Goal: Check status: Check status

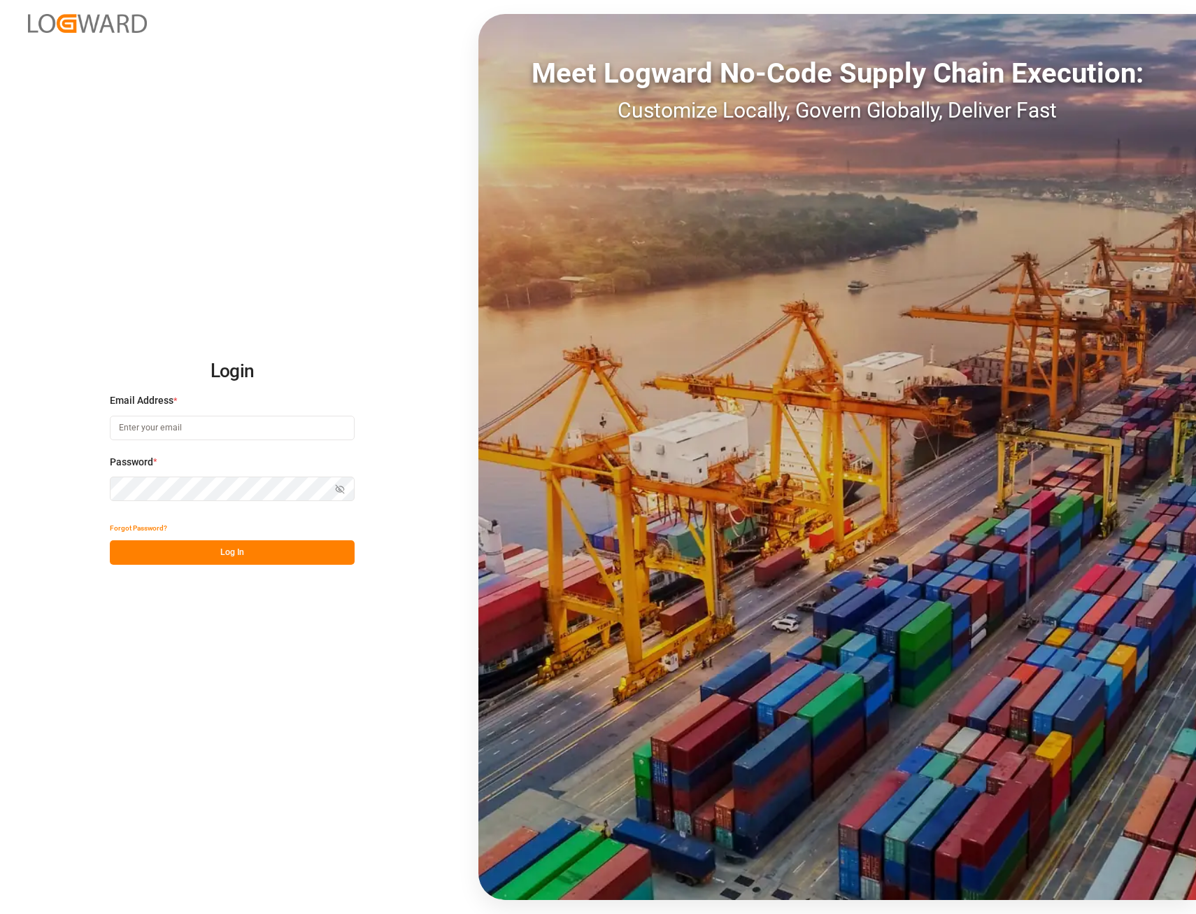
type input "[PERSON_NAME][EMAIL_ADDRESS][PERSON_NAME][DOMAIN_NAME]"
click at [192, 560] on button "Log In" at bounding box center [232, 552] width 245 height 24
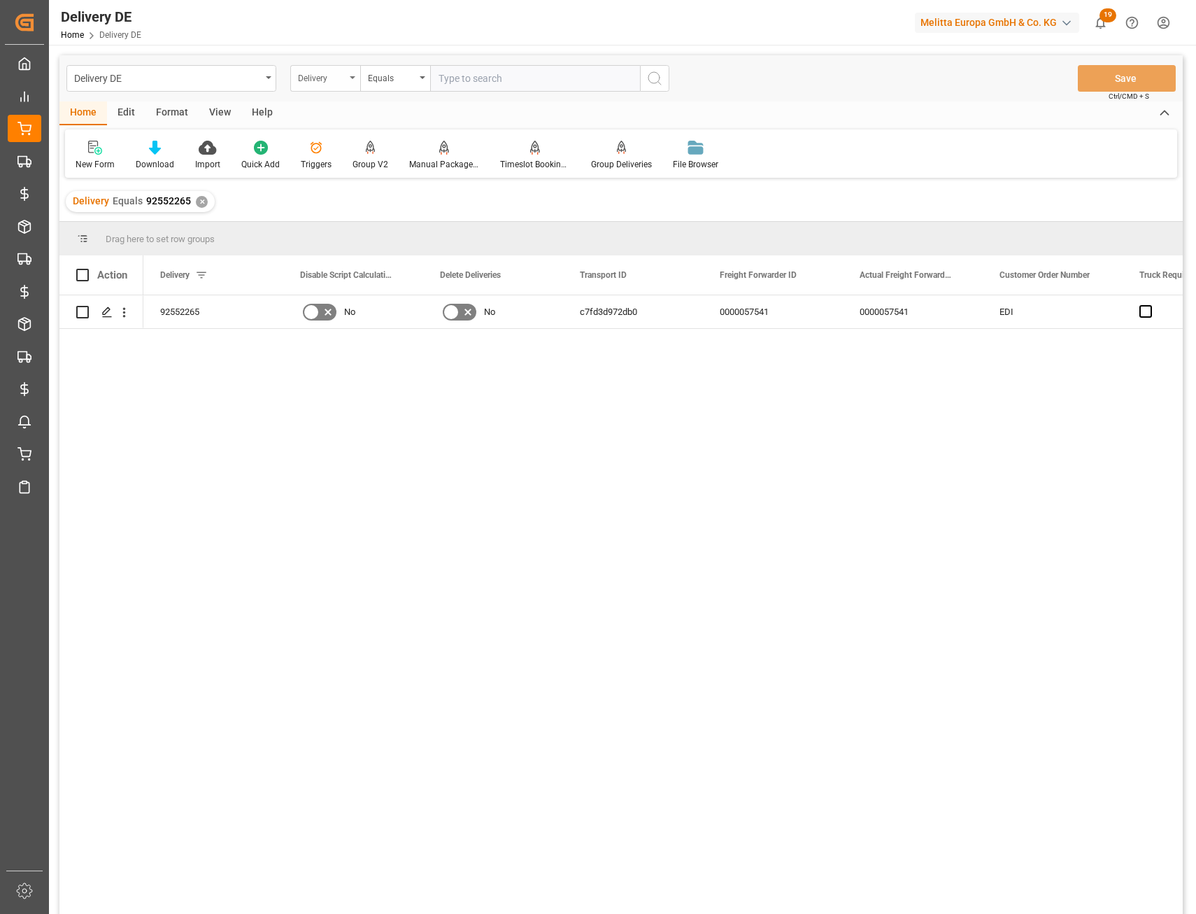
click at [334, 77] on div "Delivery" at bounding box center [322, 77] width 48 height 16
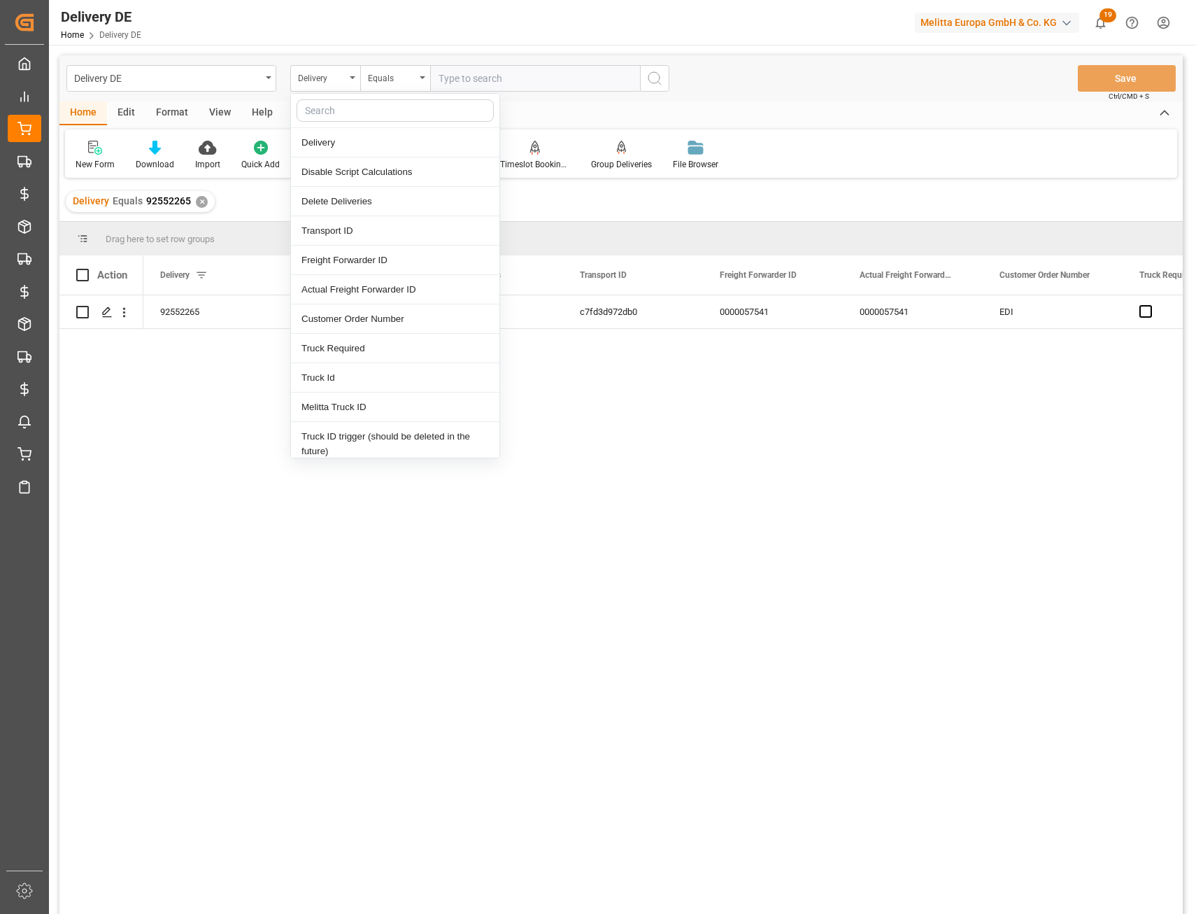
click at [344, 110] on input "text" at bounding box center [395, 110] width 197 height 22
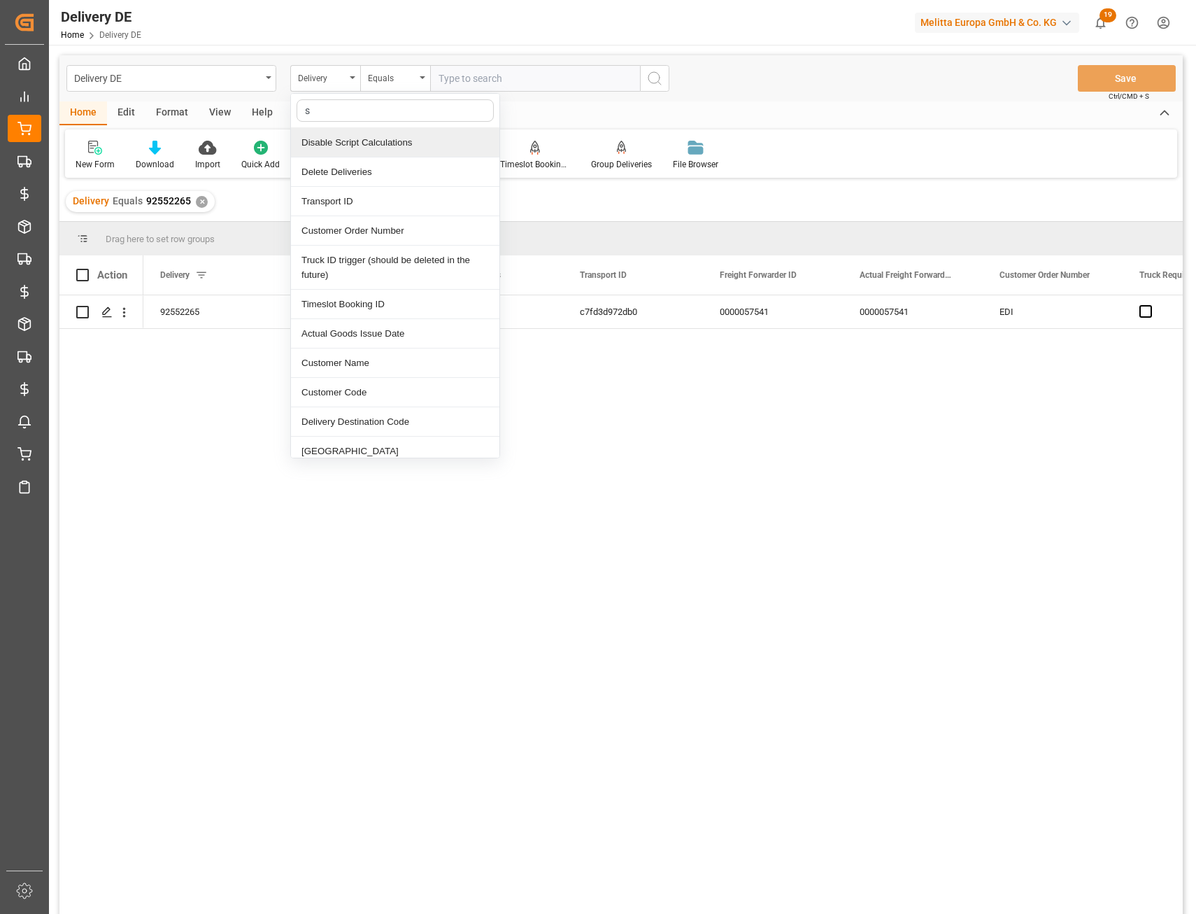
type input "sa"
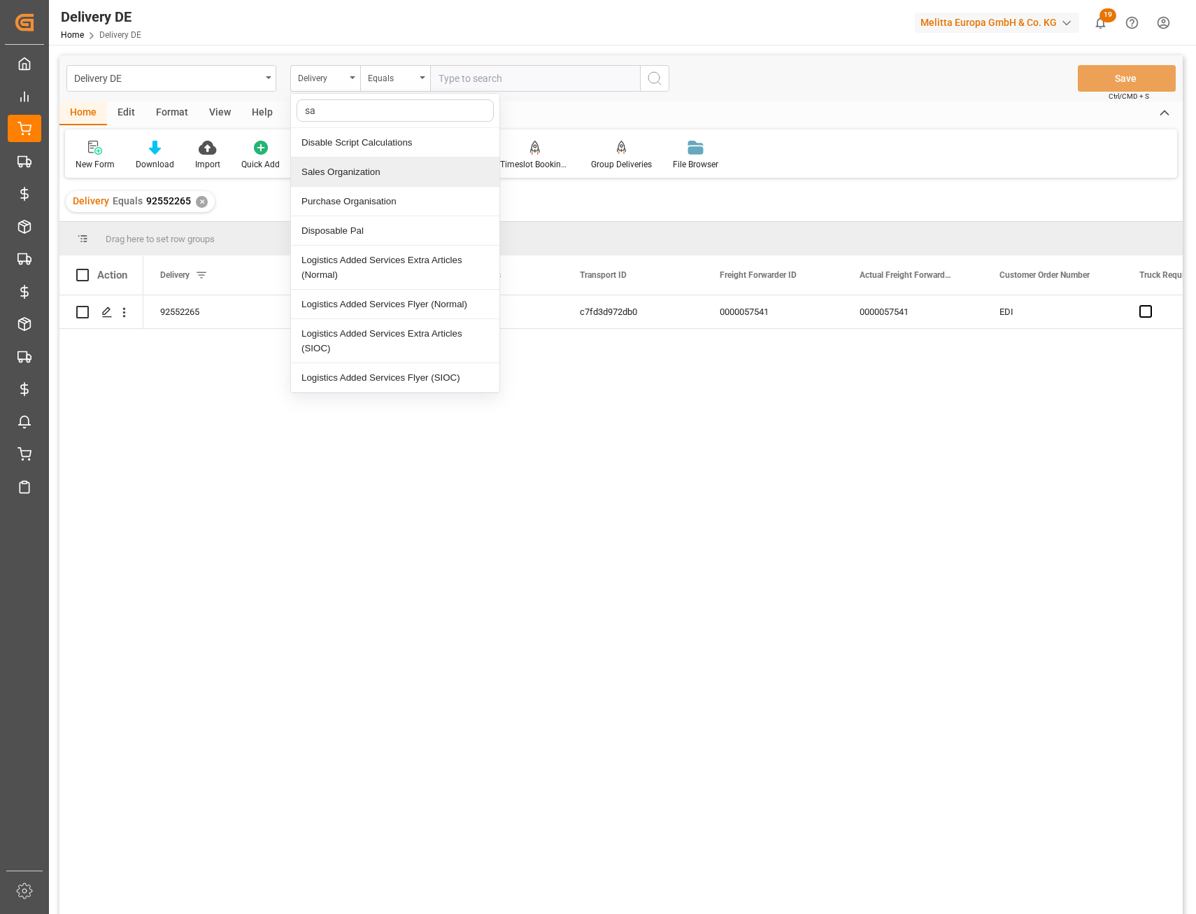
click at [359, 173] on div "Sales Organization" at bounding box center [395, 171] width 209 height 29
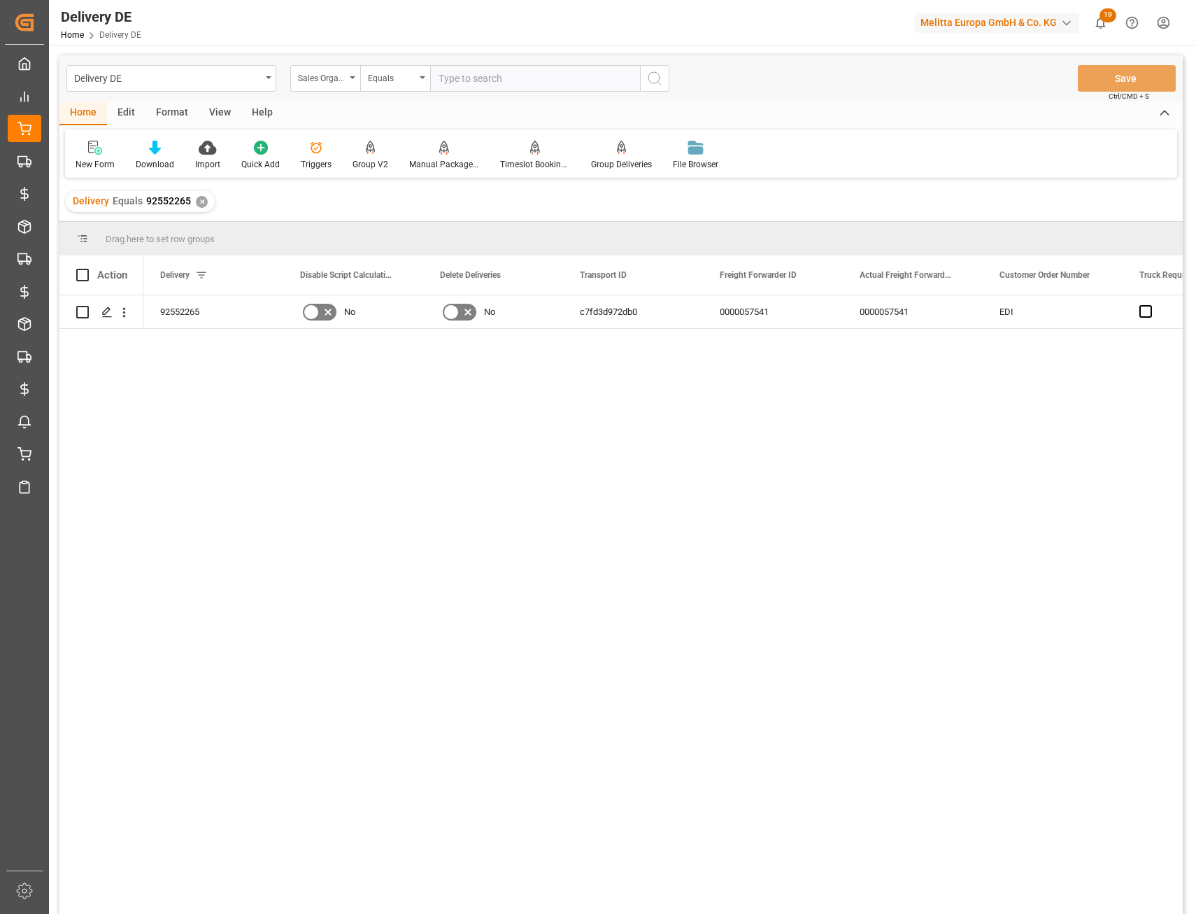
click at [471, 74] on input "text" at bounding box center [535, 78] width 210 height 27
type input "0701"
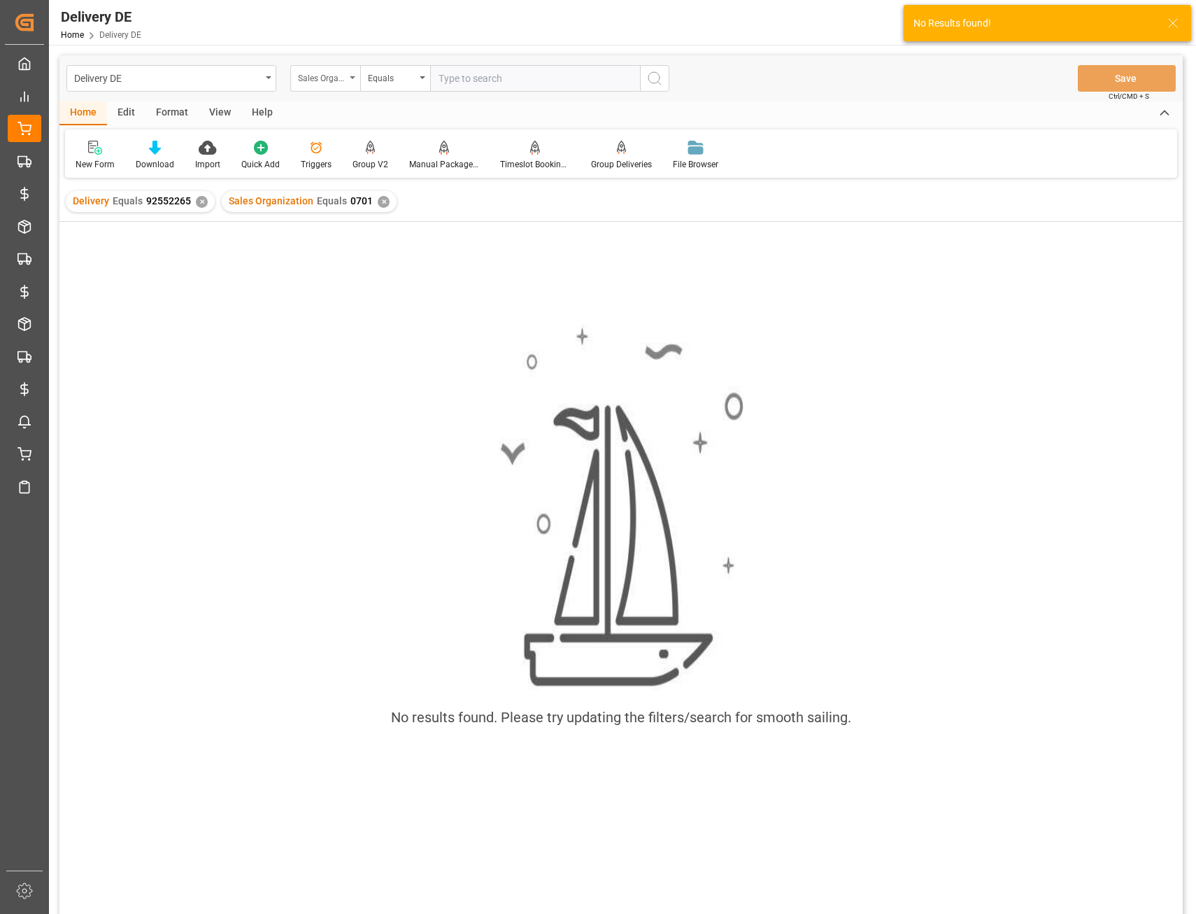
click at [335, 78] on div "Sales Organization" at bounding box center [322, 77] width 48 height 16
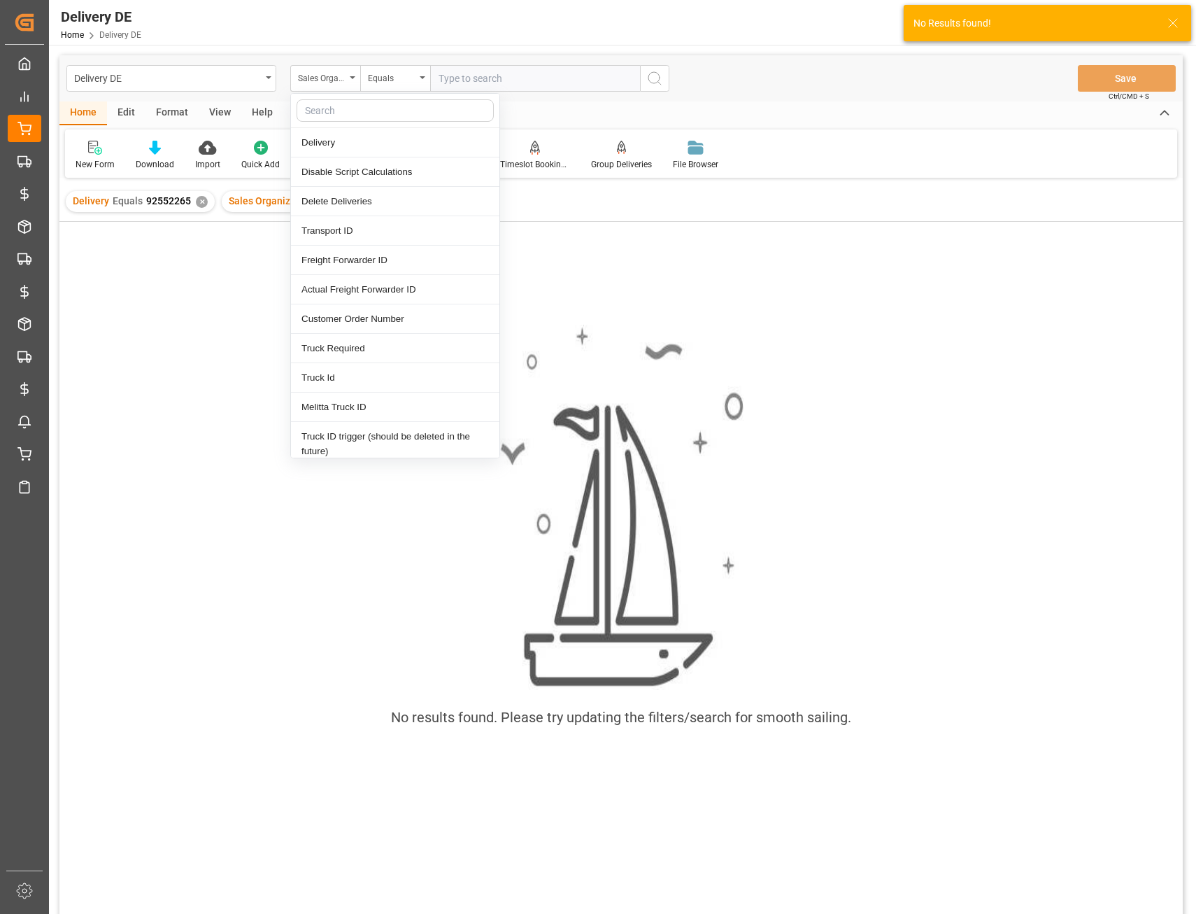
click at [333, 111] on input "text" at bounding box center [395, 110] width 197 height 22
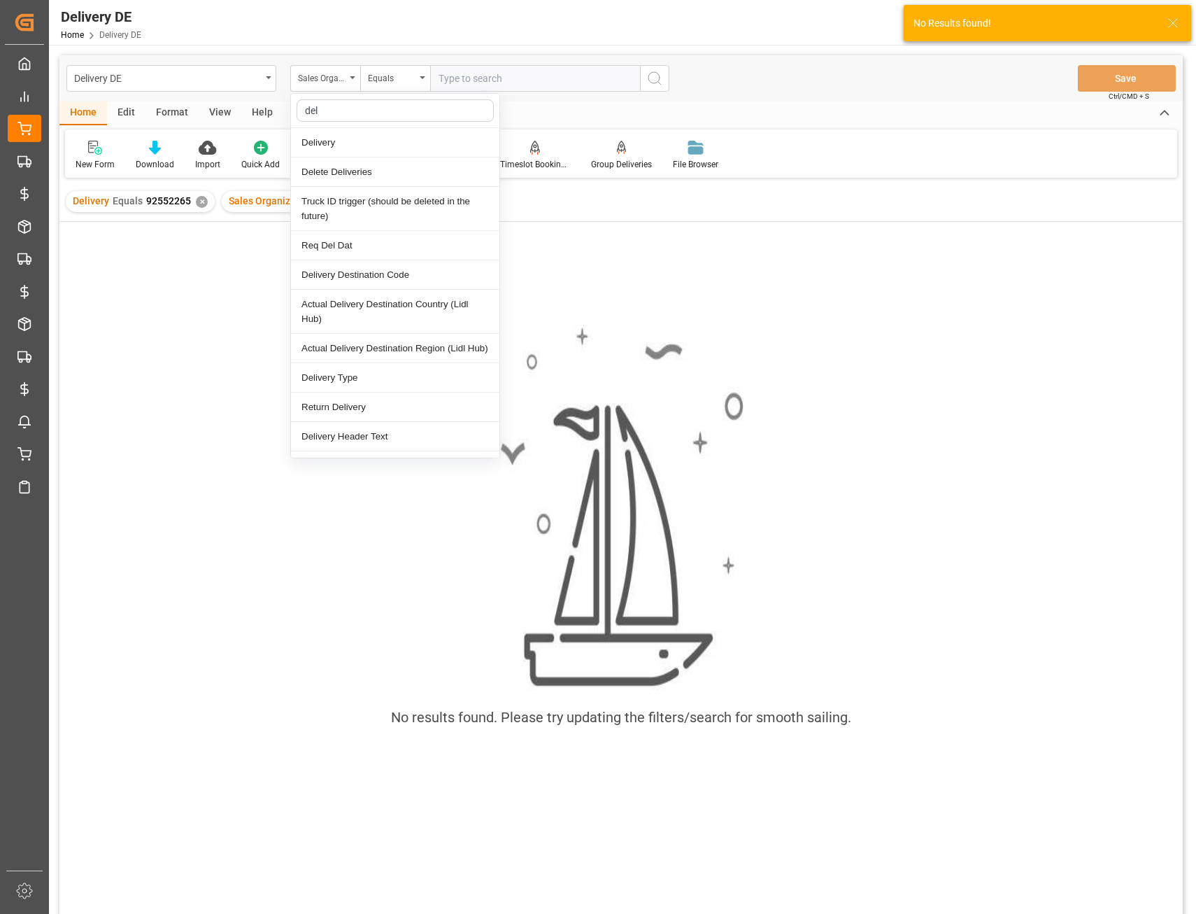
type input "deli"
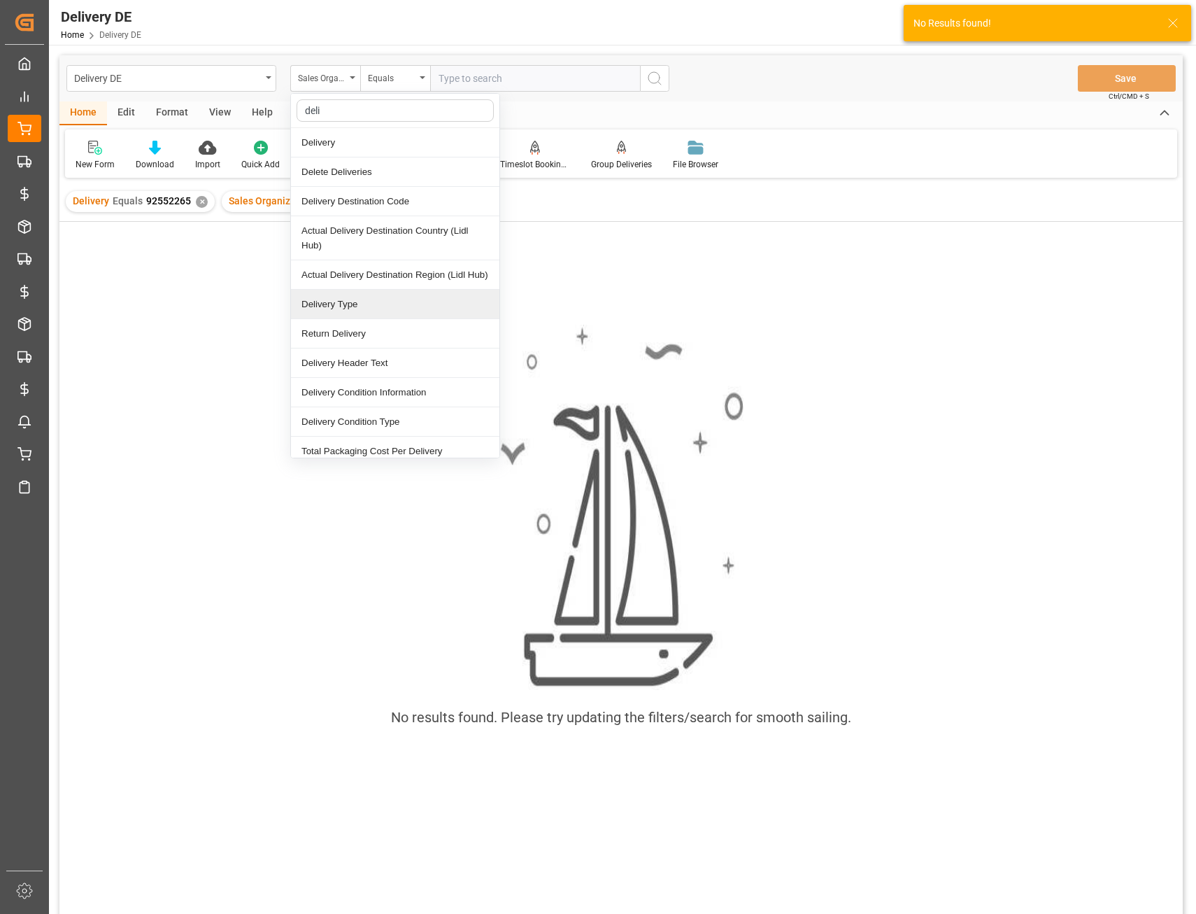
click at [358, 297] on div "Delivery Type" at bounding box center [395, 304] width 209 height 29
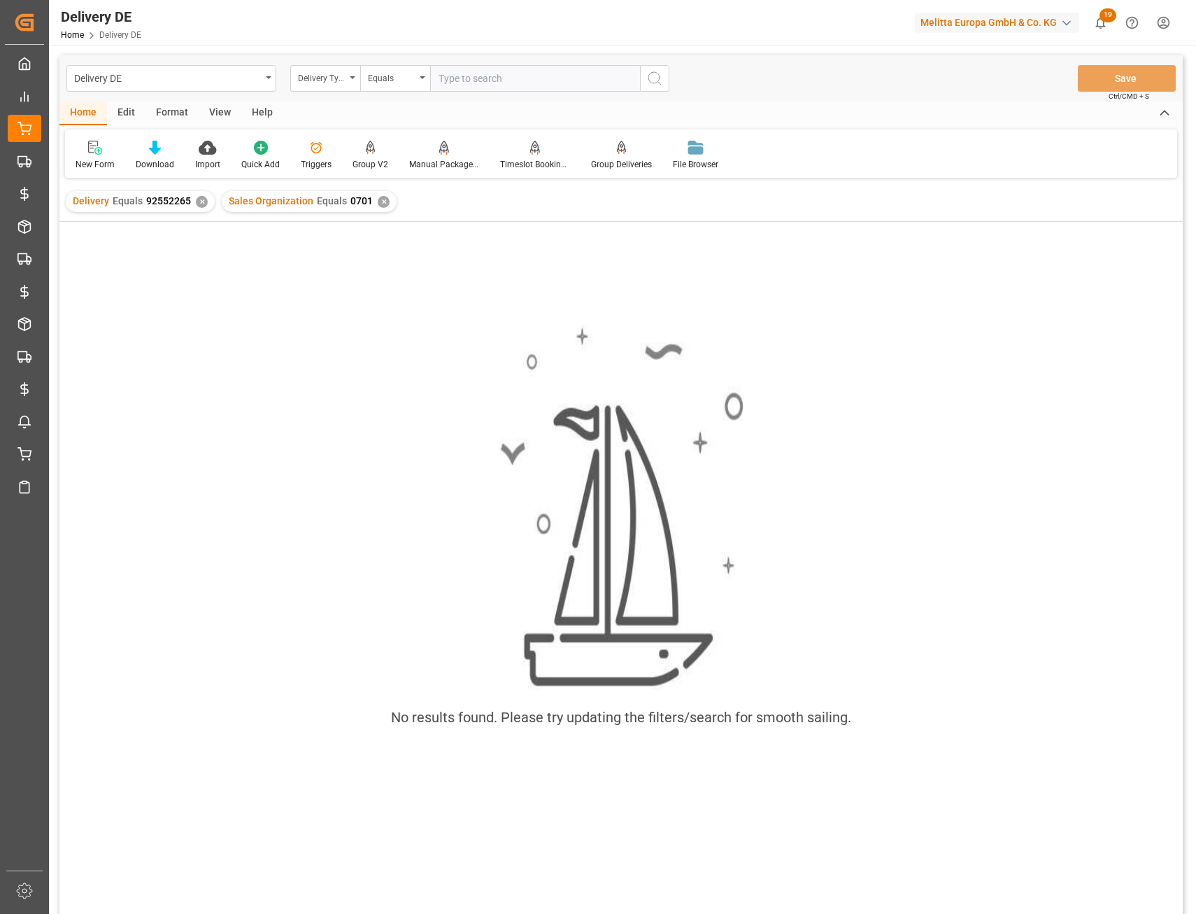
click at [493, 59] on div "Delivery DE Delivery Type Equals Save Ctrl/CMD + S" at bounding box center [621, 78] width 1124 height 46
click at [482, 76] on input "text" at bounding box center [535, 78] width 210 height 27
click at [202, 203] on div "✕" at bounding box center [202, 202] width 12 height 12
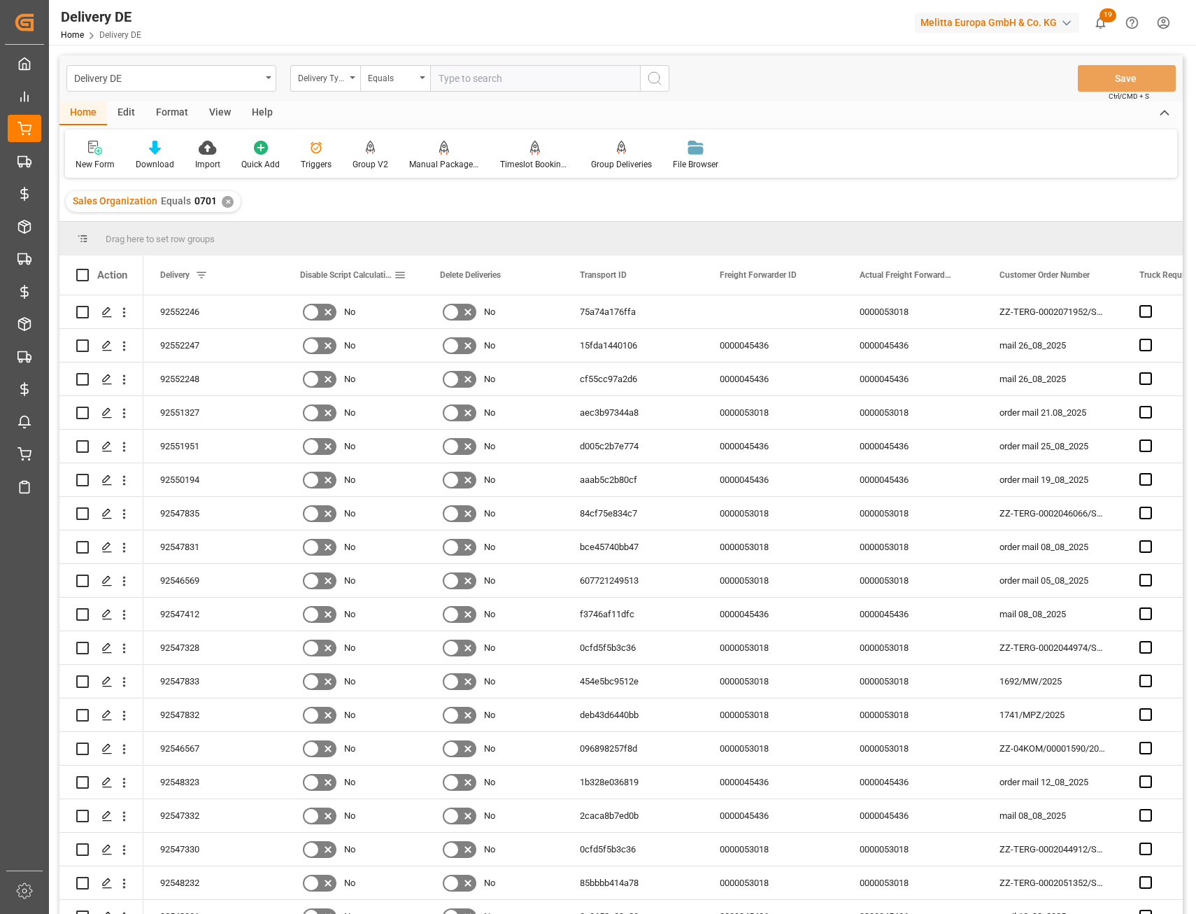
click at [402, 277] on span at bounding box center [400, 275] width 13 height 13
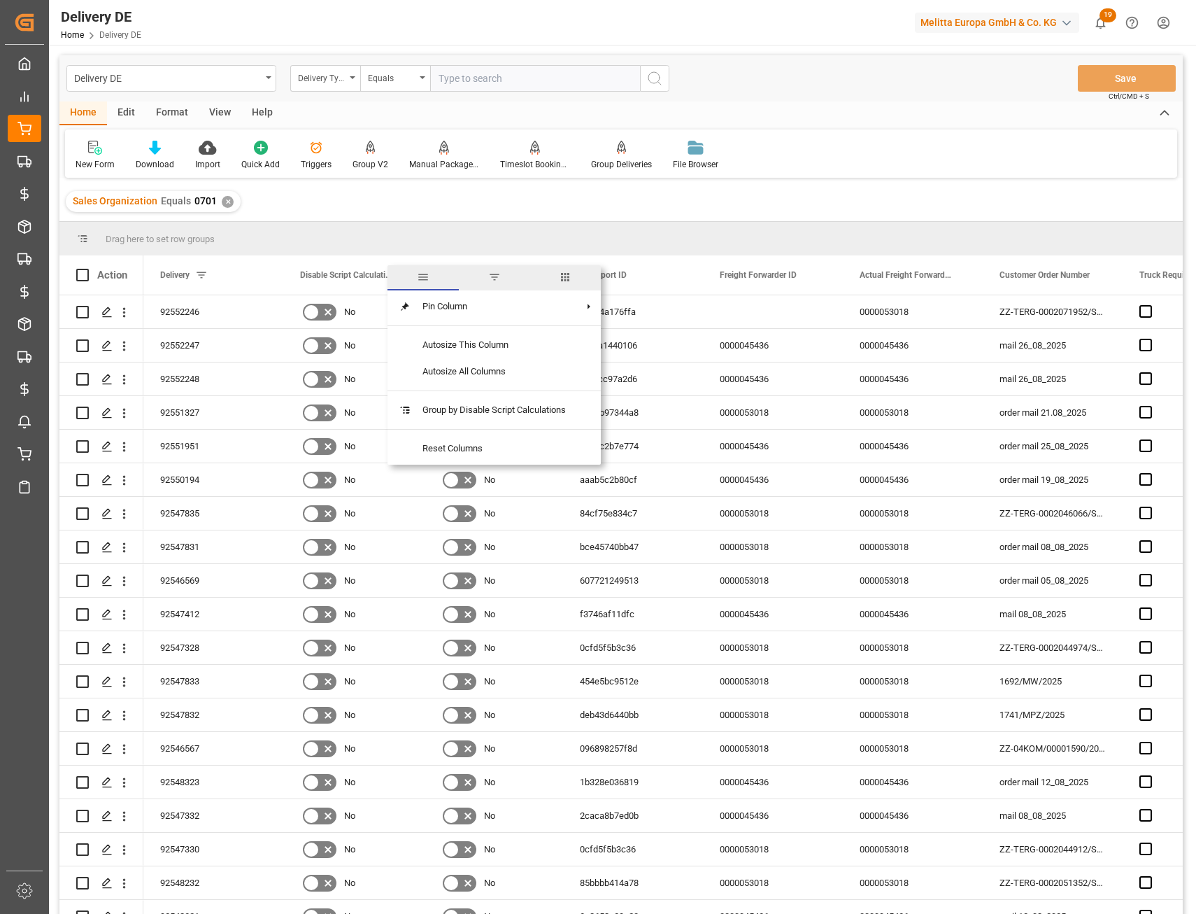
click at [560, 282] on span "columns" at bounding box center [565, 277] width 71 height 25
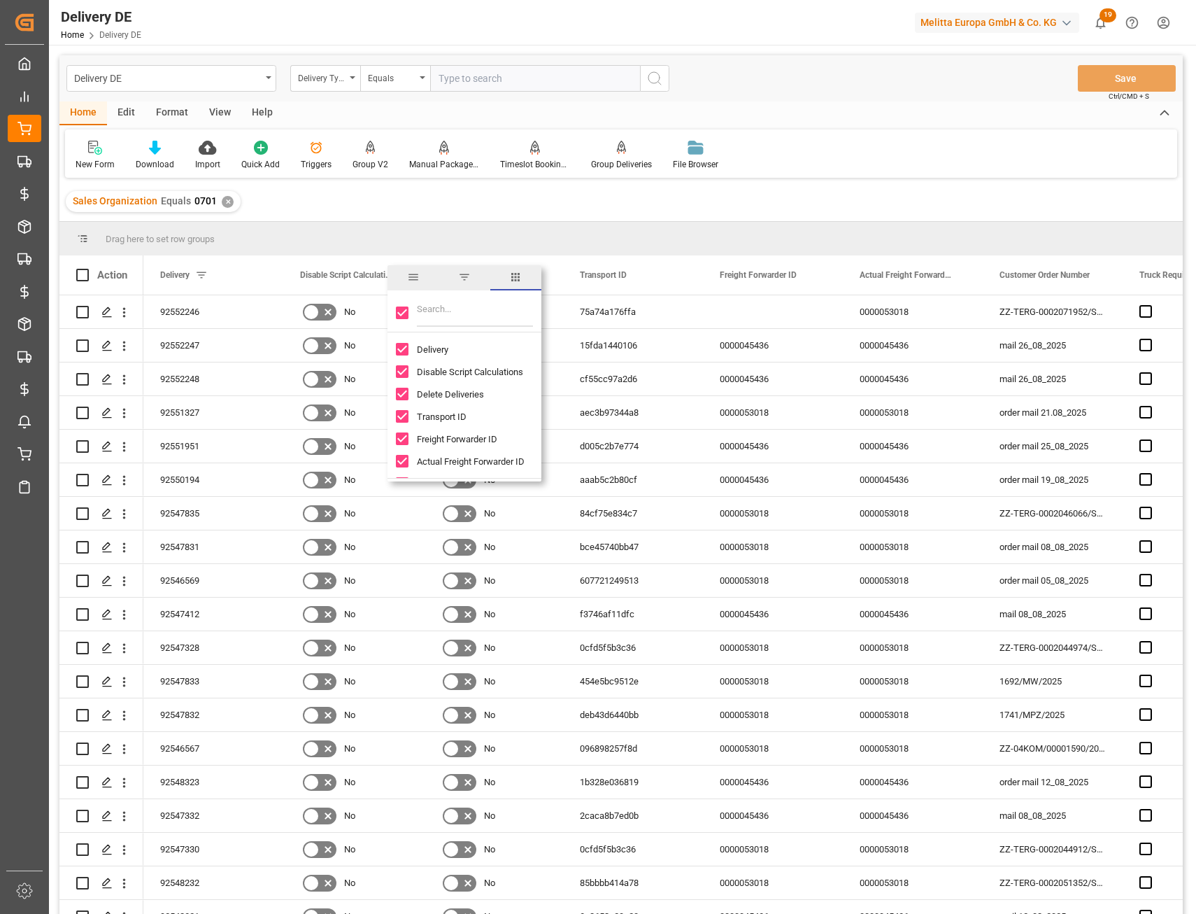
click at [400, 316] on input "Toggle Select All Columns" at bounding box center [402, 312] width 13 height 13
checkbox input "false"
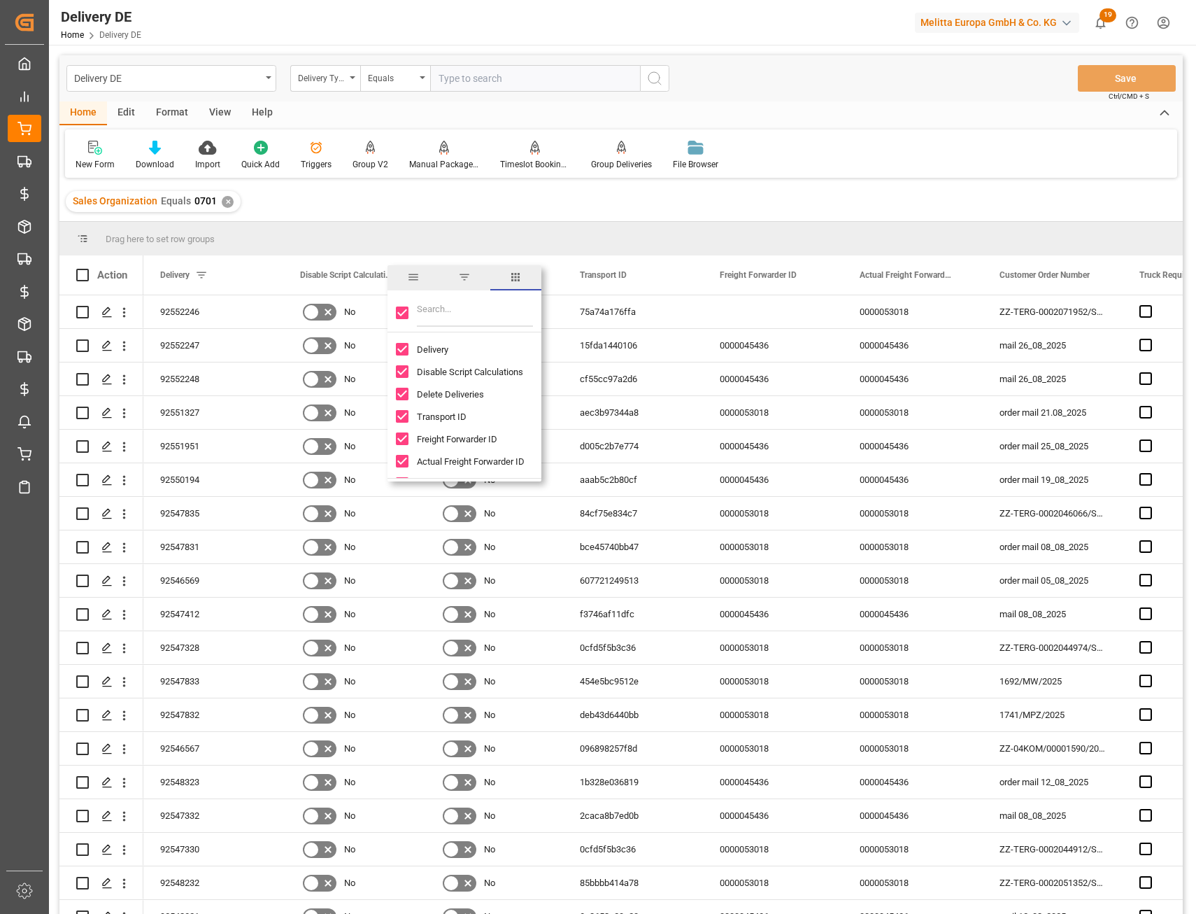
checkbox input "false"
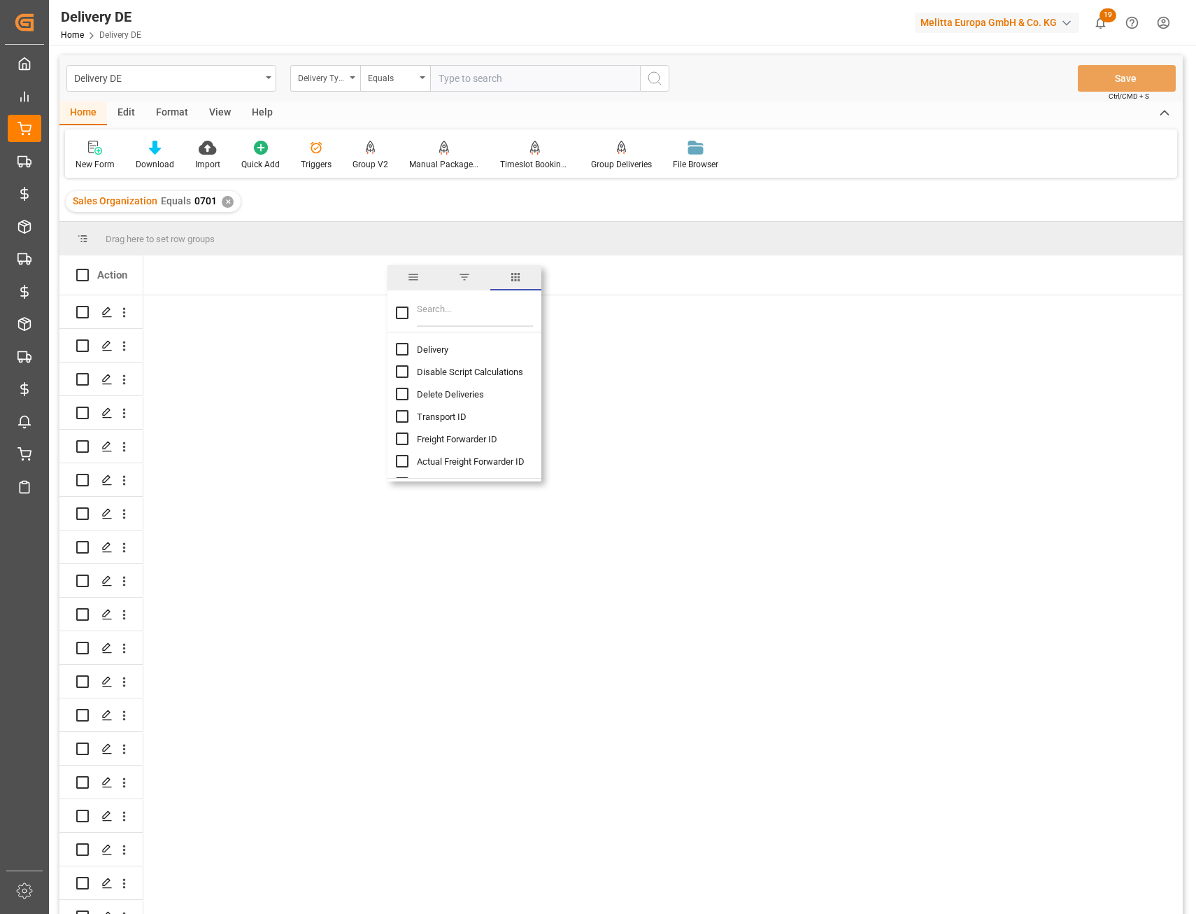
click at [402, 347] on input "Delivery column toggle visibility (hidden)" at bounding box center [402, 349] width 13 height 13
checkbox input "true"
click at [435, 306] on input "Filter Columns Input" at bounding box center [475, 313] width 116 height 28
checkbox input "false"
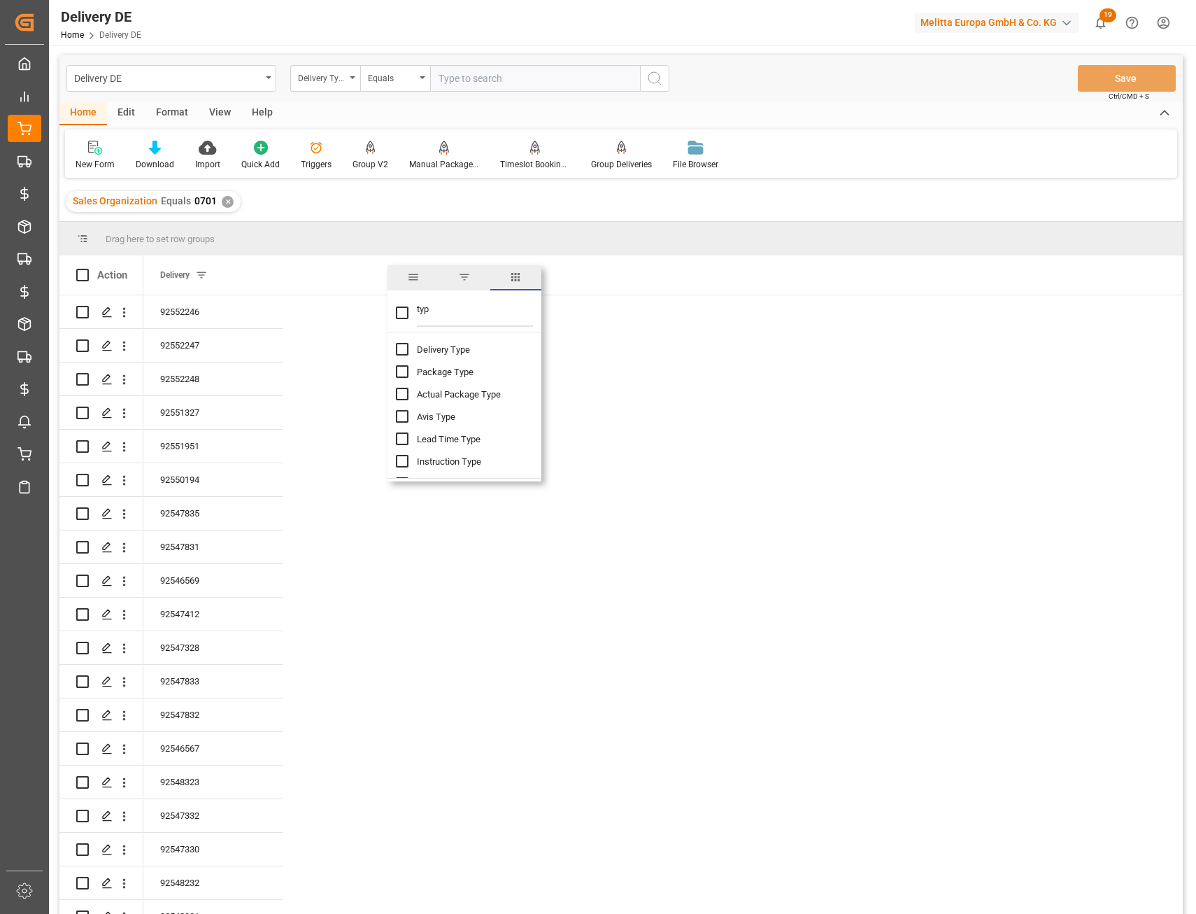
type input "typ"
click at [406, 351] on input "Delivery Type column toggle visibility (hidden)" at bounding box center [402, 349] width 13 height 13
checkbox input "true"
checkbox input "false"
click at [396, 228] on div "Drag here to set row groups" at bounding box center [621, 239] width 1124 height 34
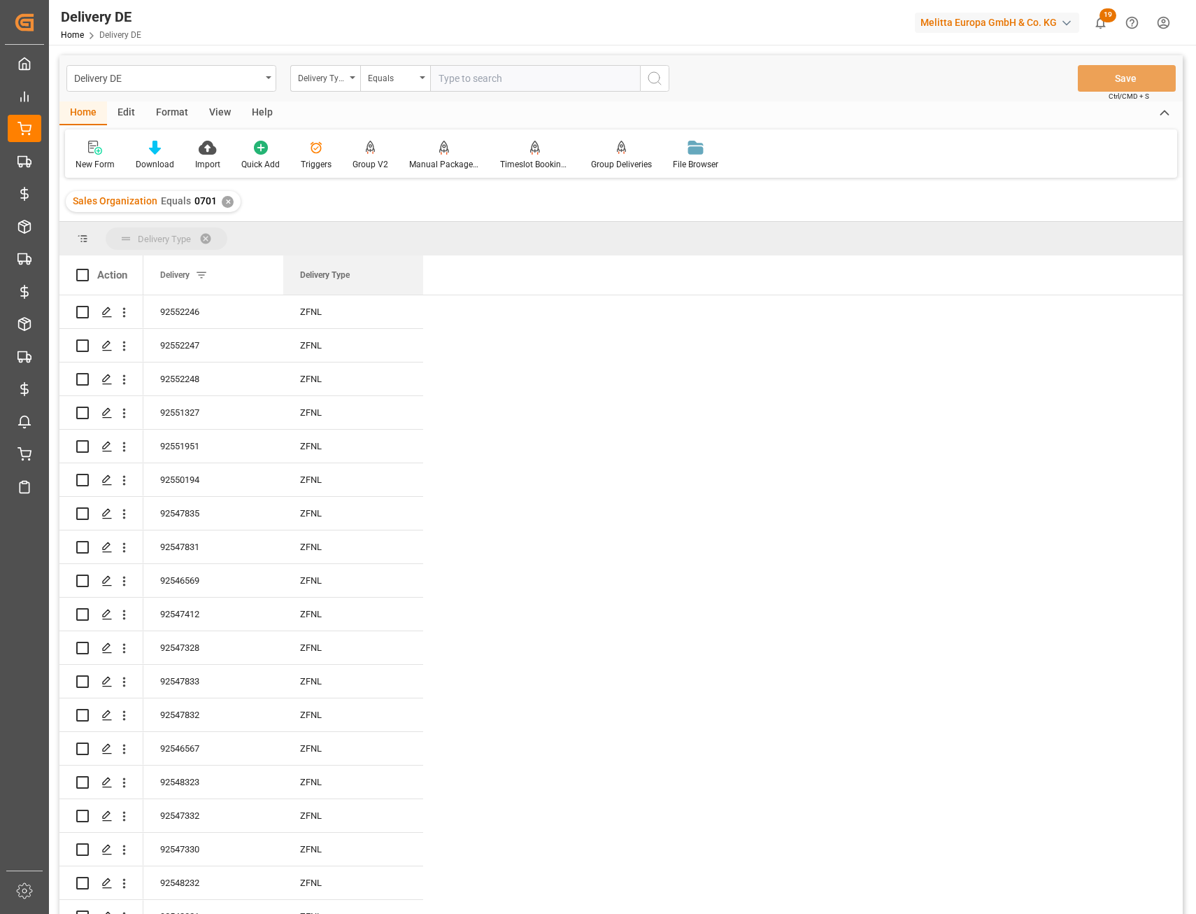
drag, startPoint x: 304, startPoint y: 248, endPoint x: 299, endPoint y: 241, distance: 8.5
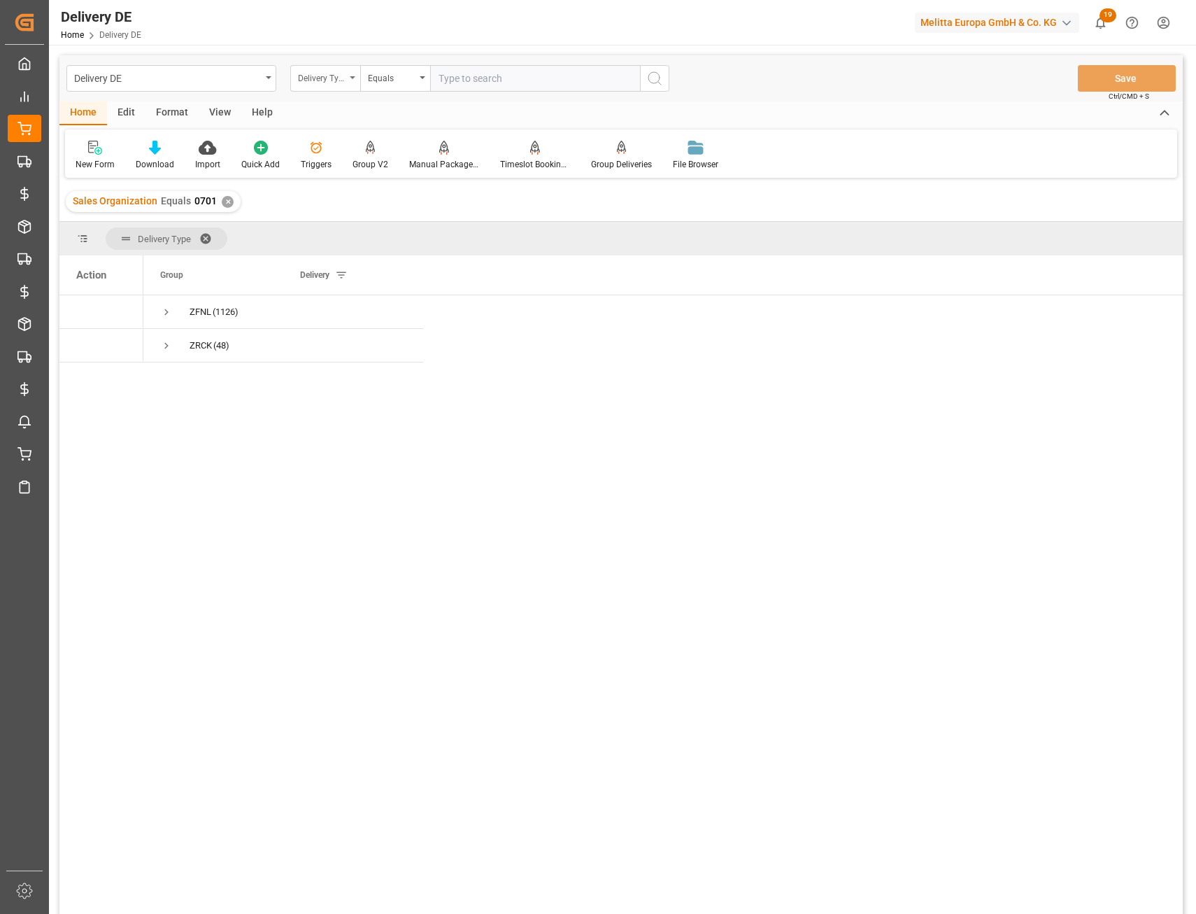
click at [329, 67] on div "Delivery Type" at bounding box center [325, 78] width 70 height 27
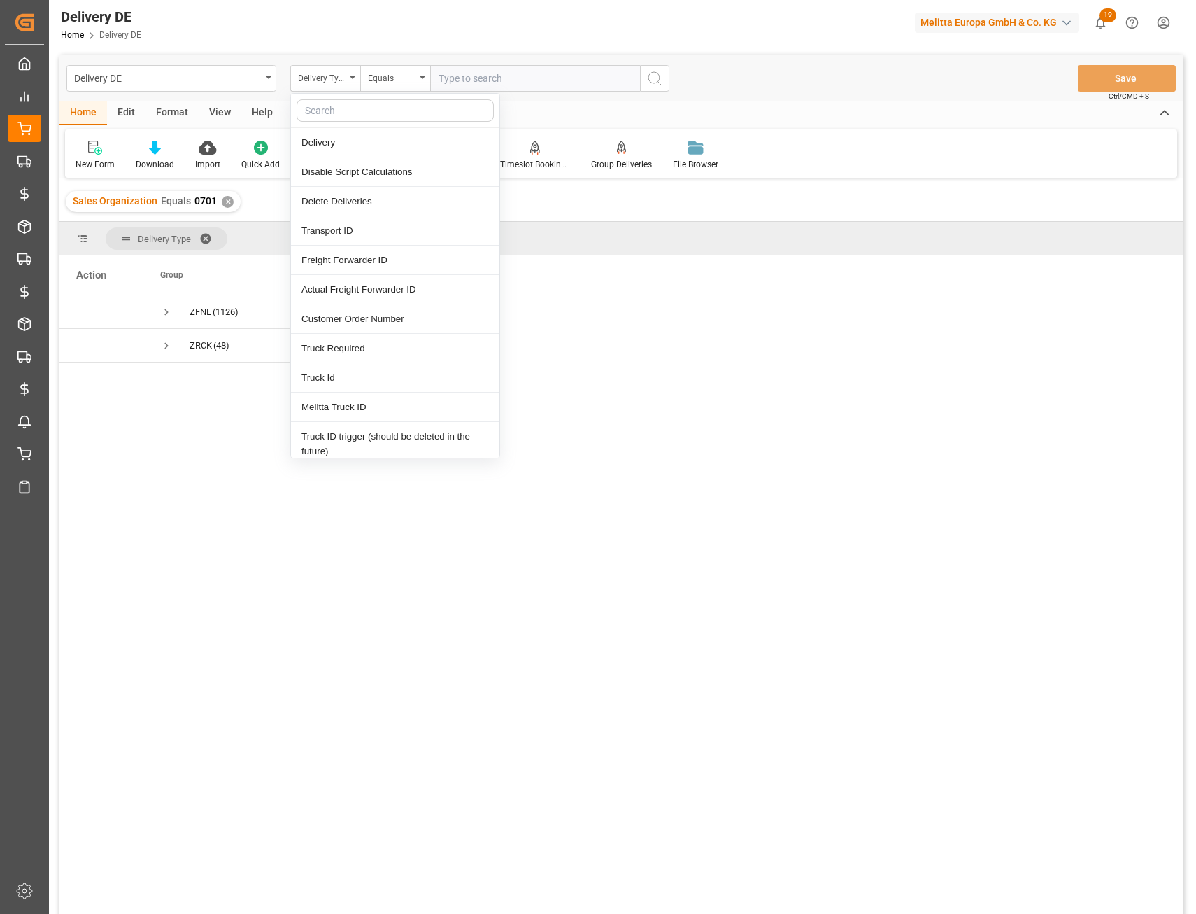
click at [336, 106] on input "text" at bounding box center [395, 110] width 197 height 22
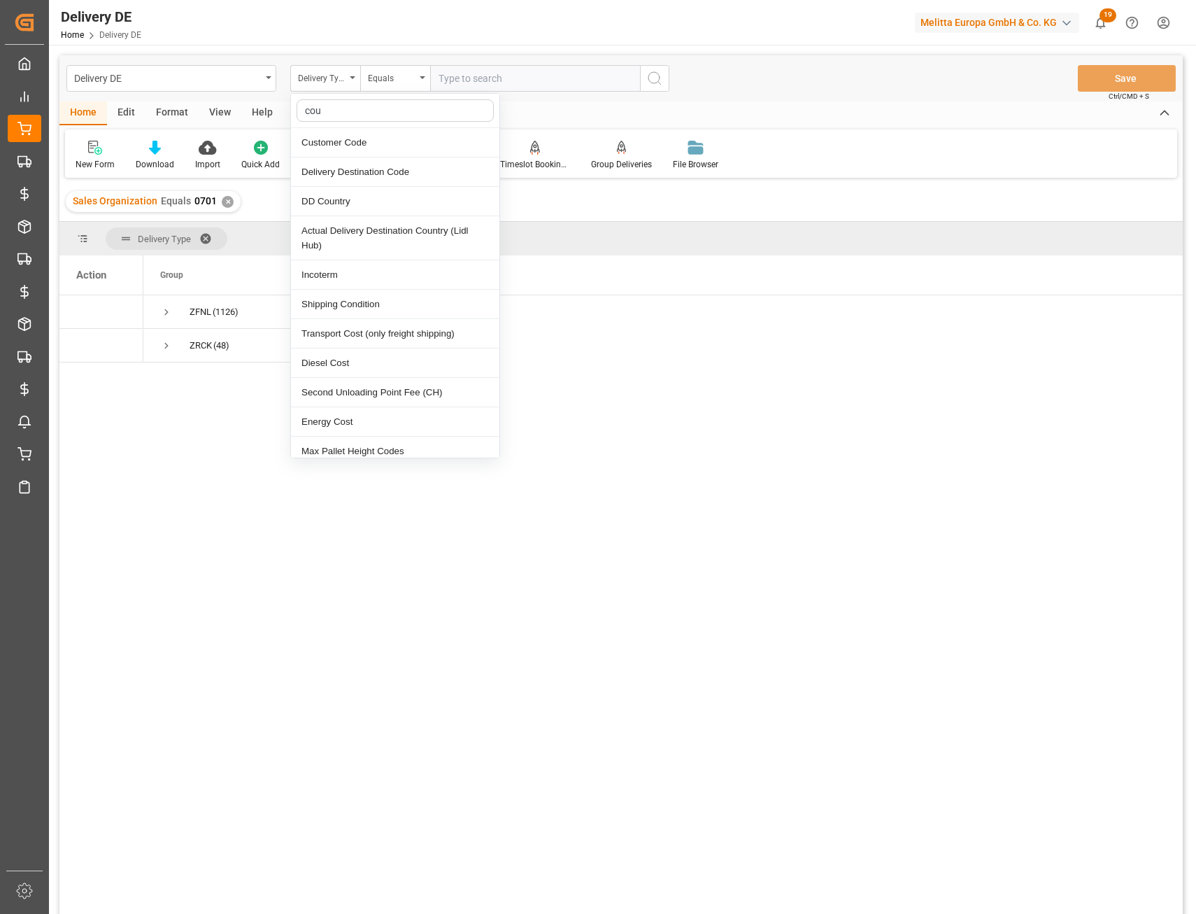
type input "coun"
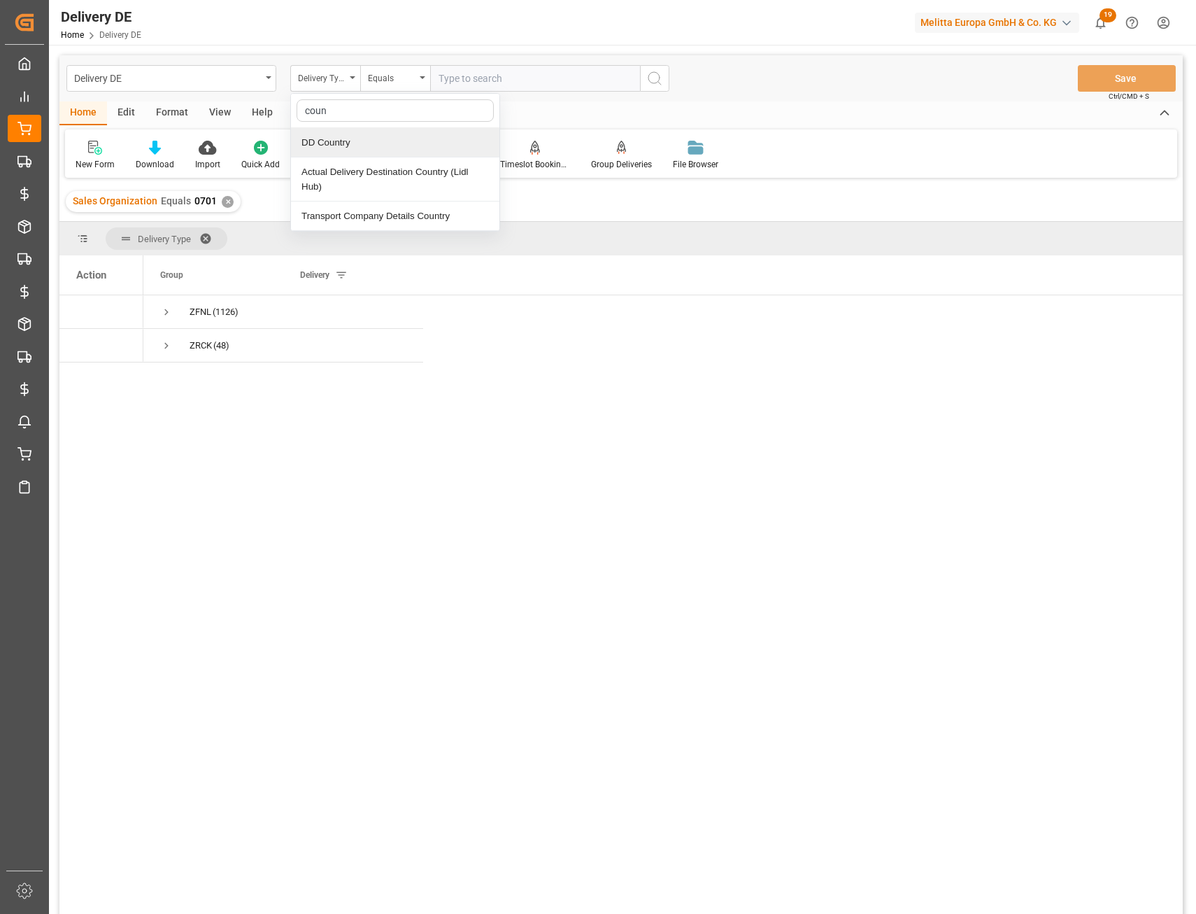
click at [351, 138] on div "DD Country" at bounding box center [395, 142] width 209 height 29
click at [462, 90] on input "text" at bounding box center [535, 78] width 210 height 27
type input "PL"
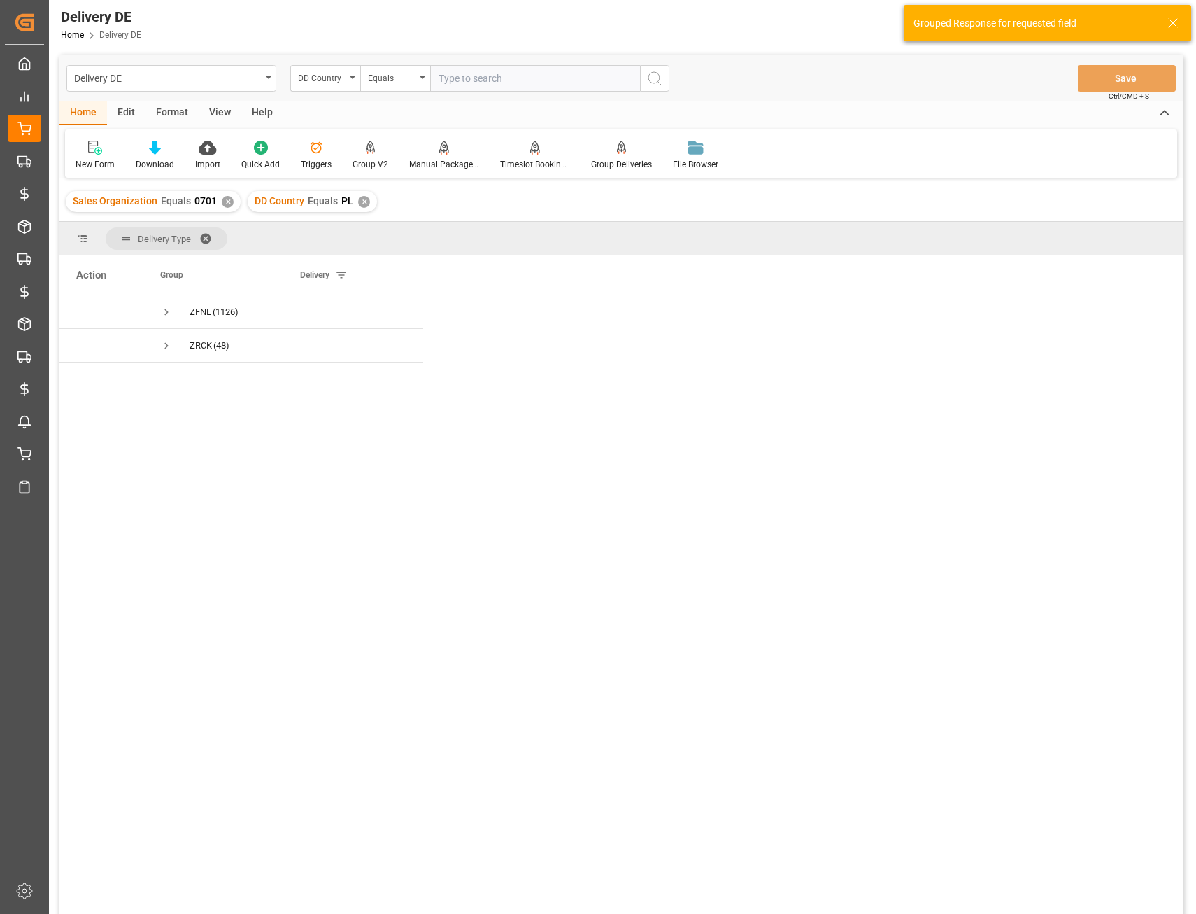
click at [222, 204] on div "✕" at bounding box center [228, 202] width 12 height 12
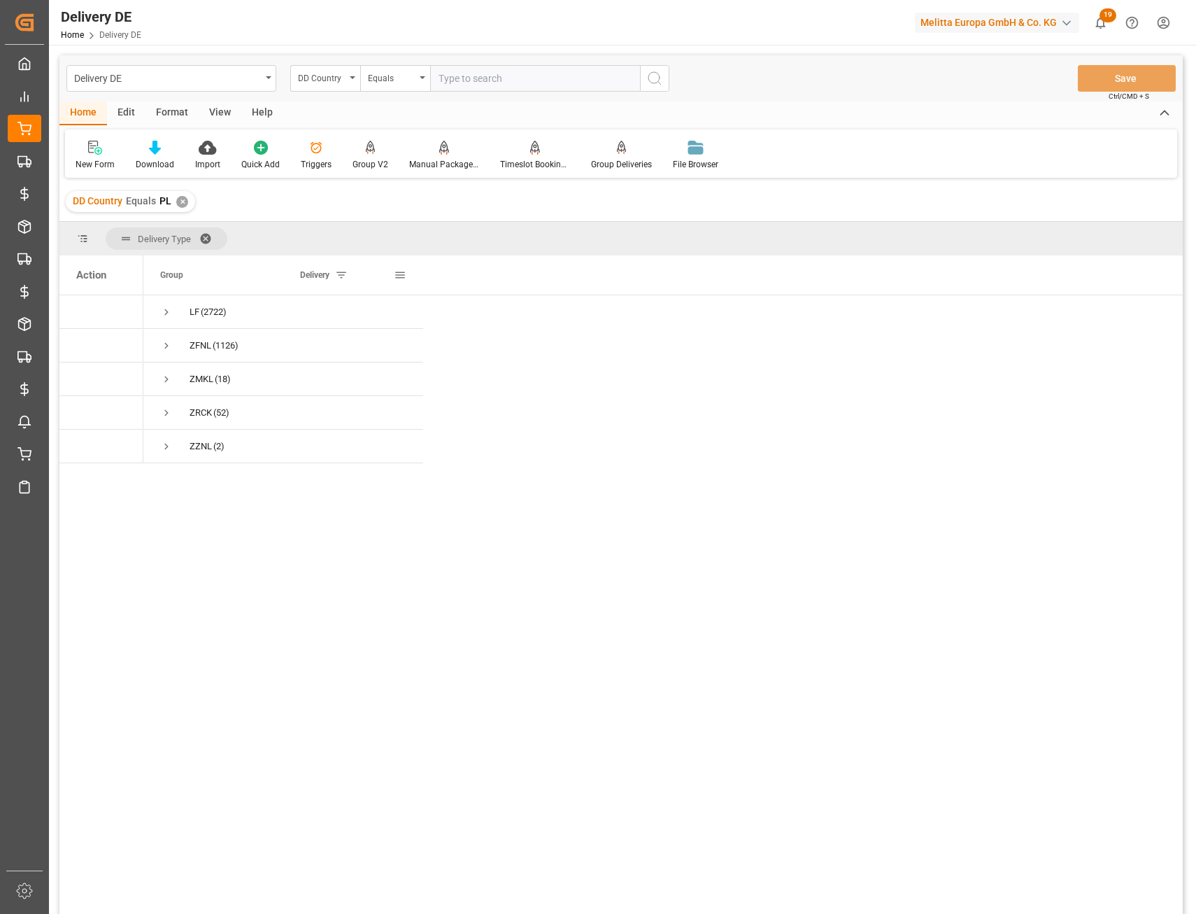
click at [405, 276] on span at bounding box center [400, 275] width 13 height 13
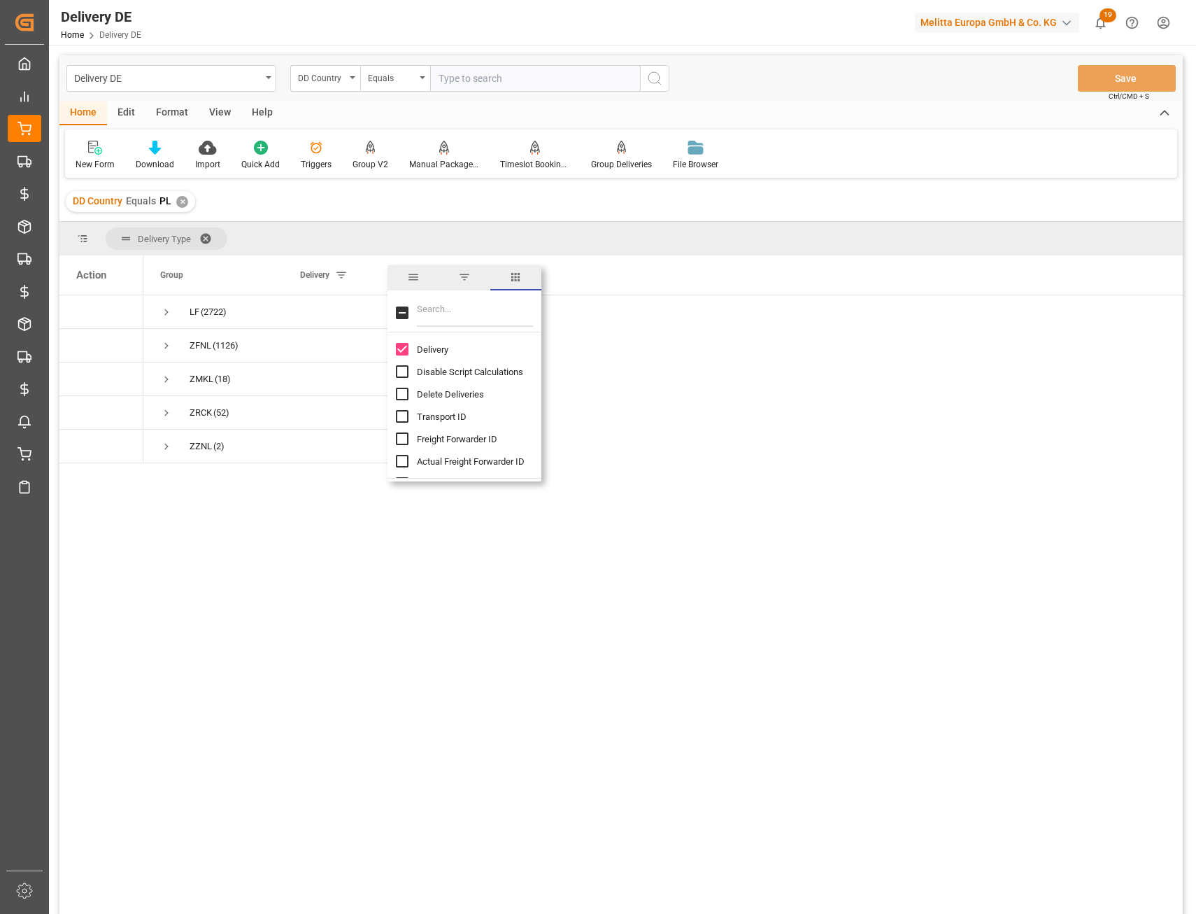
click at [438, 309] on input "Filter Columns Input" at bounding box center [475, 313] width 116 height 28
type input "sal"
click at [402, 349] on input "Sales Organization column toggle visibility (hidden)" at bounding box center [402, 349] width 13 height 13
checkbox input "true"
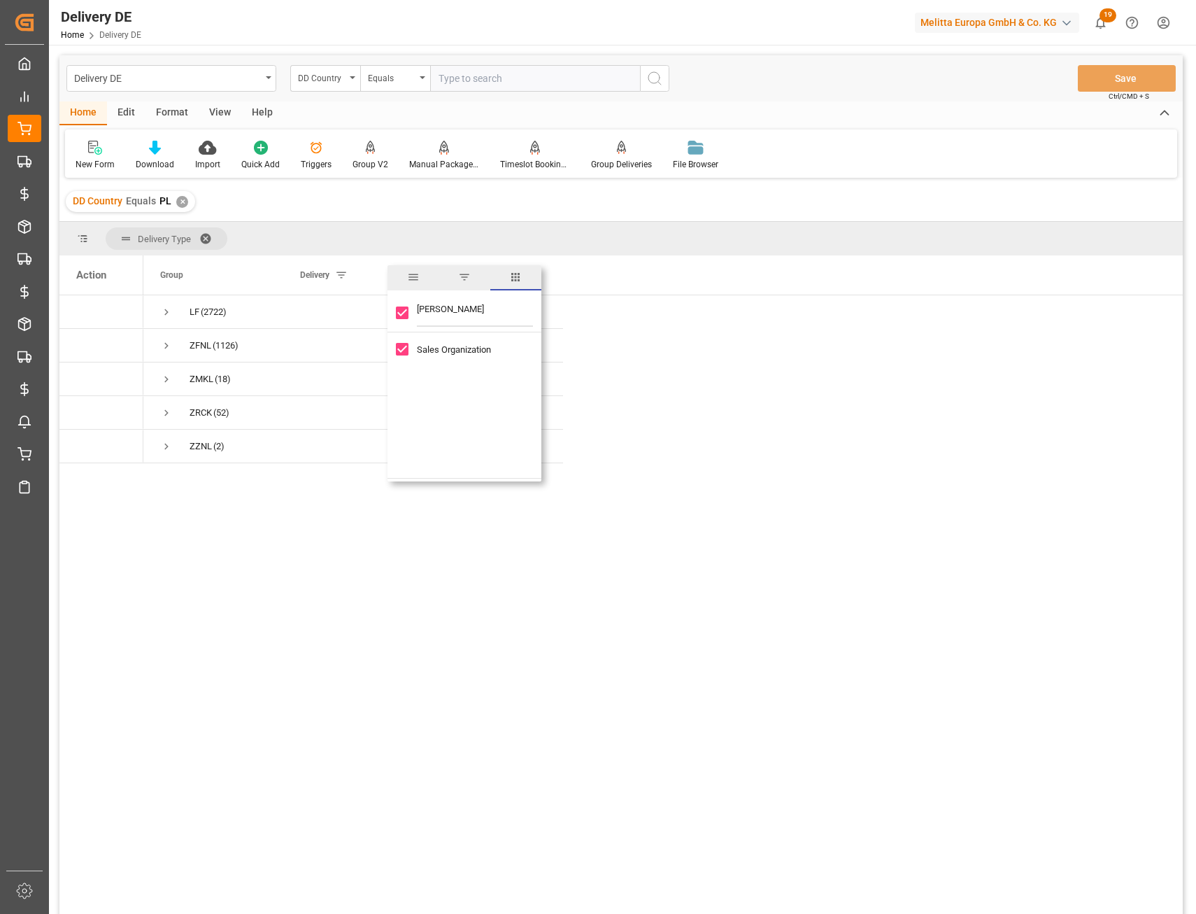
click at [485, 205] on div "DD Country Equals PL ✕" at bounding box center [621, 201] width 1124 height 39
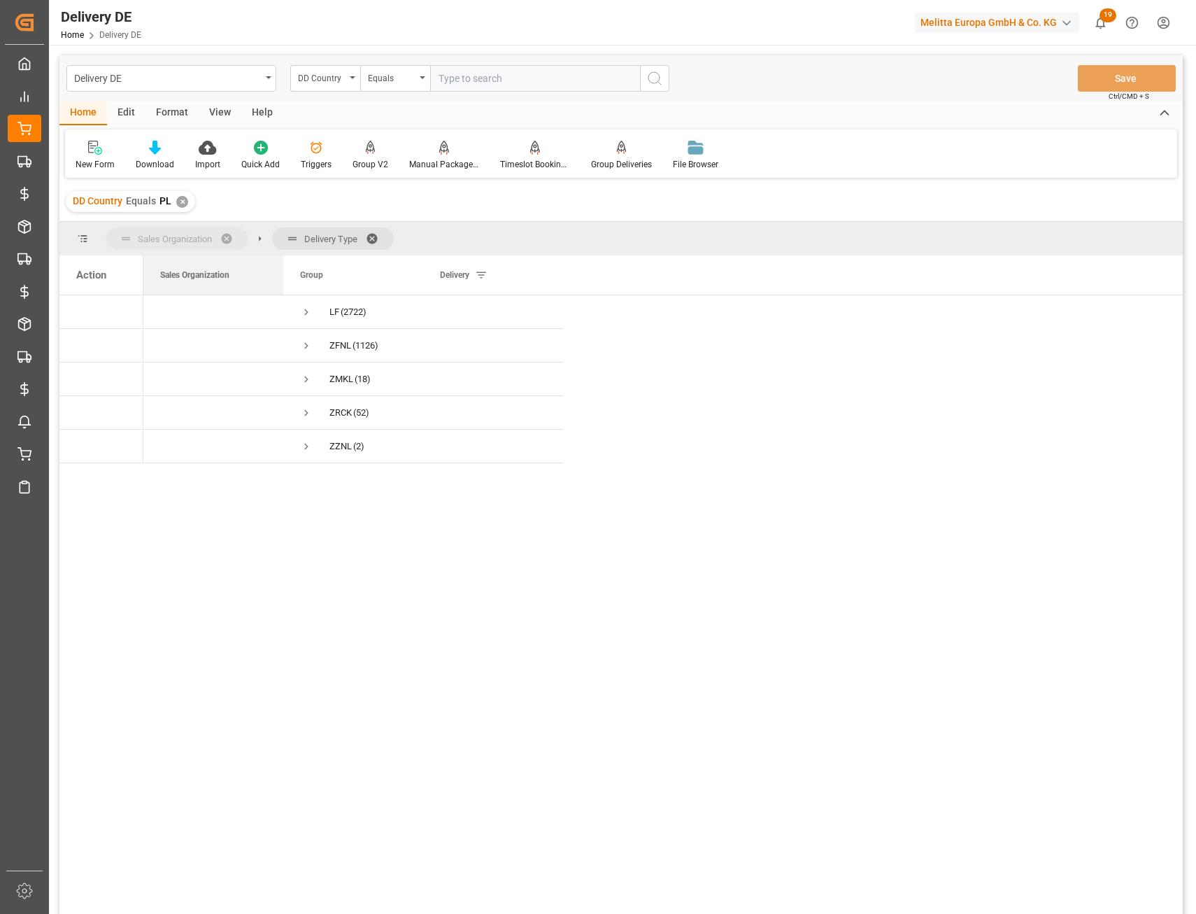
drag, startPoint x: 452, startPoint y: 271, endPoint x: 165, endPoint y: 227, distance: 290.2
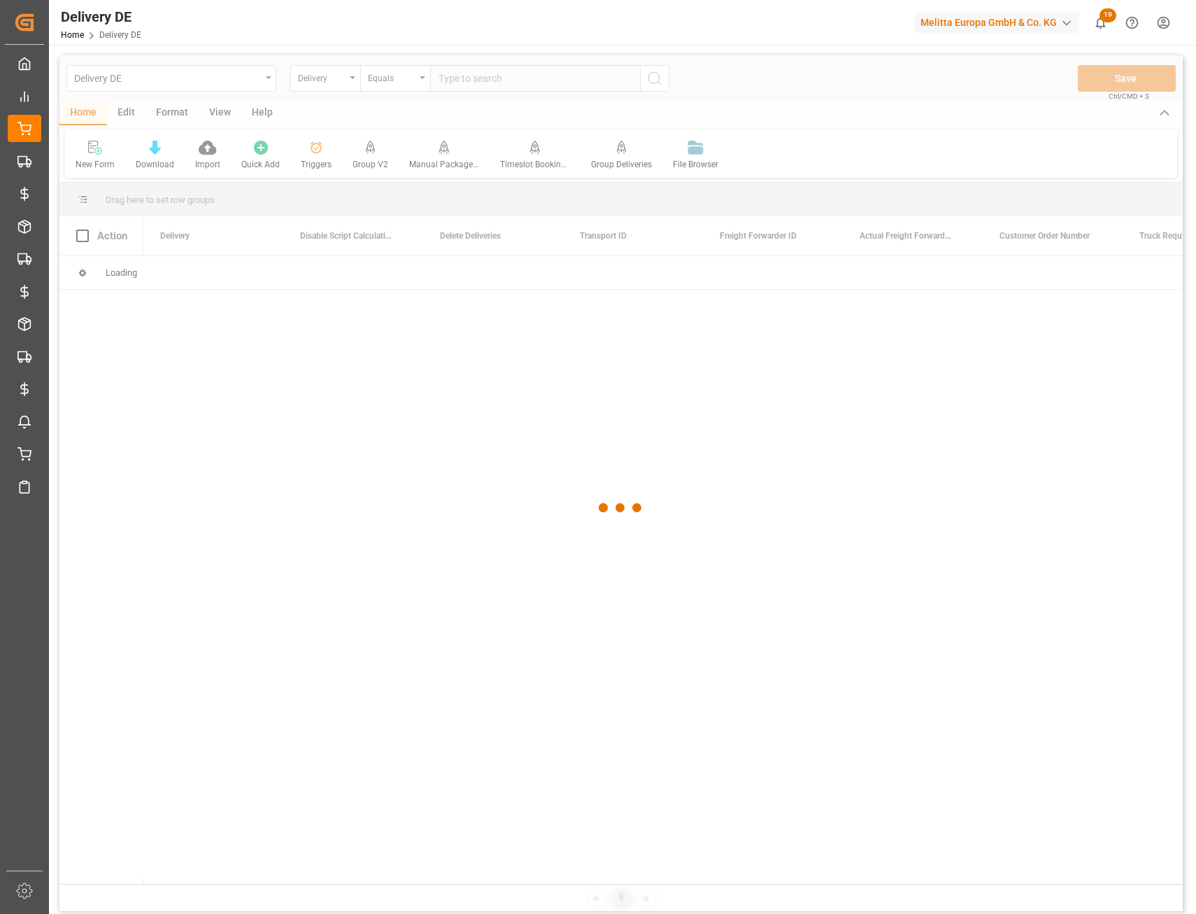
click at [472, 78] on div at bounding box center [621, 507] width 1124 height 905
click at [474, 78] on div at bounding box center [621, 507] width 1124 height 905
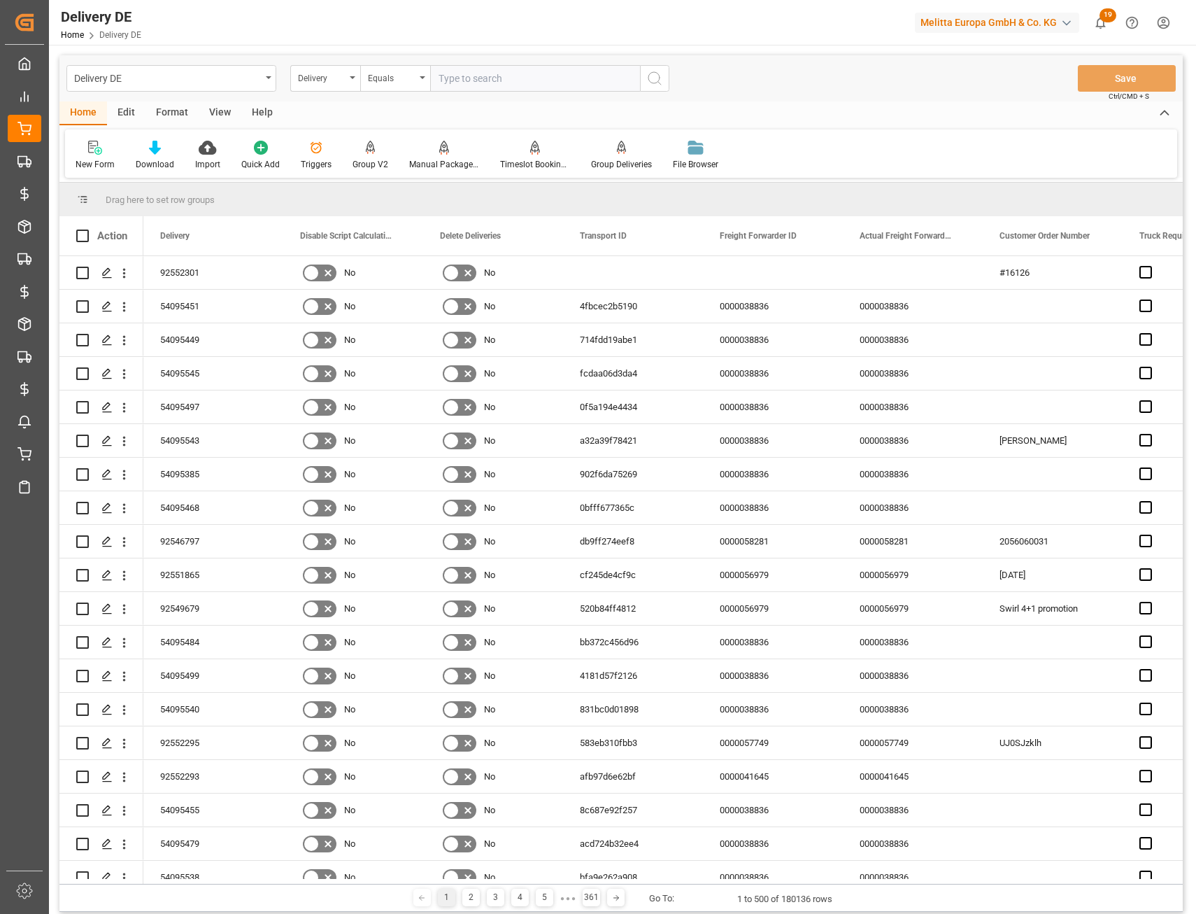
click at [469, 78] on input "text" at bounding box center [535, 78] width 210 height 27
paste input "54095545"
type input "54095545"
click at [649, 86] on icon "search button" at bounding box center [655, 78] width 17 height 17
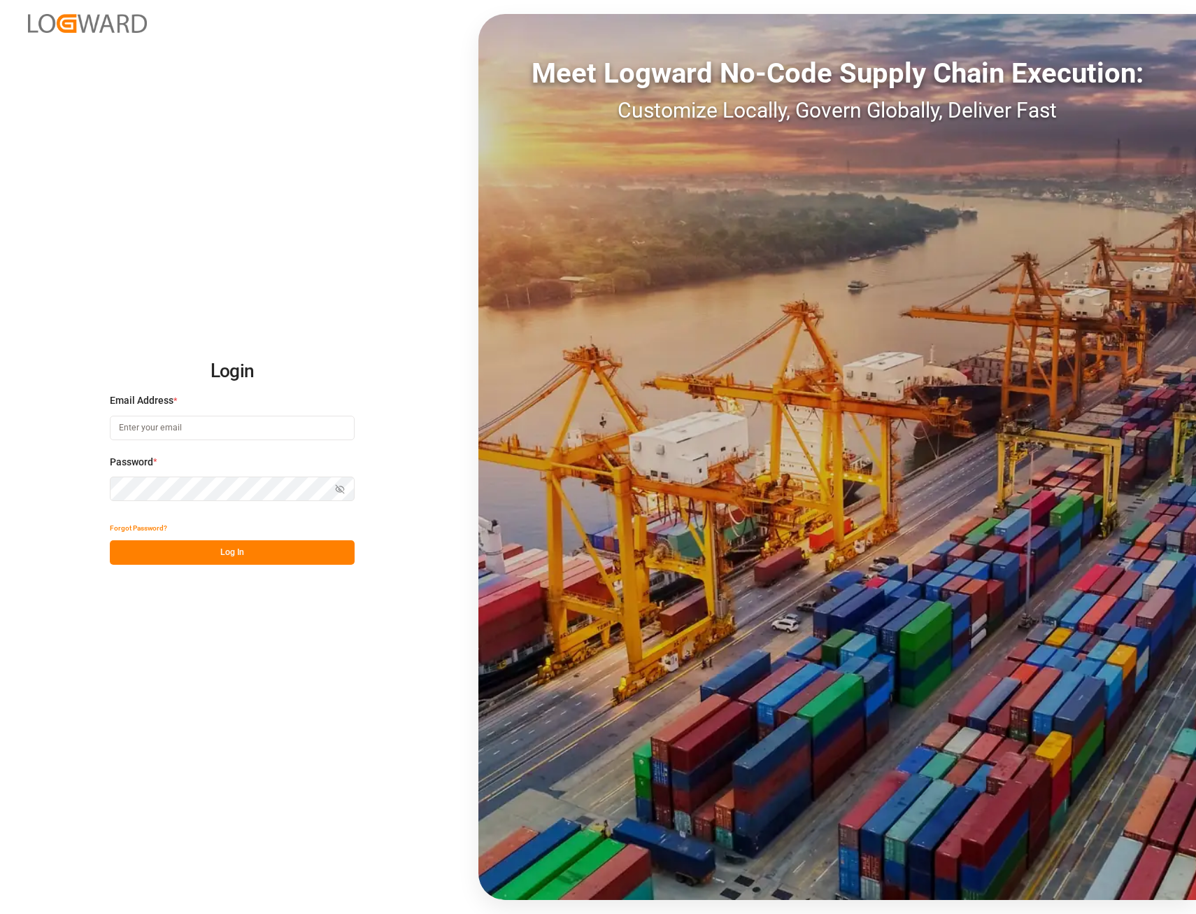
type input "[PERSON_NAME][EMAIL_ADDRESS][PERSON_NAME][DOMAIN_NAME]"
click at [262, 549] on button "Log In" at bounding box center [232, 552] width 245 height 24
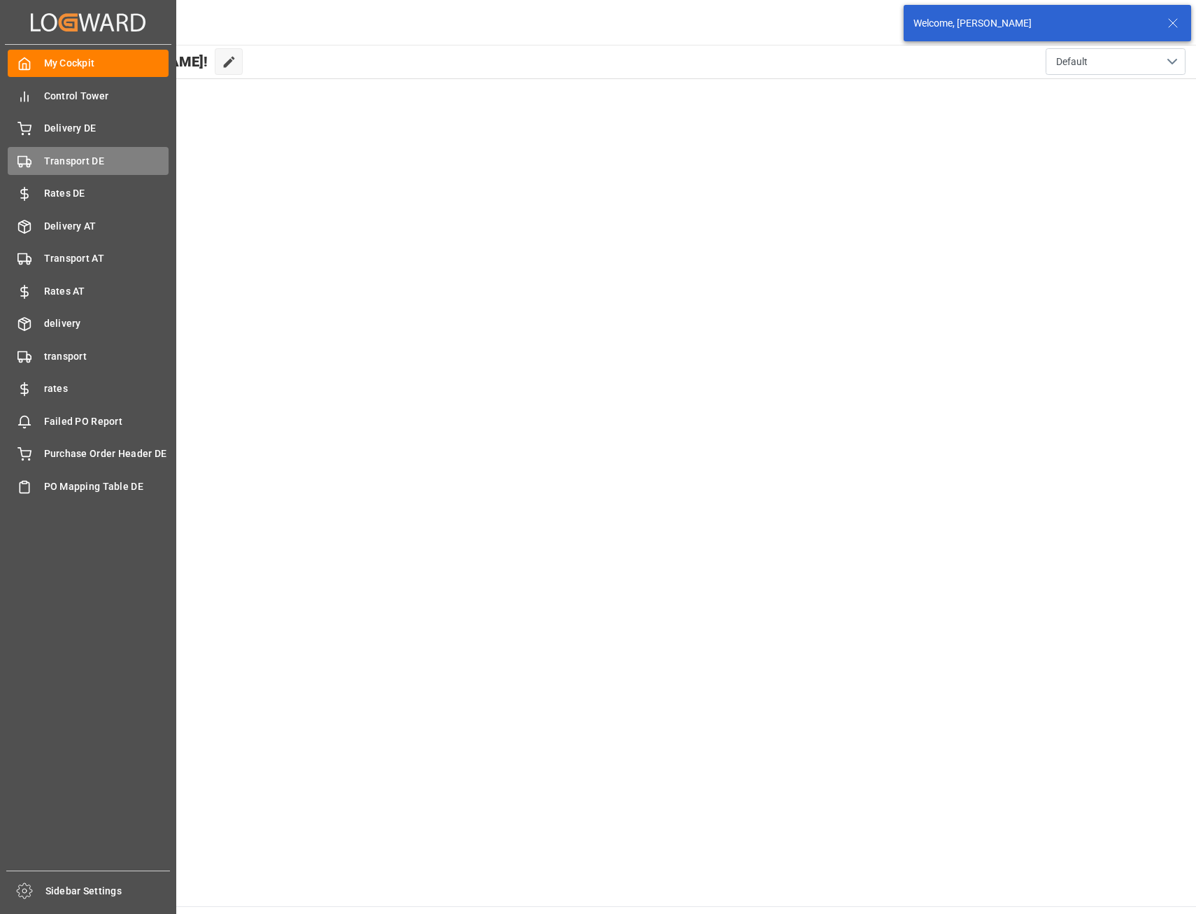
click at [81, 163] on span "Transport DE" at bounding box center [106, 161] width 125 height 15
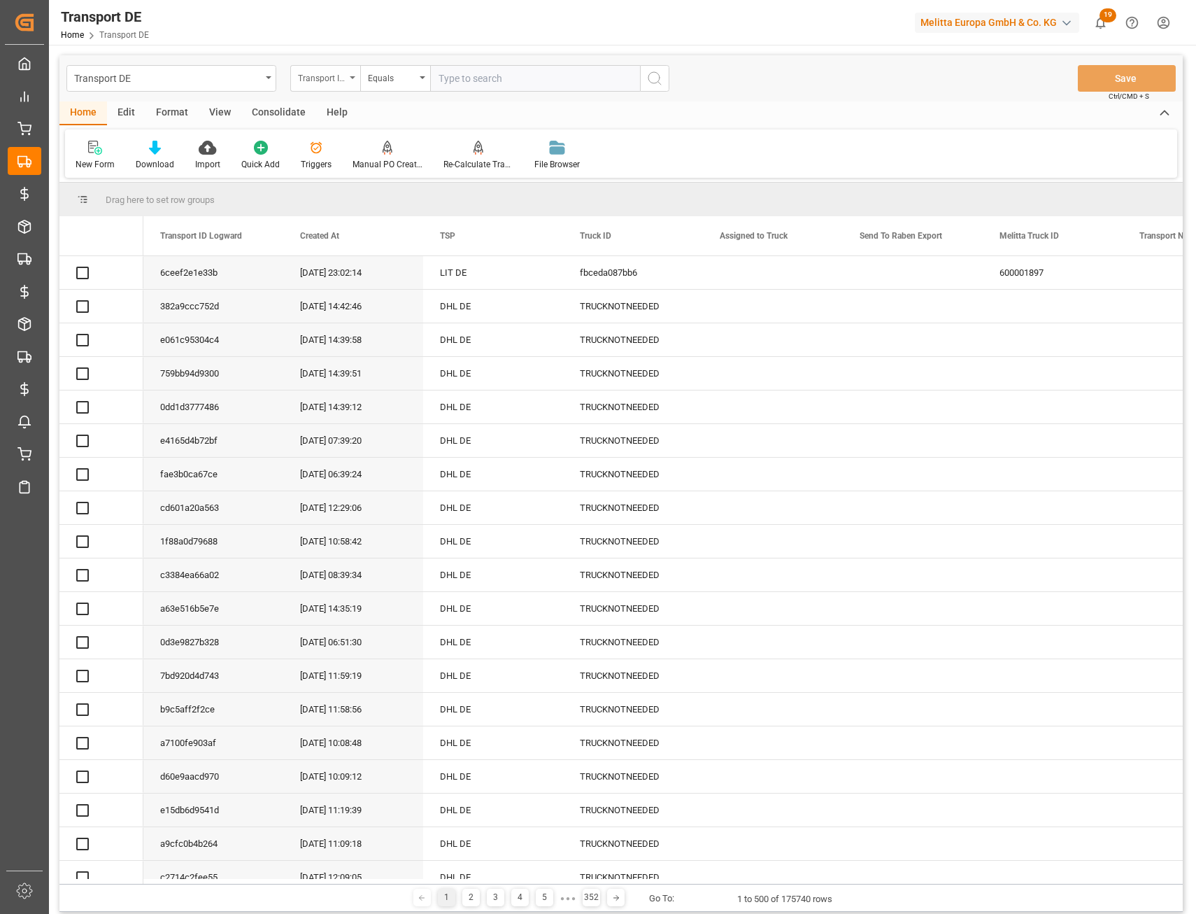
click at [344, 76] on div "Transport ID Logward" at bounding box center [322, 77] width 48 height 16
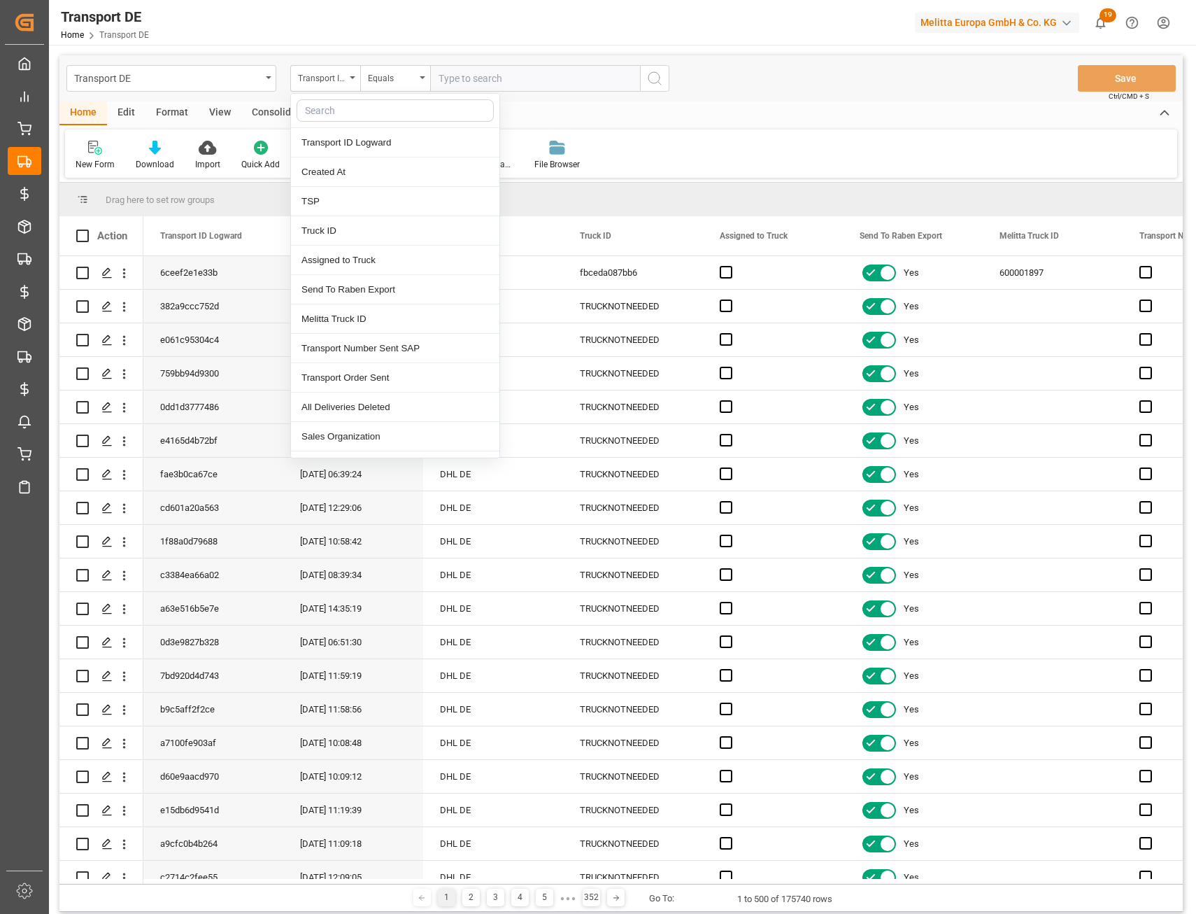
click at [332, 111] on input "text" at bounding box center [395, 110] width 197 height 22
type input "sa"
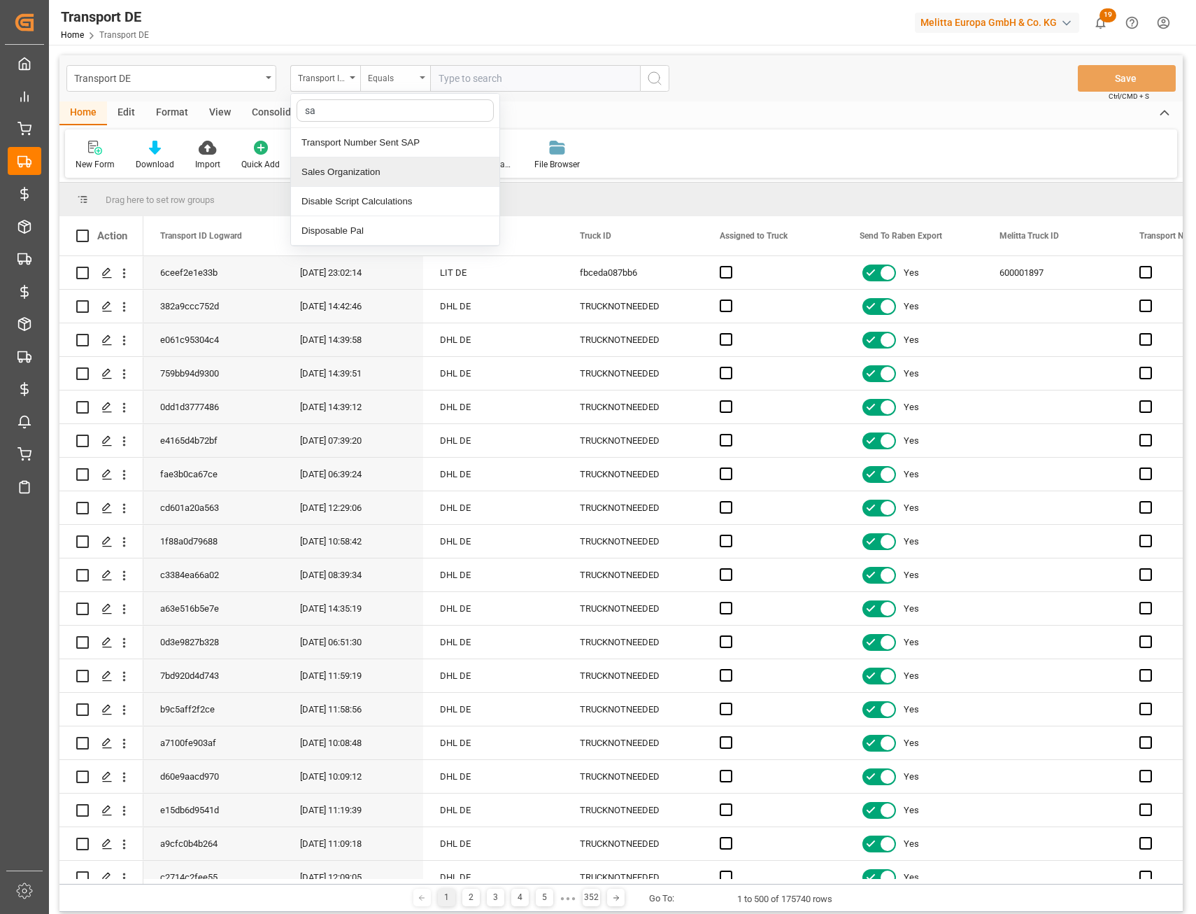
click at [365, 174] on div "Sales Organization" at bounding box center [395, 171] width 209 height 29
click at [397, 75] on div "Equals" at bounding box center [392, 77] width 48 height 16
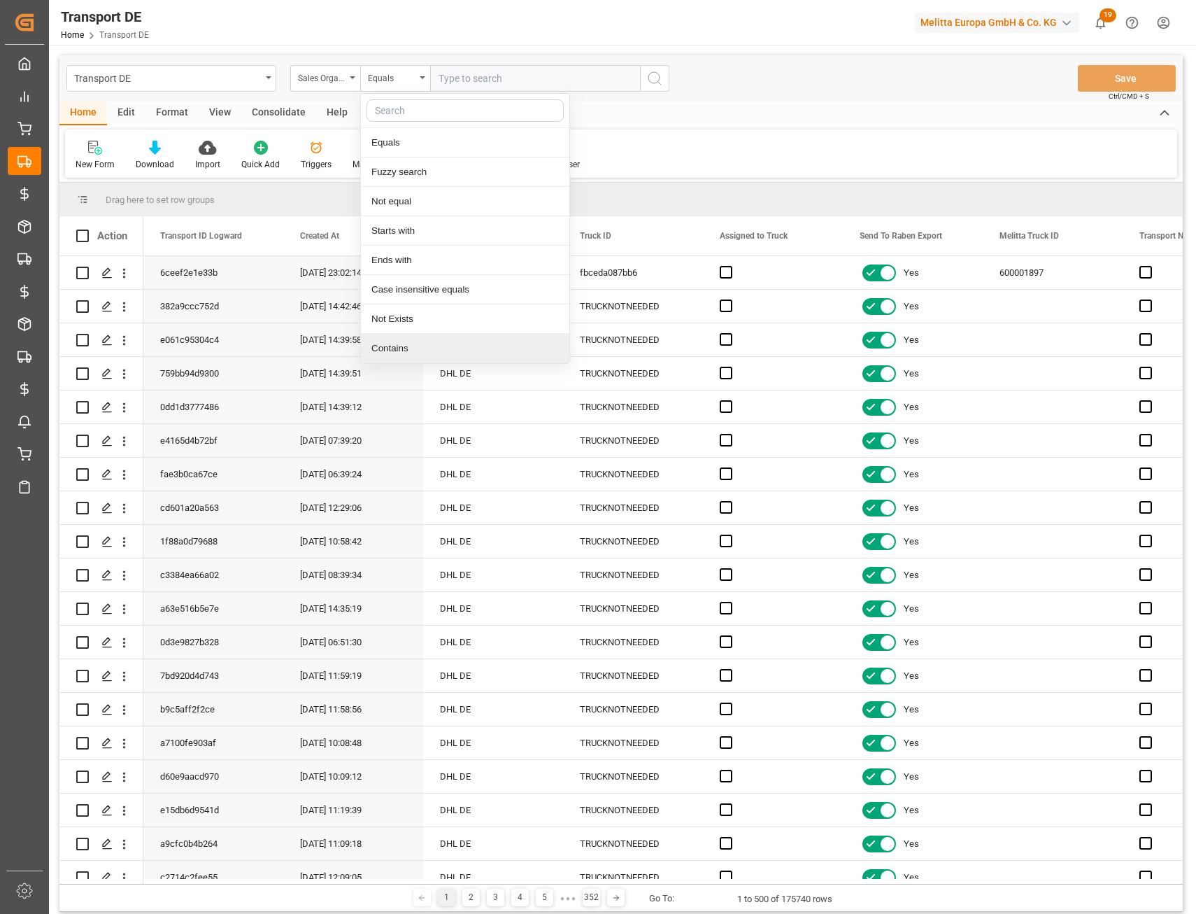
click at [411, 355] on div "Contains" at bounding box center [465, 348] width 209 height 29
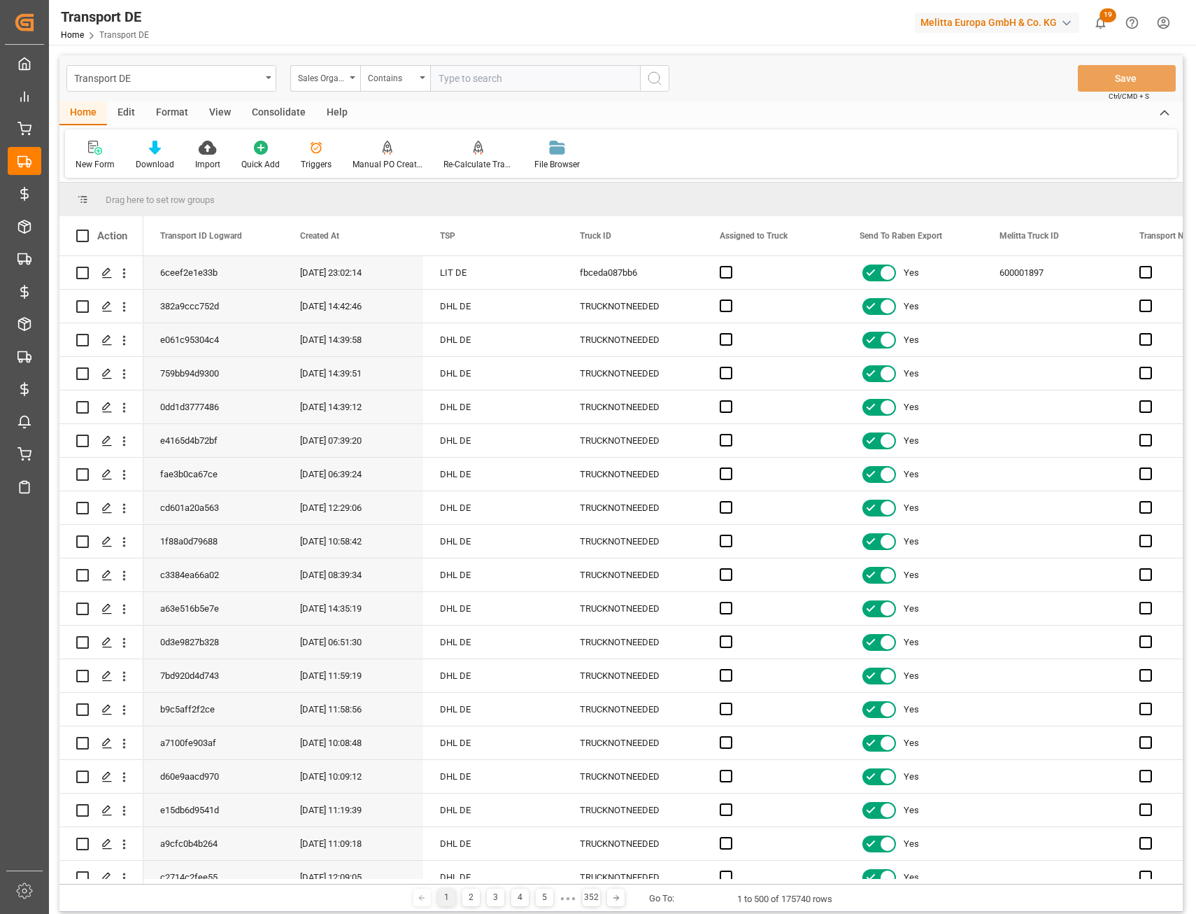
click at [484, 83] on input "text" at bounding box center [535, 78] width 210 height 27
type input "3,6"
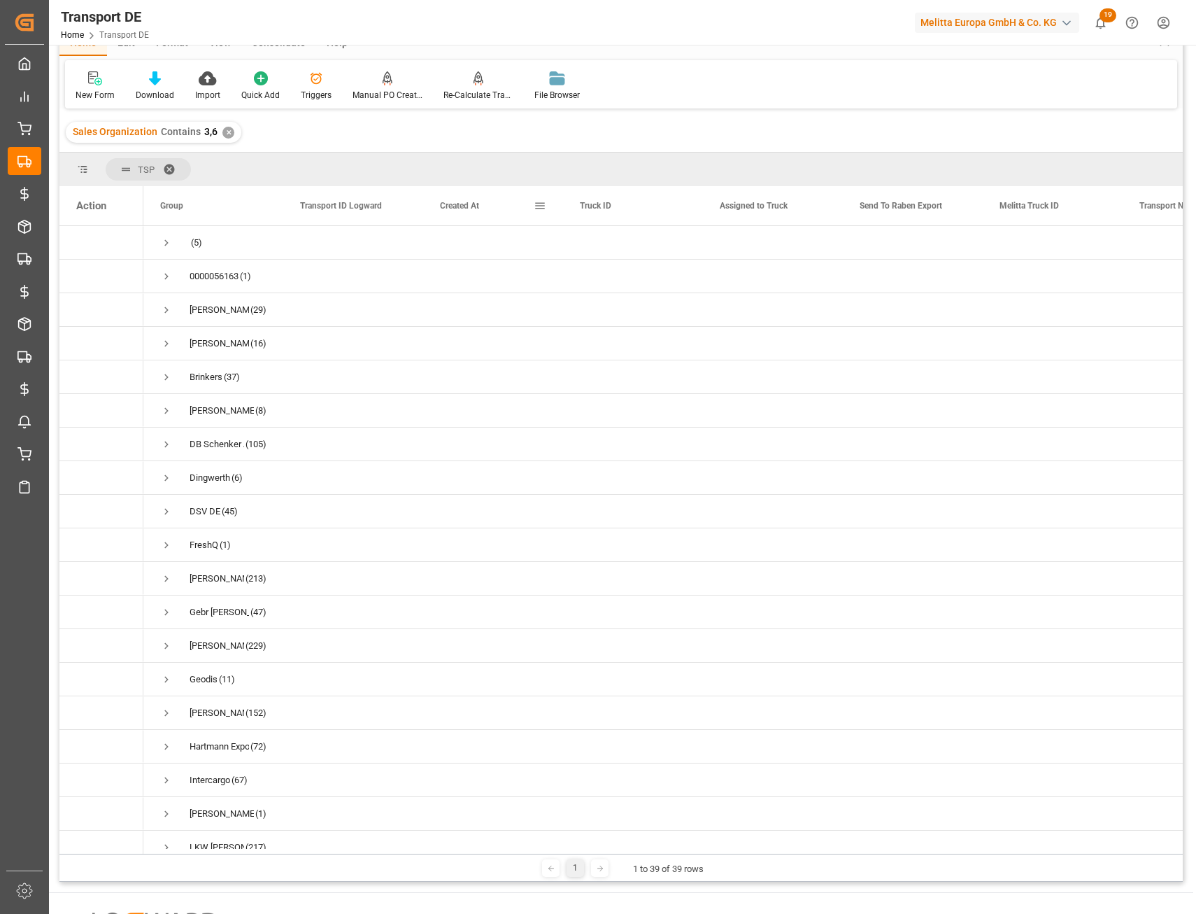
scroll to position [70, 0]
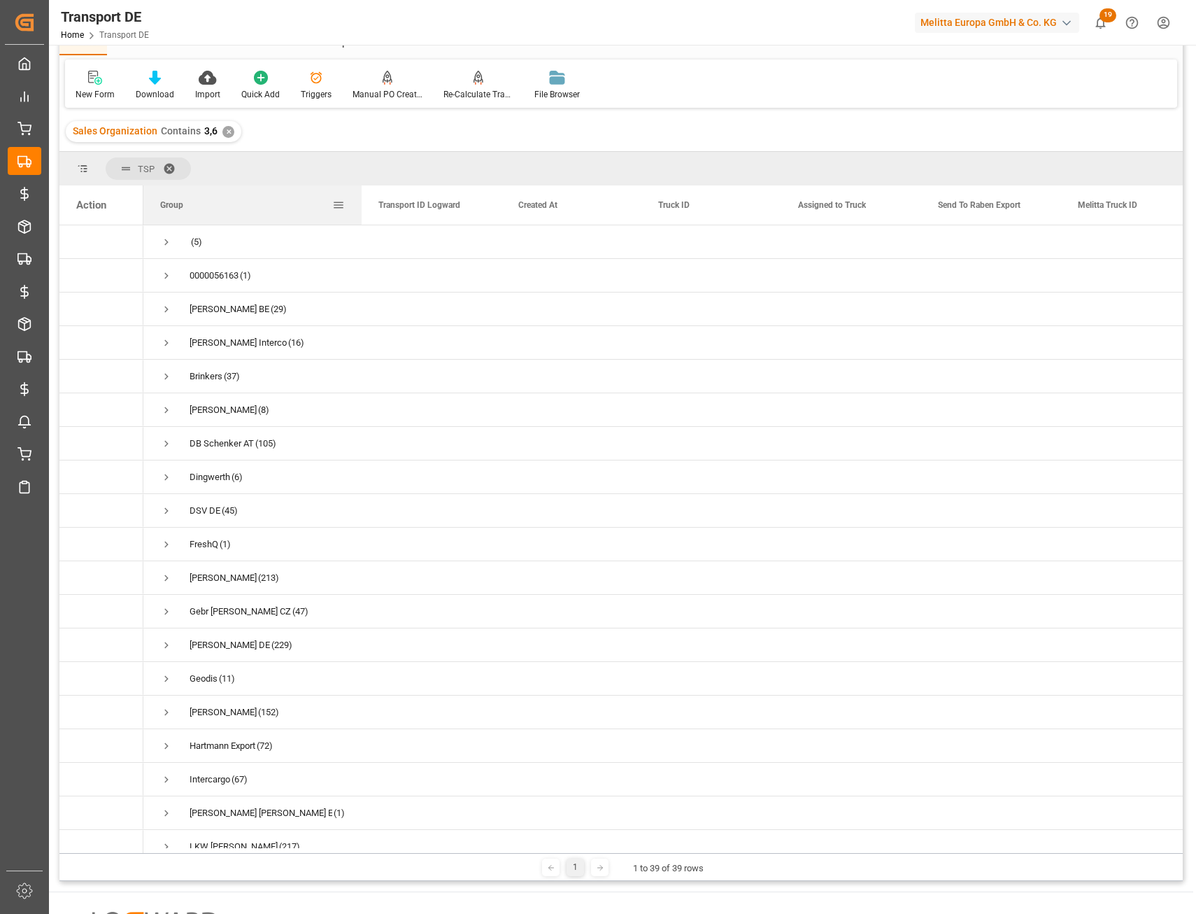
drag, startPoint x: 283, startPoint y: 204, endPoint x: 370, endPoint y: 199, distance: 87.6
click at [365, 199] on div at bounding box center [362, 204] width 6 height 39
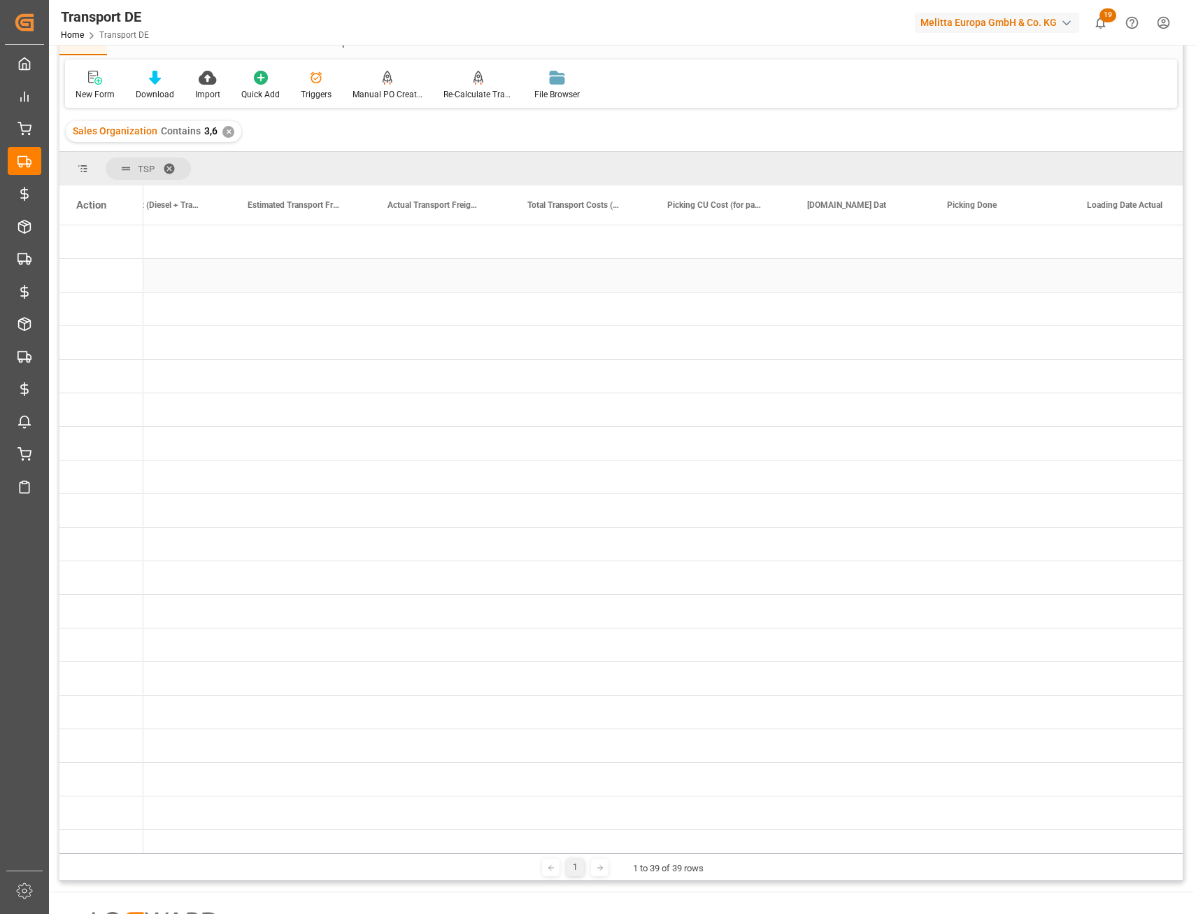
scroll to position [0, 0]
drag, startPoint x: 1046, startPoint y: 209, endPoint x: 308, endPoint y: 167, distance: 739.4
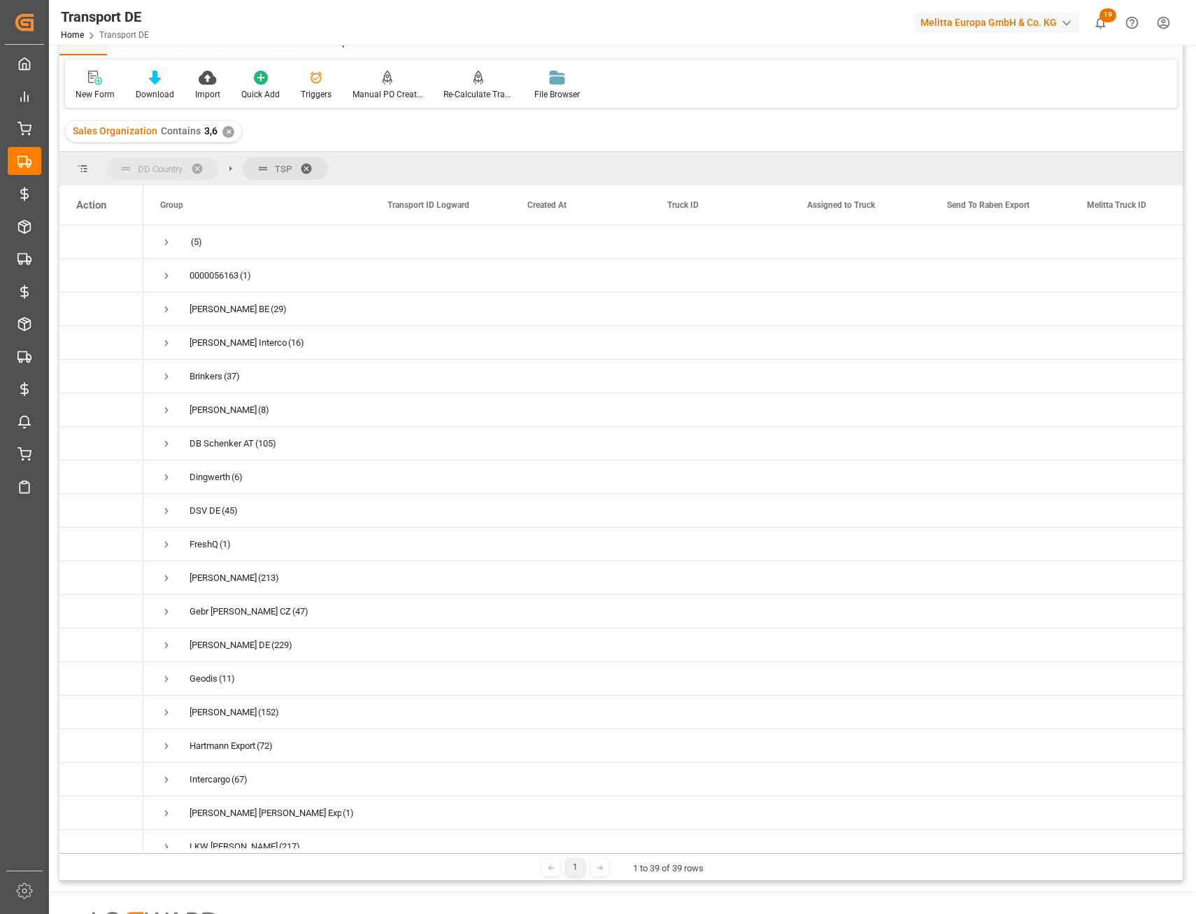
drag, startPoint x: 236, startPoint y: 169, endPoint x: 137, endPoint y: 172, distance: 99.4
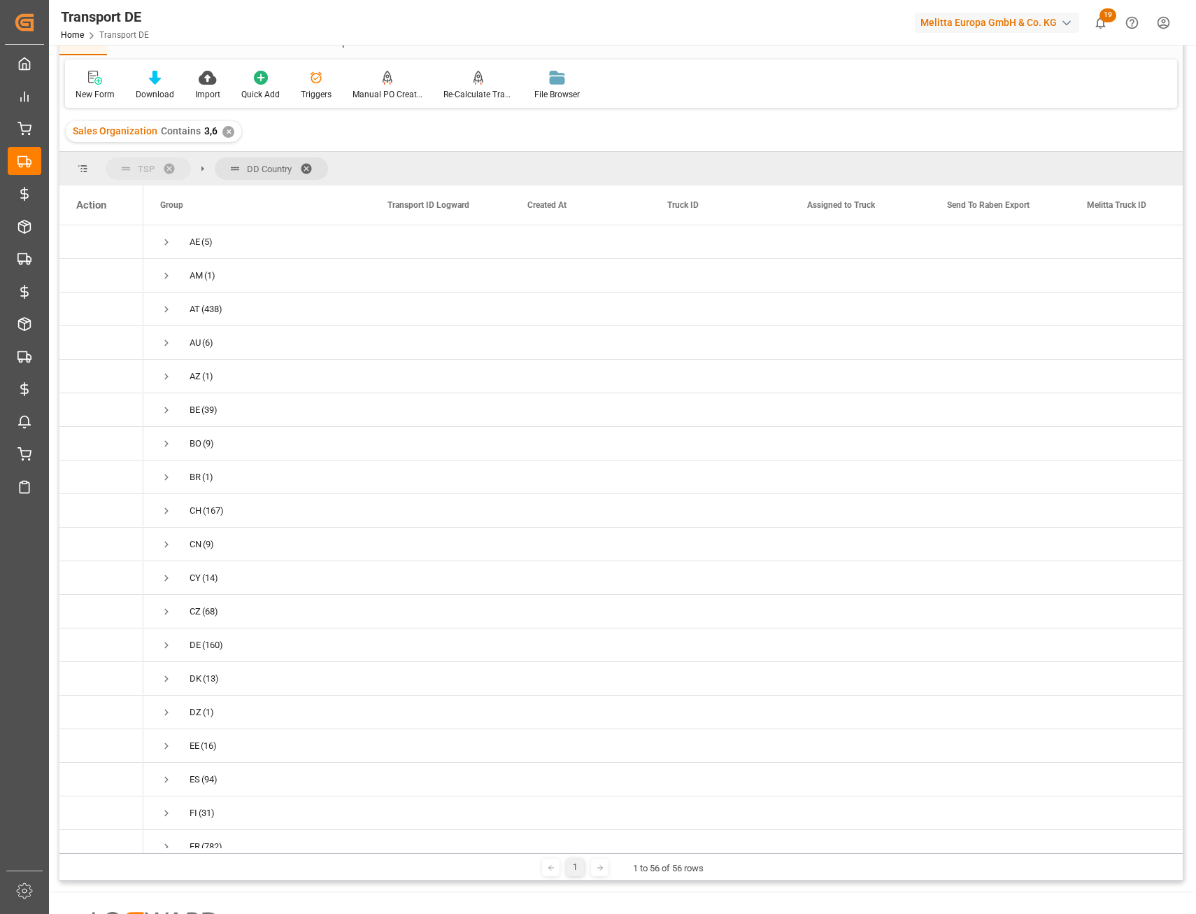
drag, startPoint x: 268, startPoint y: 164, endPoint x: 133, endPoint y: 157, distance: 135.3
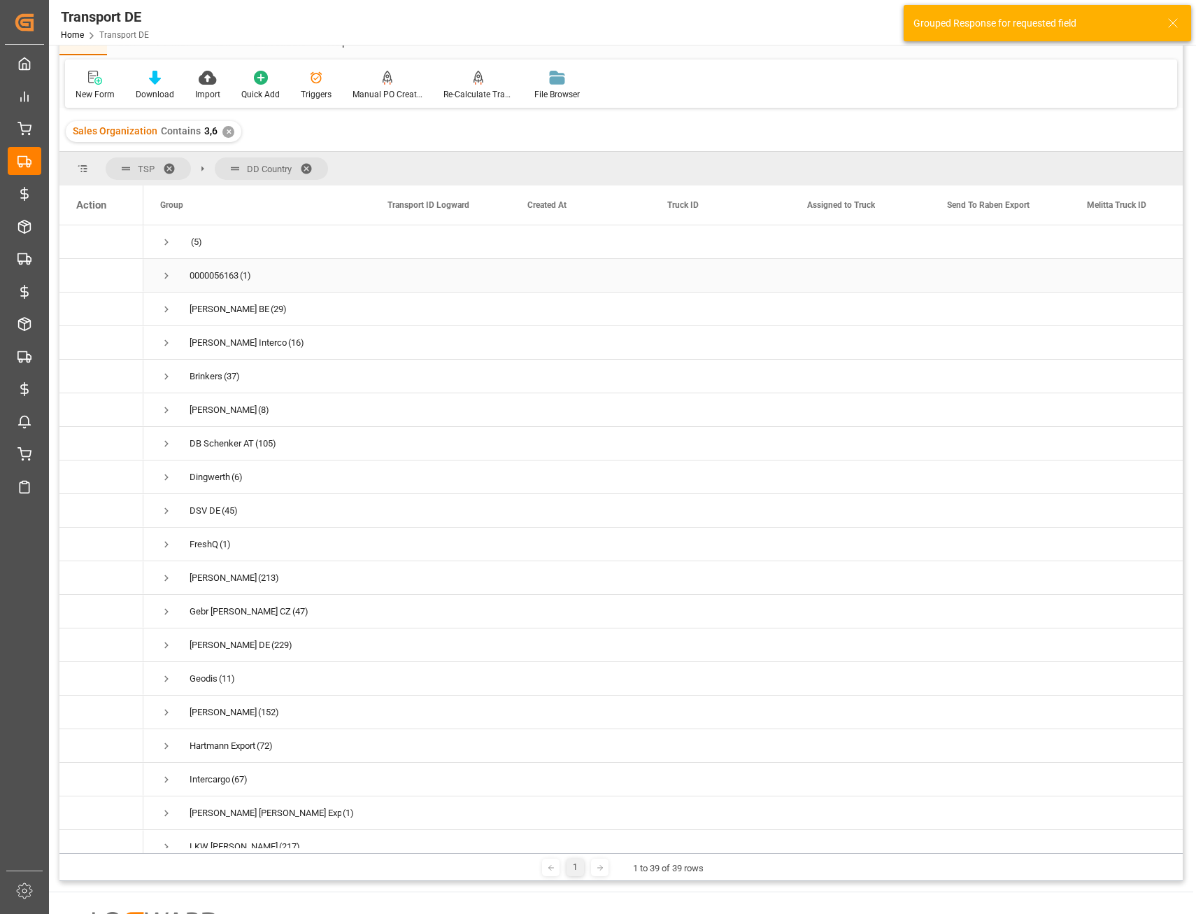
click at [166, 274] on span "Press SPACE to select this row." at bounding box center [166, 275] width 13 height 13
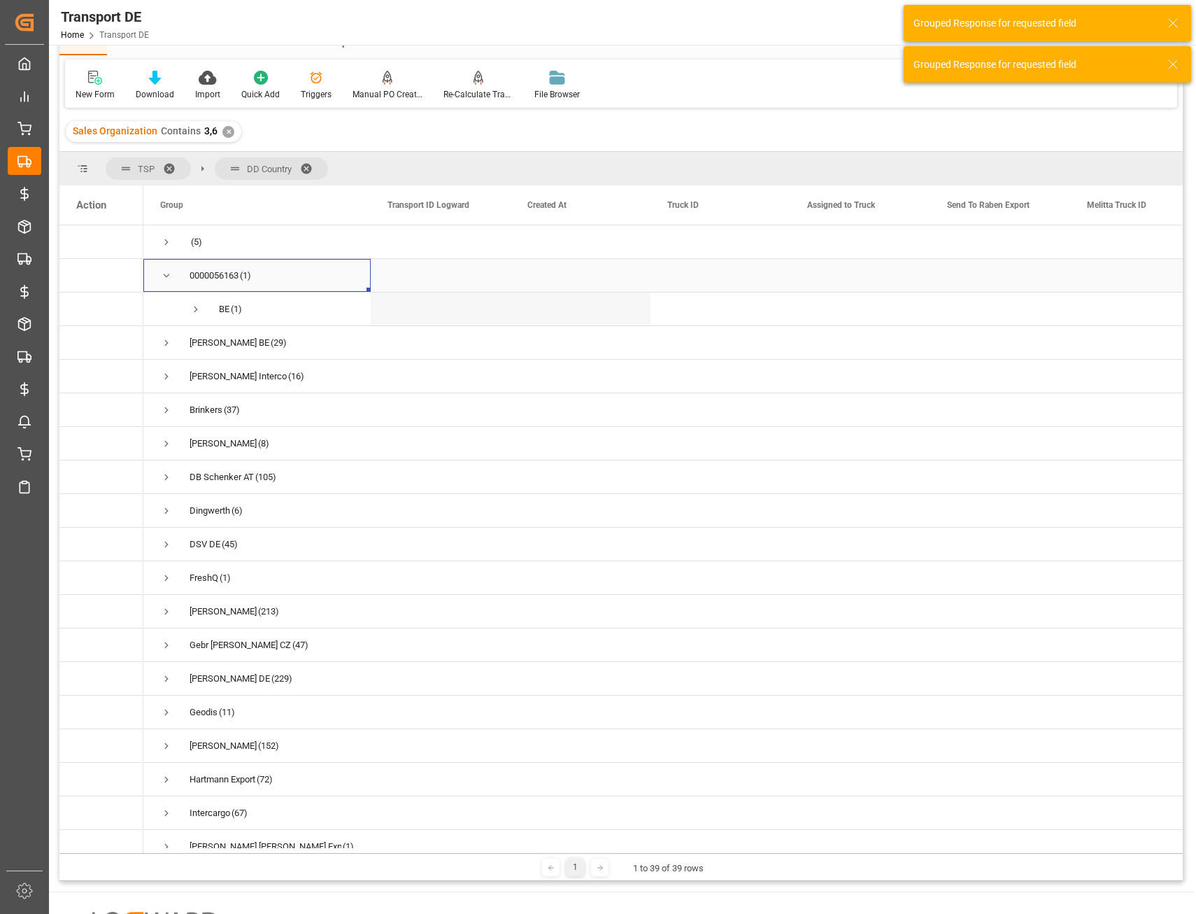
click at [167, 274] on span "Press SPACE to select this row." at bounding box center [166, 275] width 13 height 13
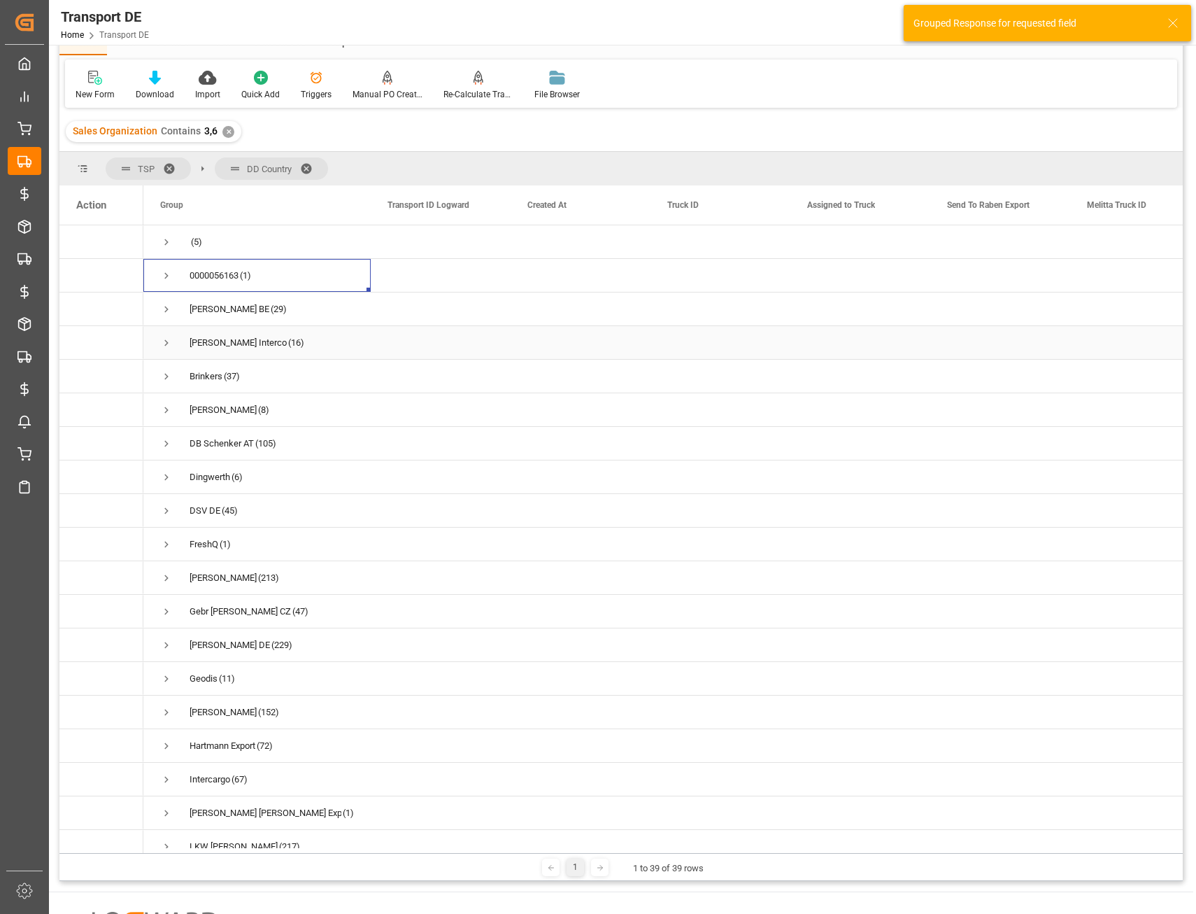
click at [168, 344] on span "Press SPACE to select this row." at bounding box center [166, 343] width 13 height 13
click at [196, 379] on span "Press SPACE to select this row." at bounding box center [196, 376] width 13 height 13
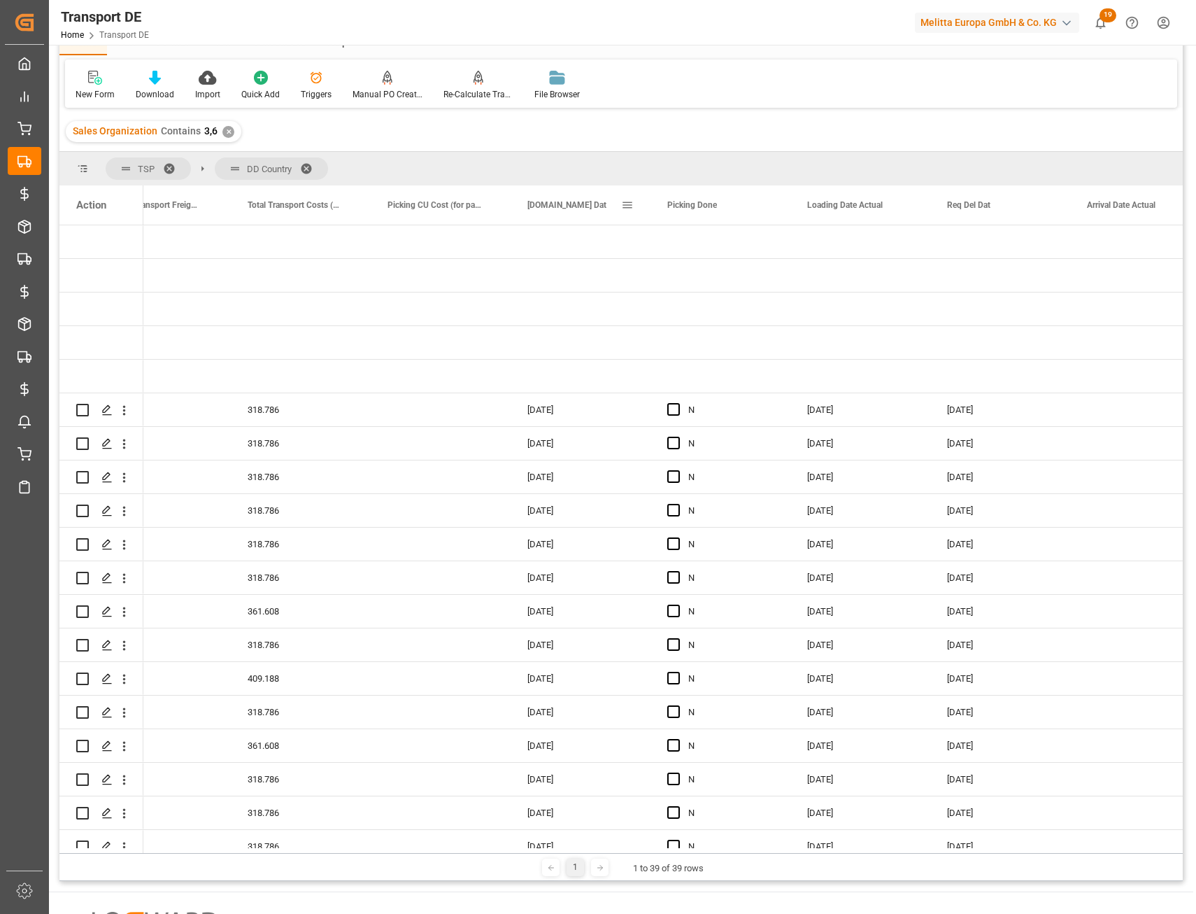
click at [625, 206] on span at bounding box center [627, 205] width 13 height 13
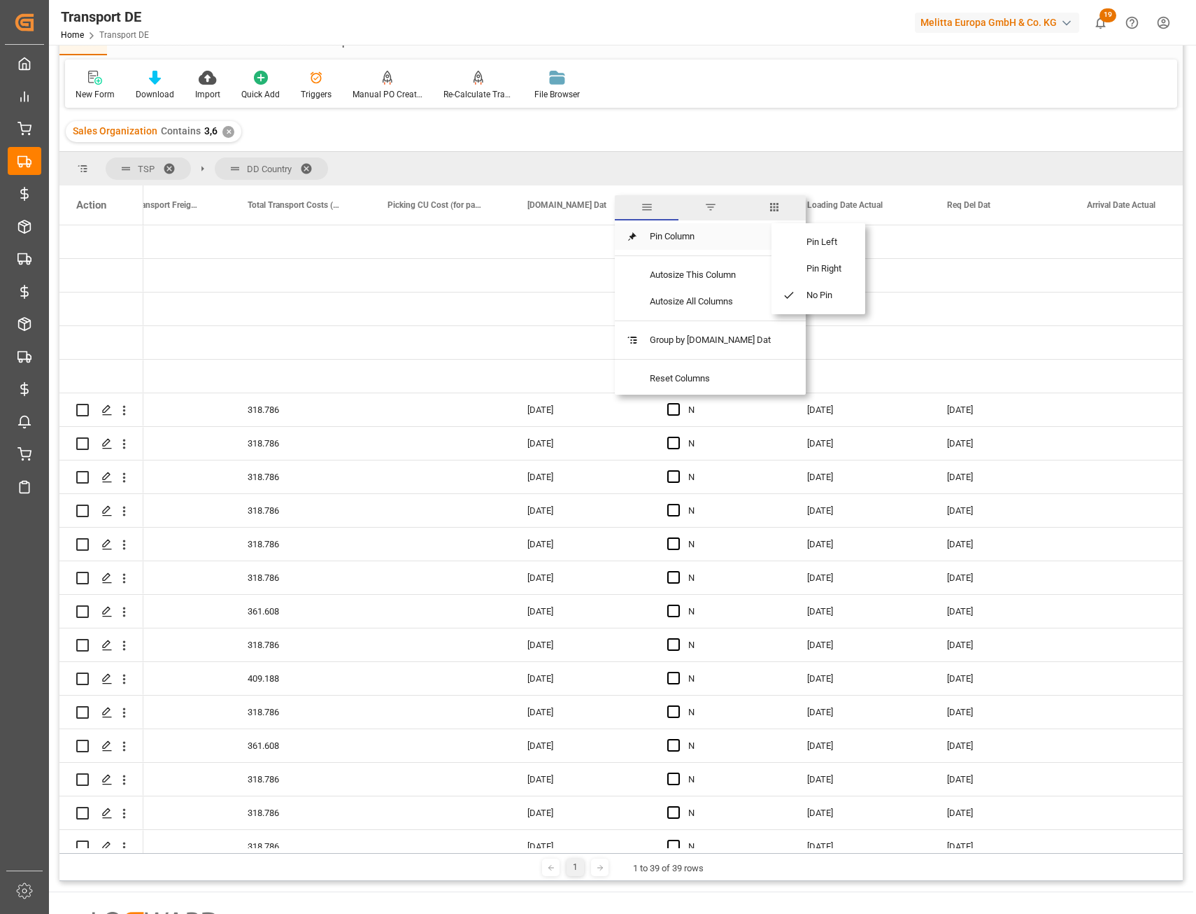
click at [742, 239] on span "Pin Column" at bounding box center [710, 236] width 143 height 27
click at [789, 241] on span at bounding box center [784, 242] width 24 height 27
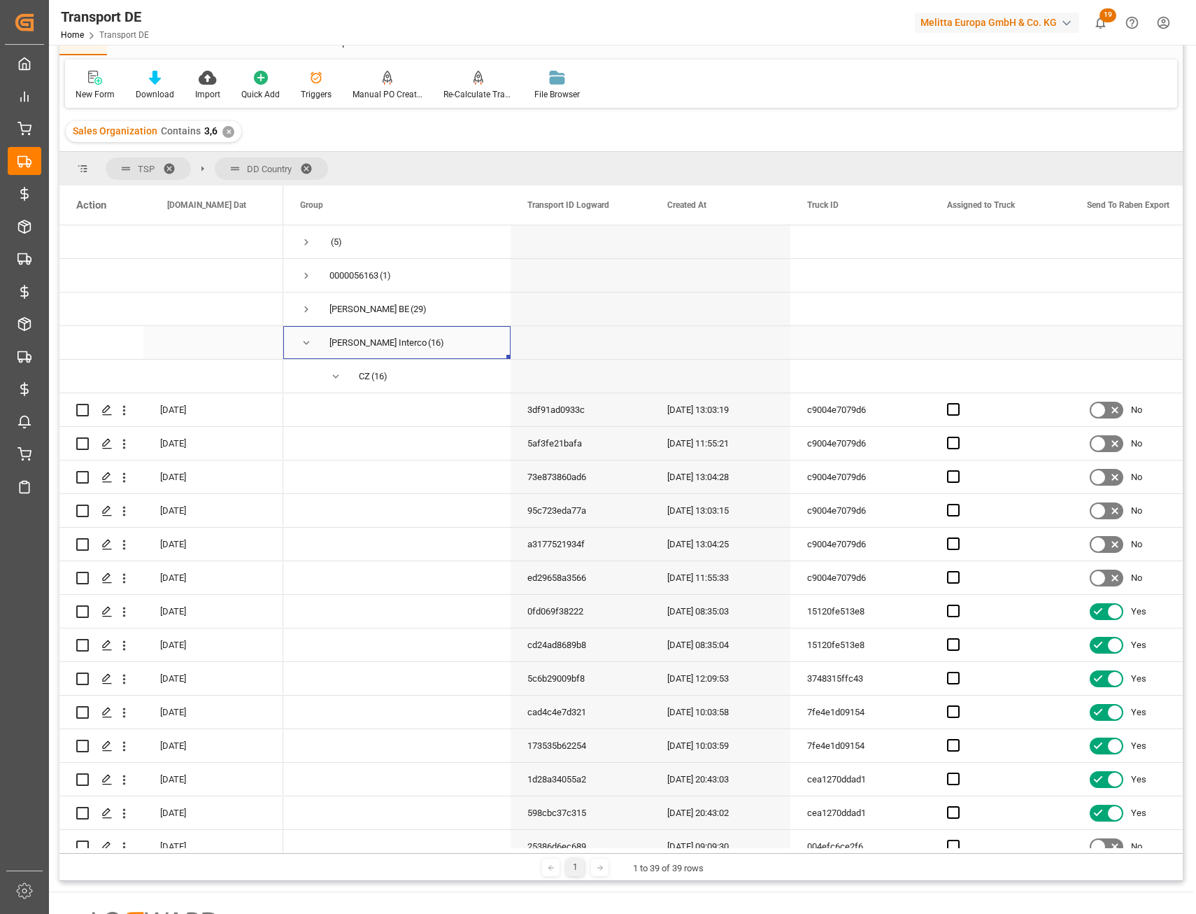
click at [306, 341] on span "Press SPACE to select this row." at bounding box center [306, 343] width 13 height 13
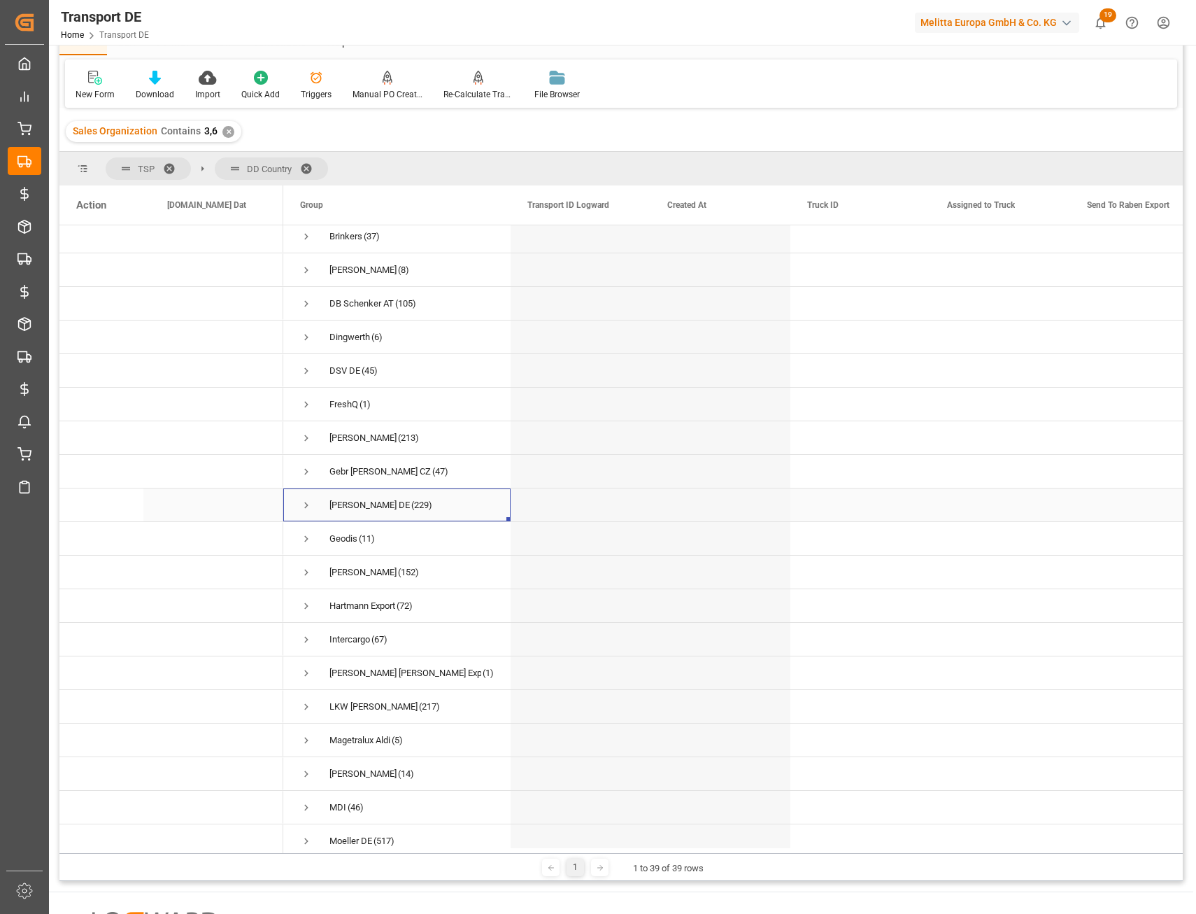
click at [307, 507] on span "Press SPACE to select this row." at bounding box center [306, 505] width 13 height 13
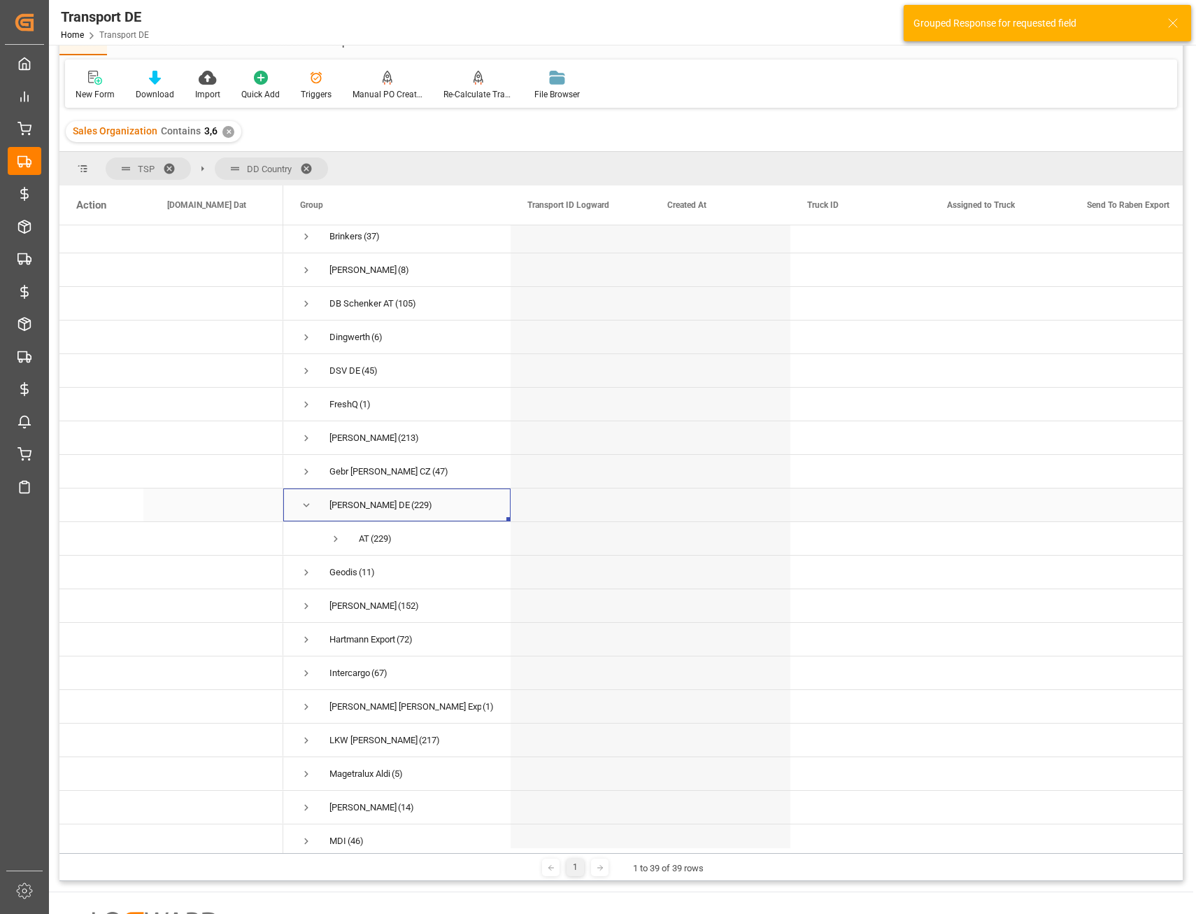
click at [306, 505] on span "Press SPACE to select this row." at bounding box center [306, 505] width 13 height 13
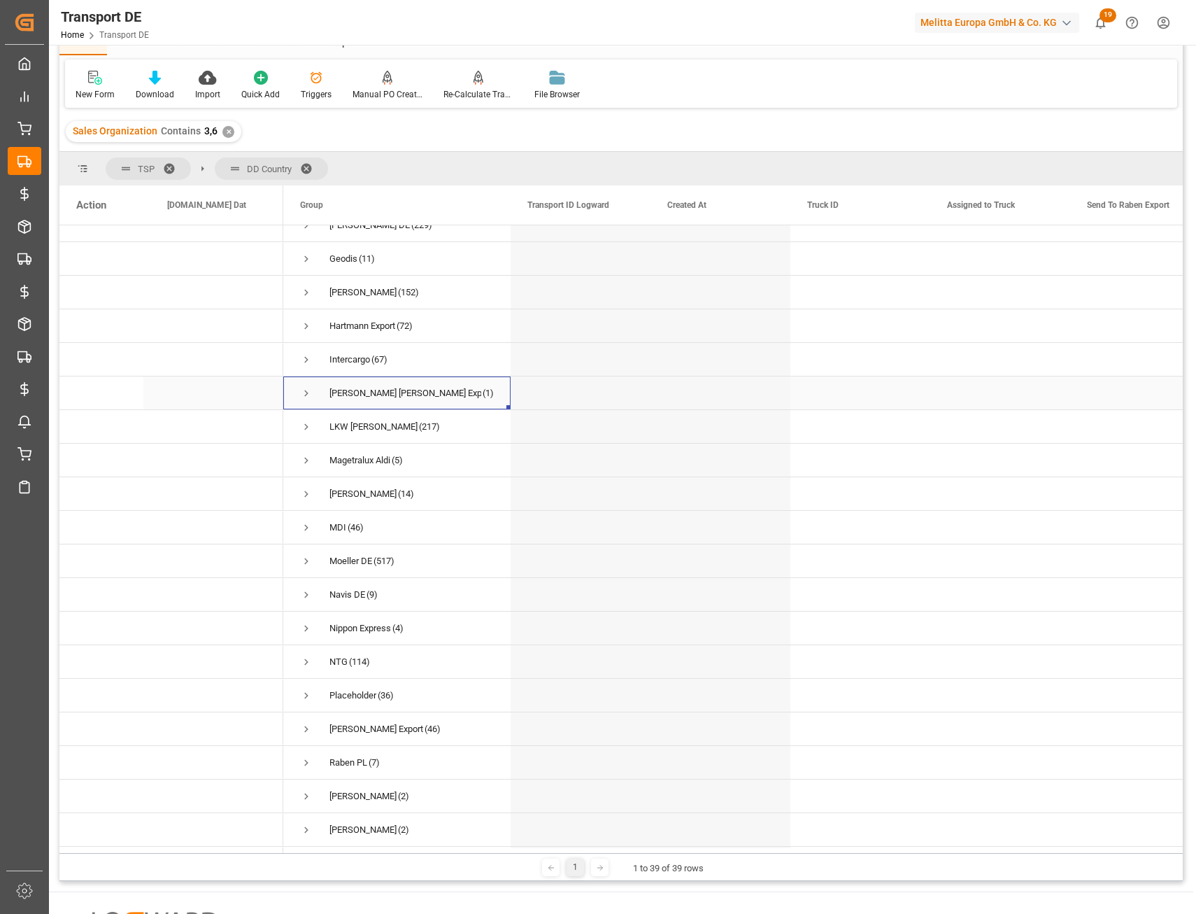
click at [309, 393] on span "Press SPACE to select this row." at bounding box center [306, 393] width 13 height 13
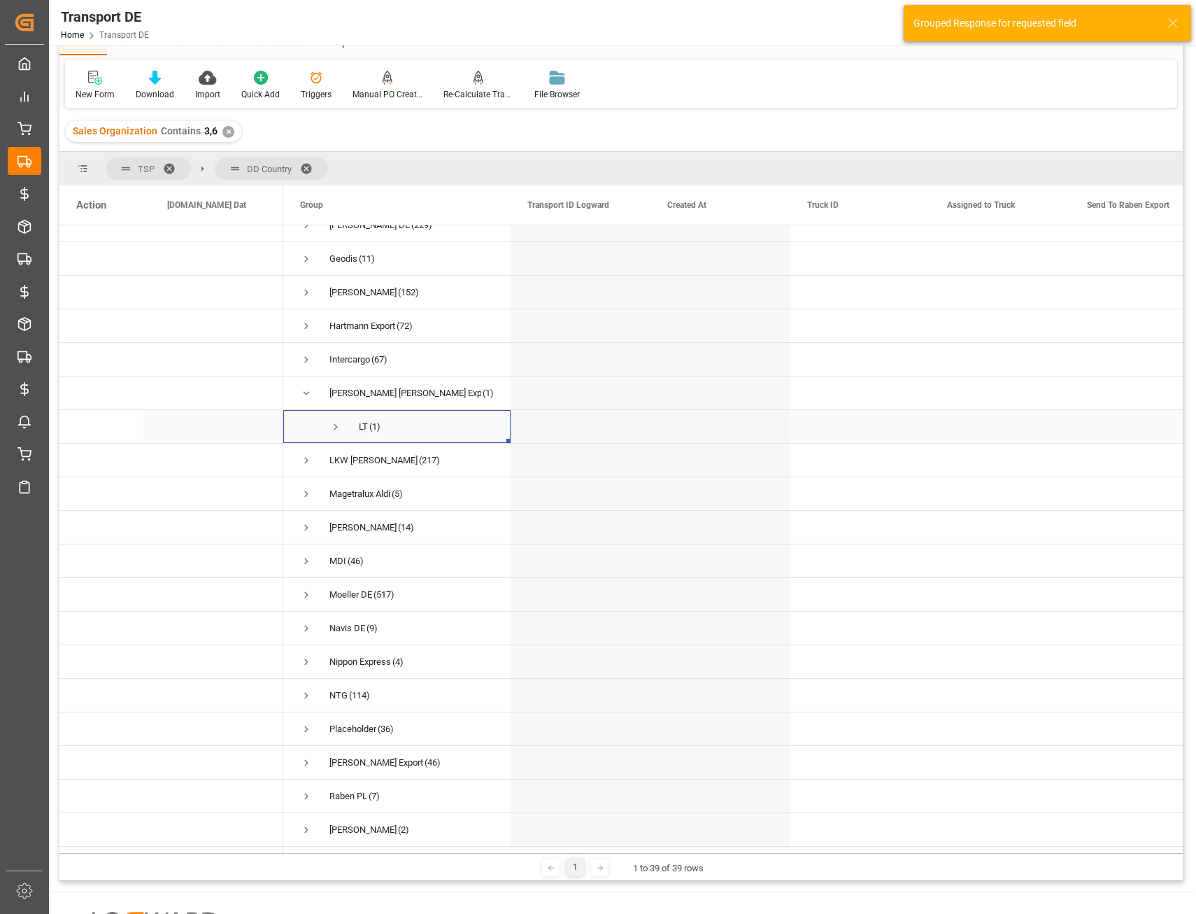
click at [338, 428] on span "Press SPACE to select this row." at bounding box center [336, 427] width 13 height 13
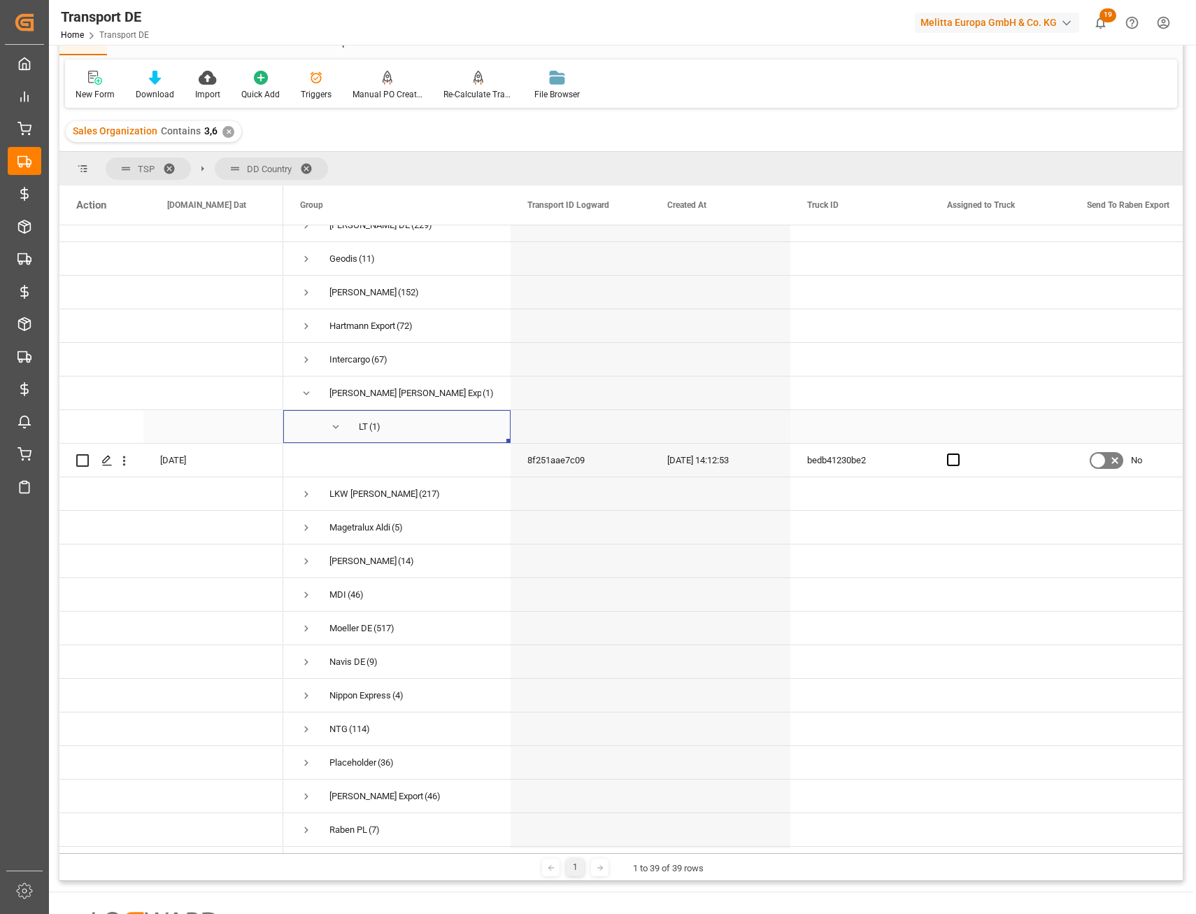
click at [335, 428] on span "Press SPACE to select this row." at bounding box center [336, 427] width 13 height 13
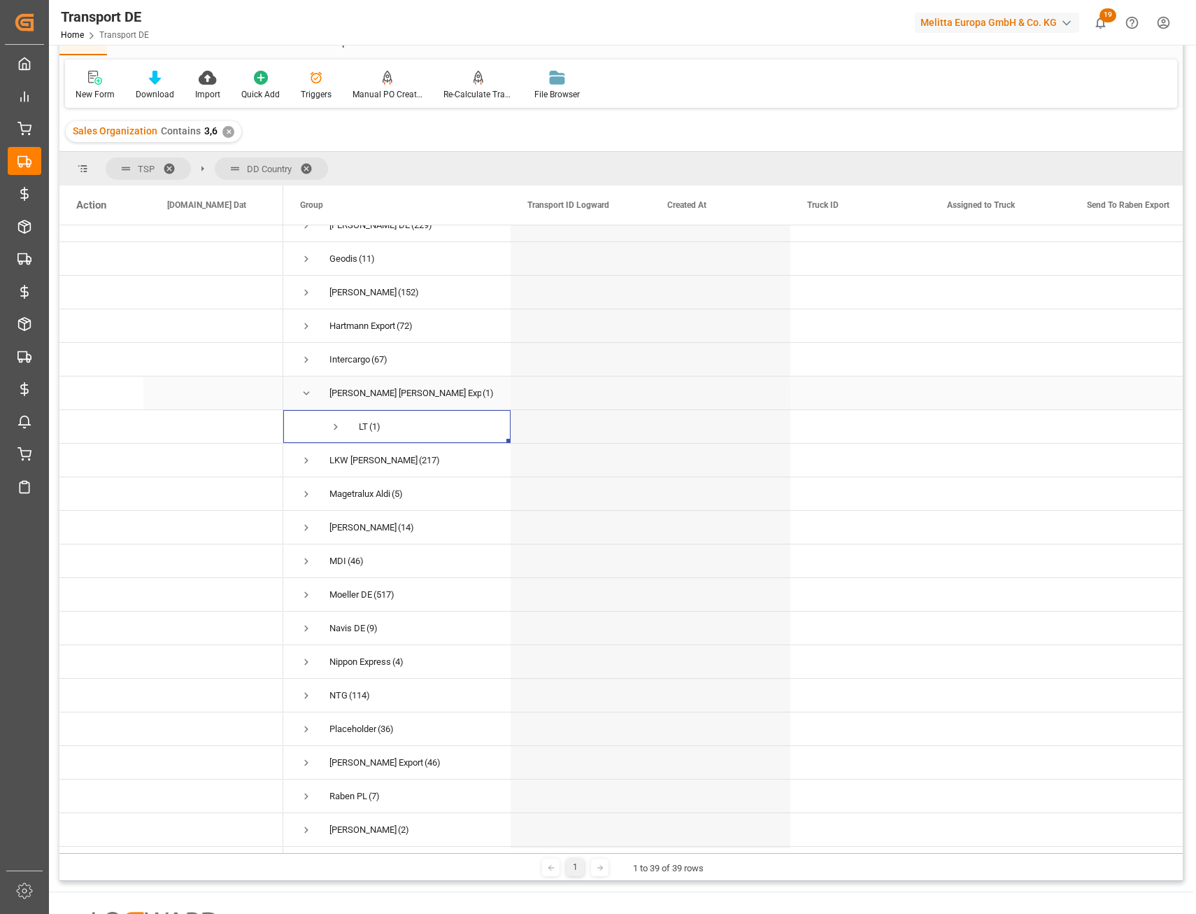
click at [306, 391] on span "Press SPACE to select this row." at bounding box center [306, 393] width 13 height 13
click at [309, 556] on span "Press SPACE to select this row." at bounding box center [306, 561] width 13 height 13
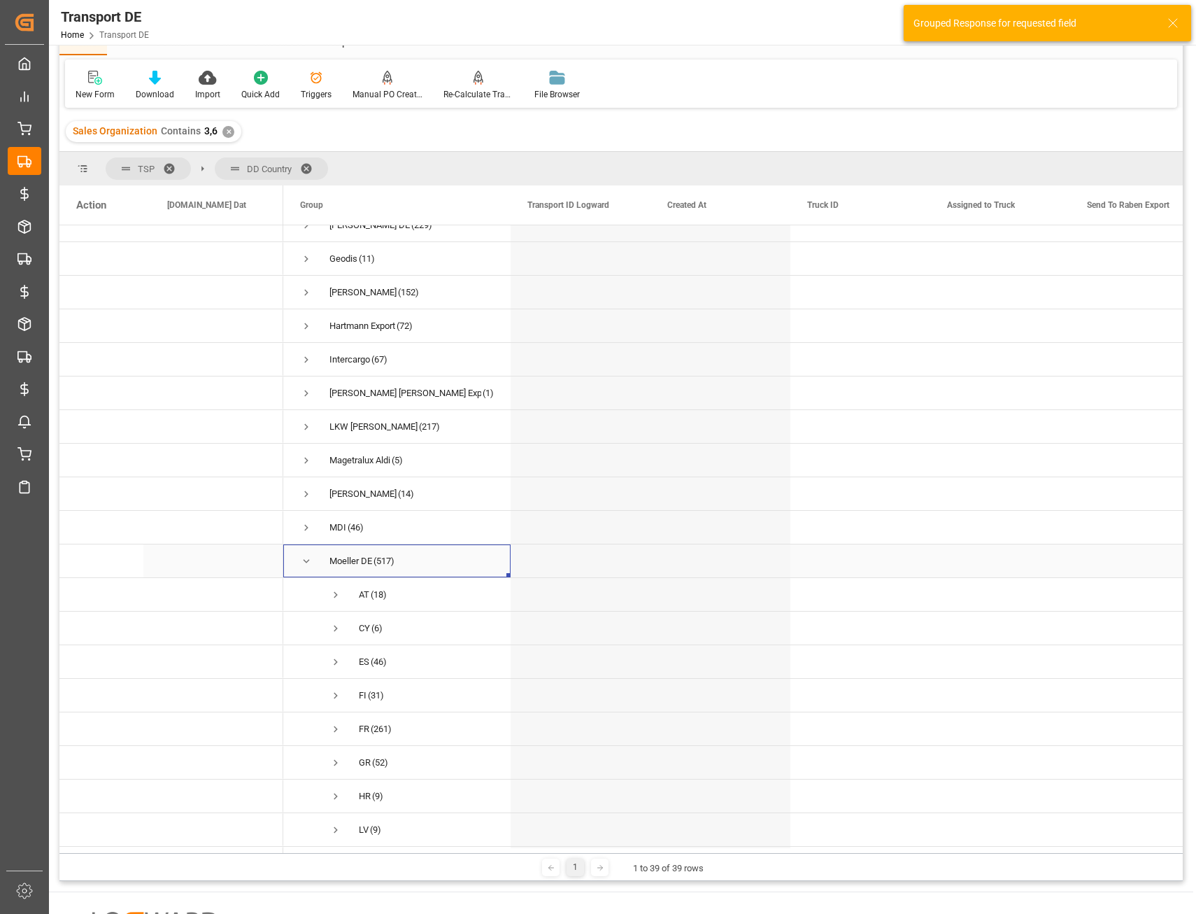
click at [308, 557] on span "Press SPACE to select this row." at bounding box center [306, 561] width 13 height 13
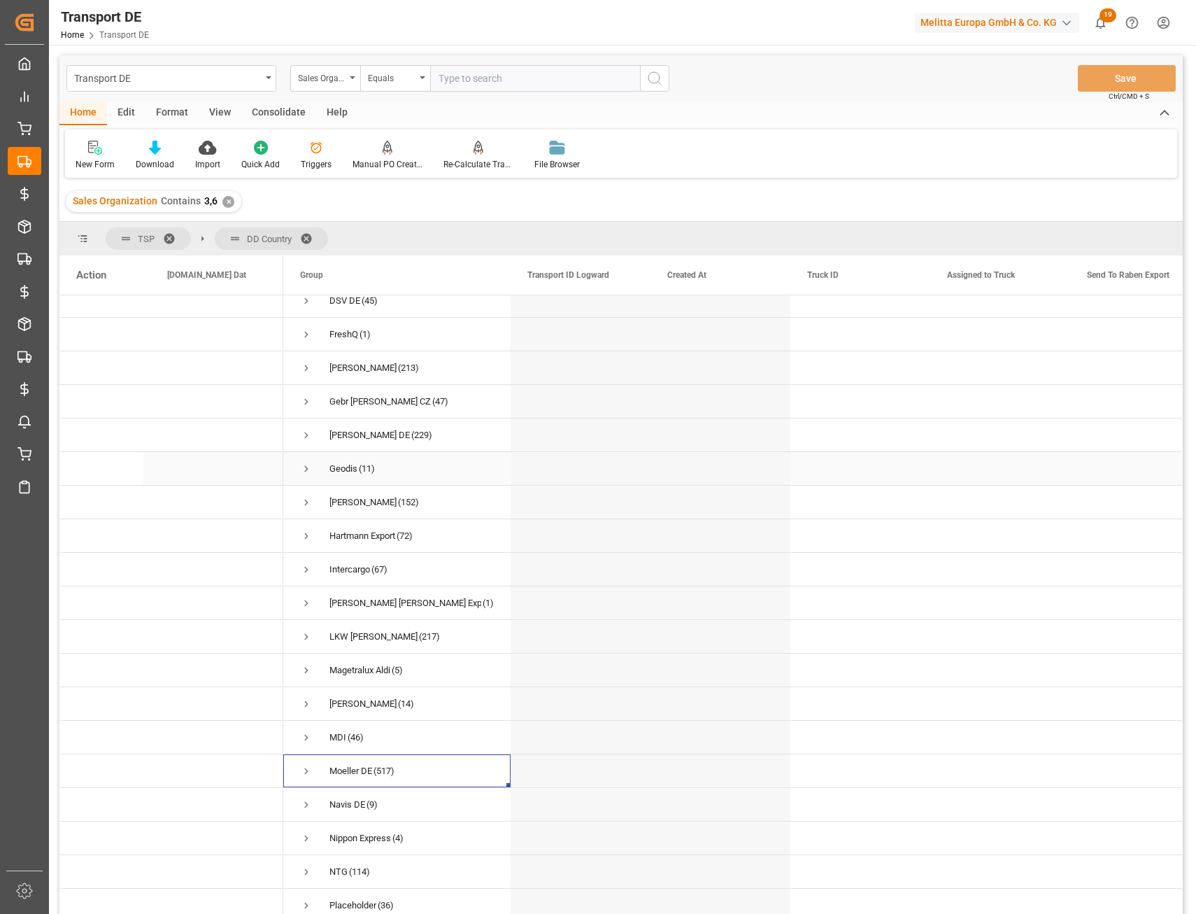
scroll to position [350, 0]
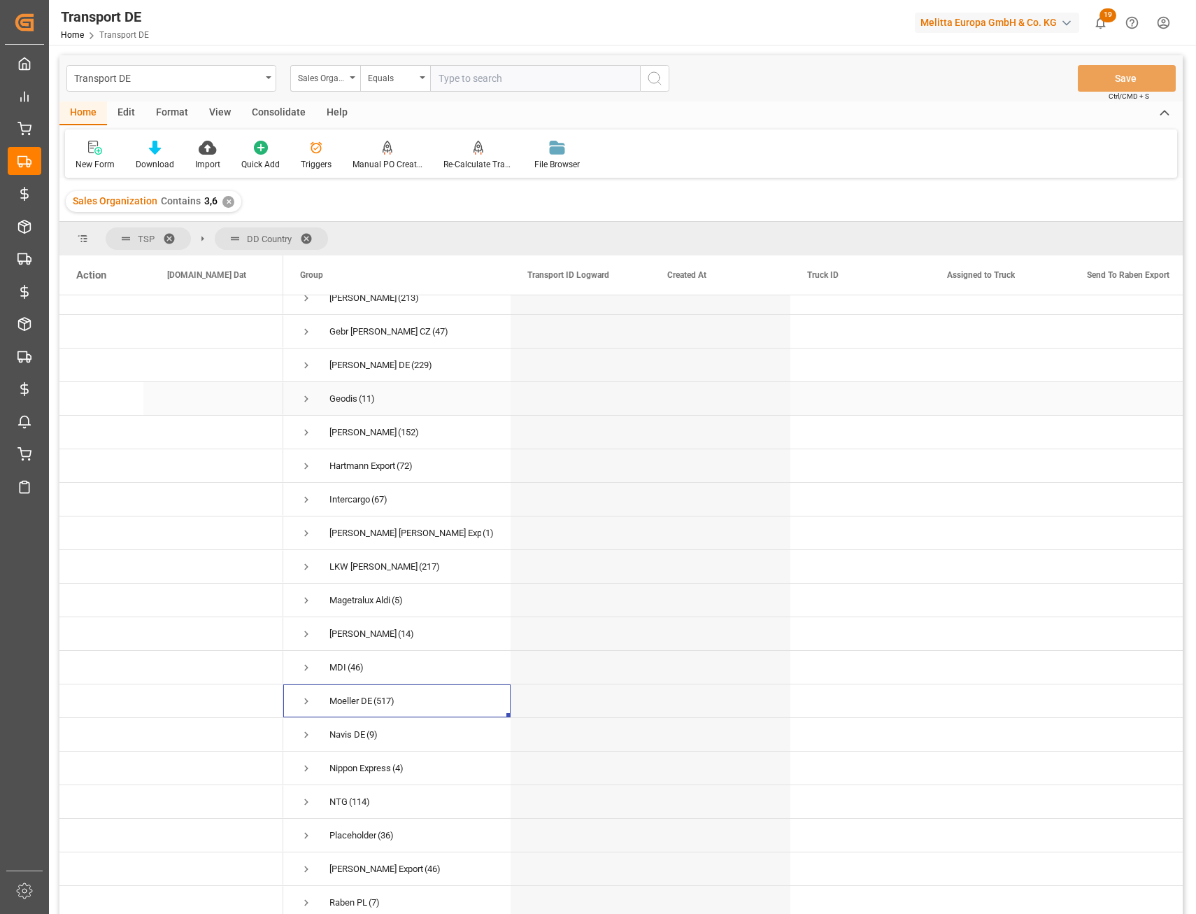
click at [311, 402] on span "Press SPACE to select this row." at bounding box center [306, 399] width 13 height 13
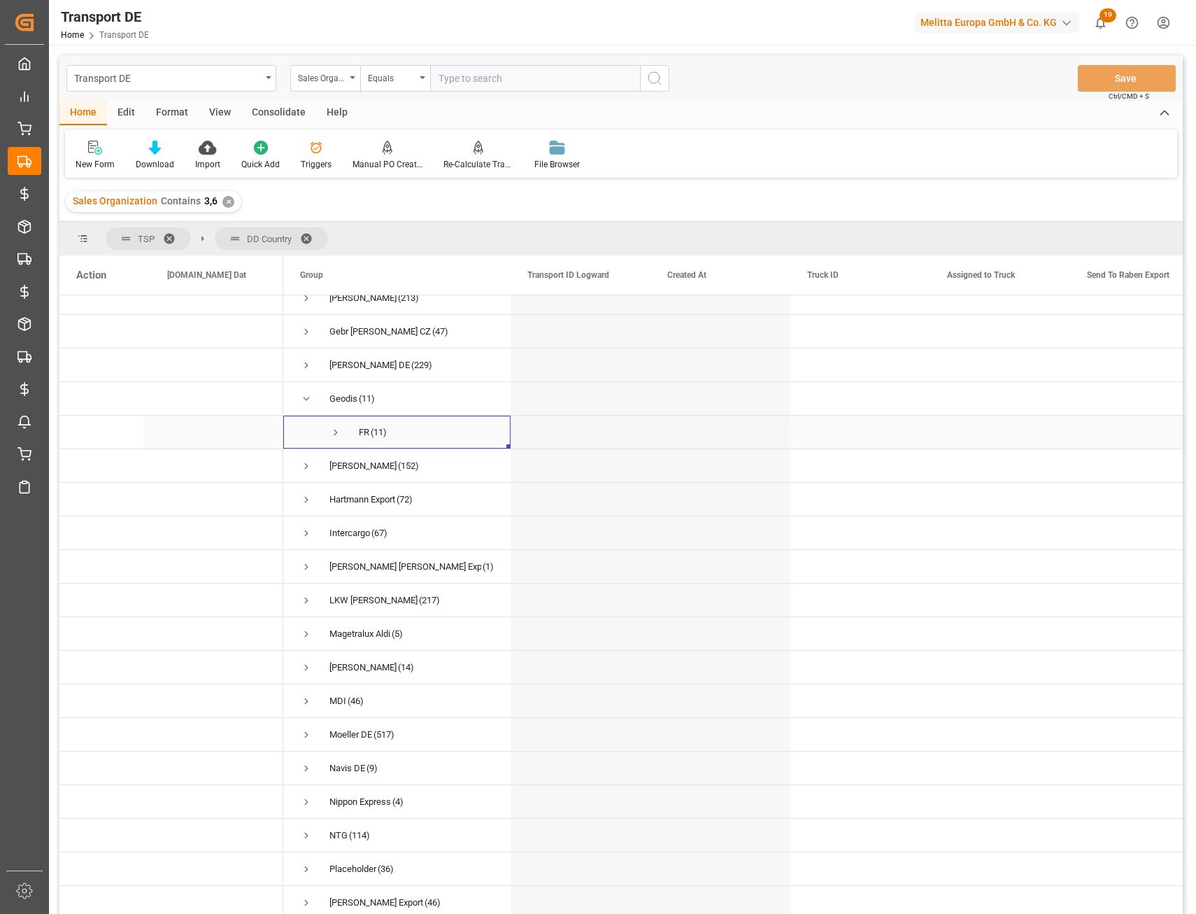
click at [335, 430] on span "Press SPACE to select this row." at bounding box center [336, 432] width 13 height 13
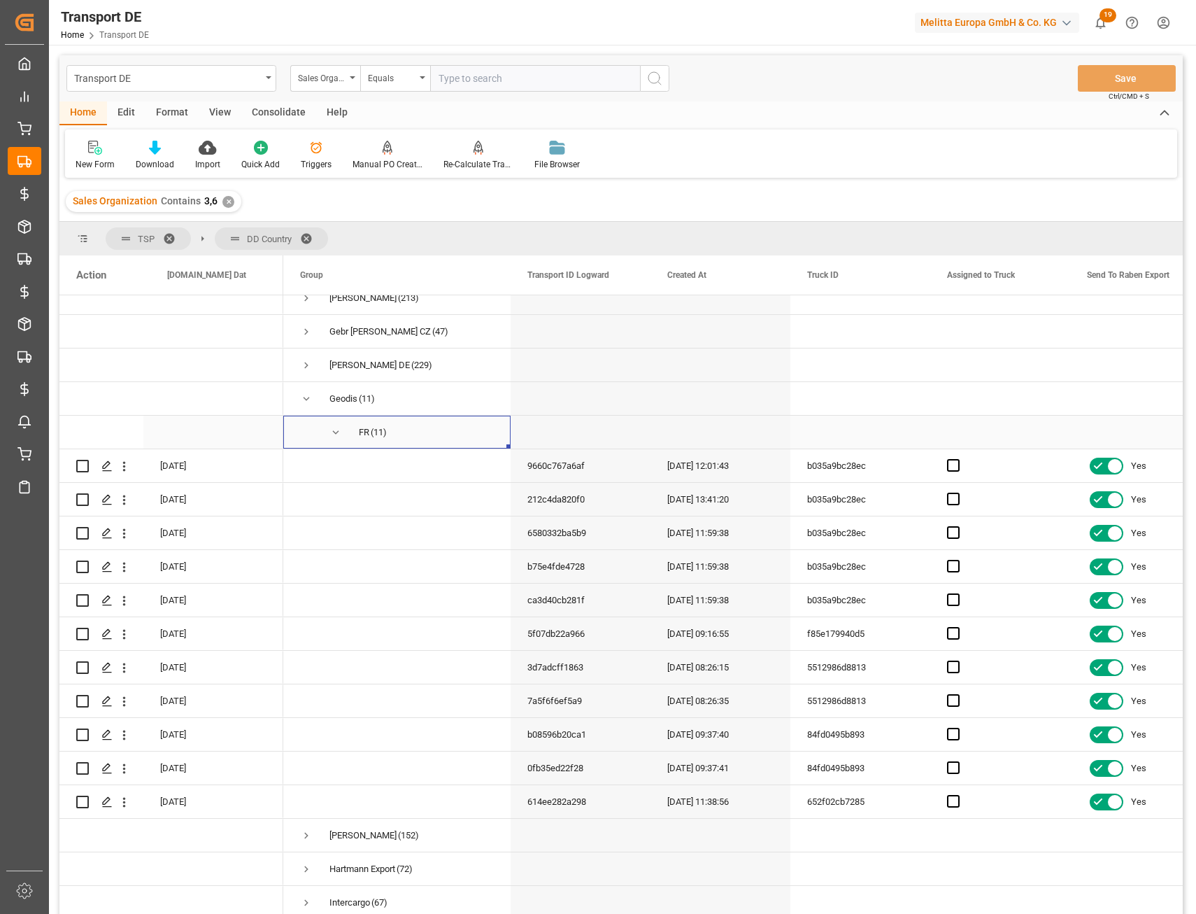
click at [336, 430] on span "Press SPACE to select this row." at bounding box center [336, 432] width 13 height 13
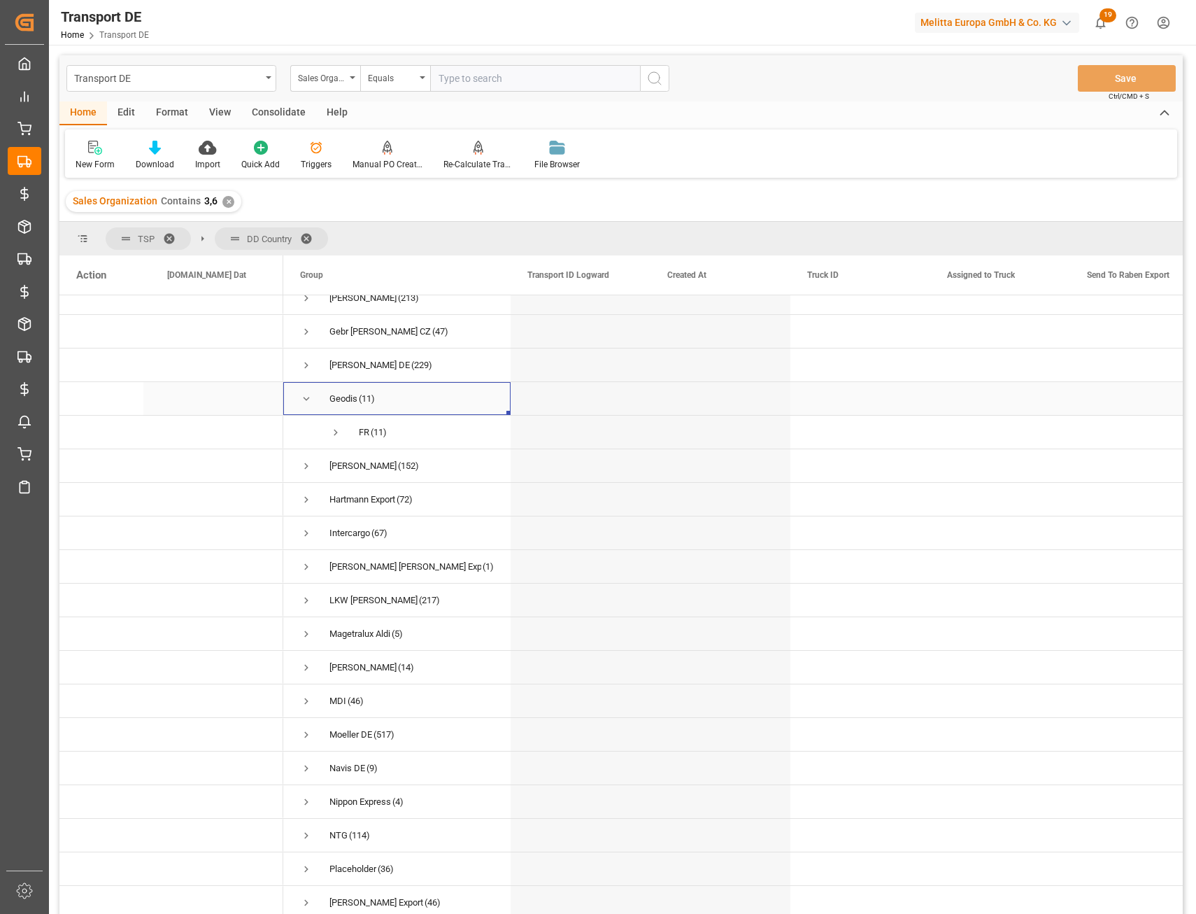
click at [308, 401] on span "Press SPACE to select this row." at bounding box center [306, 399] width 13 height 13
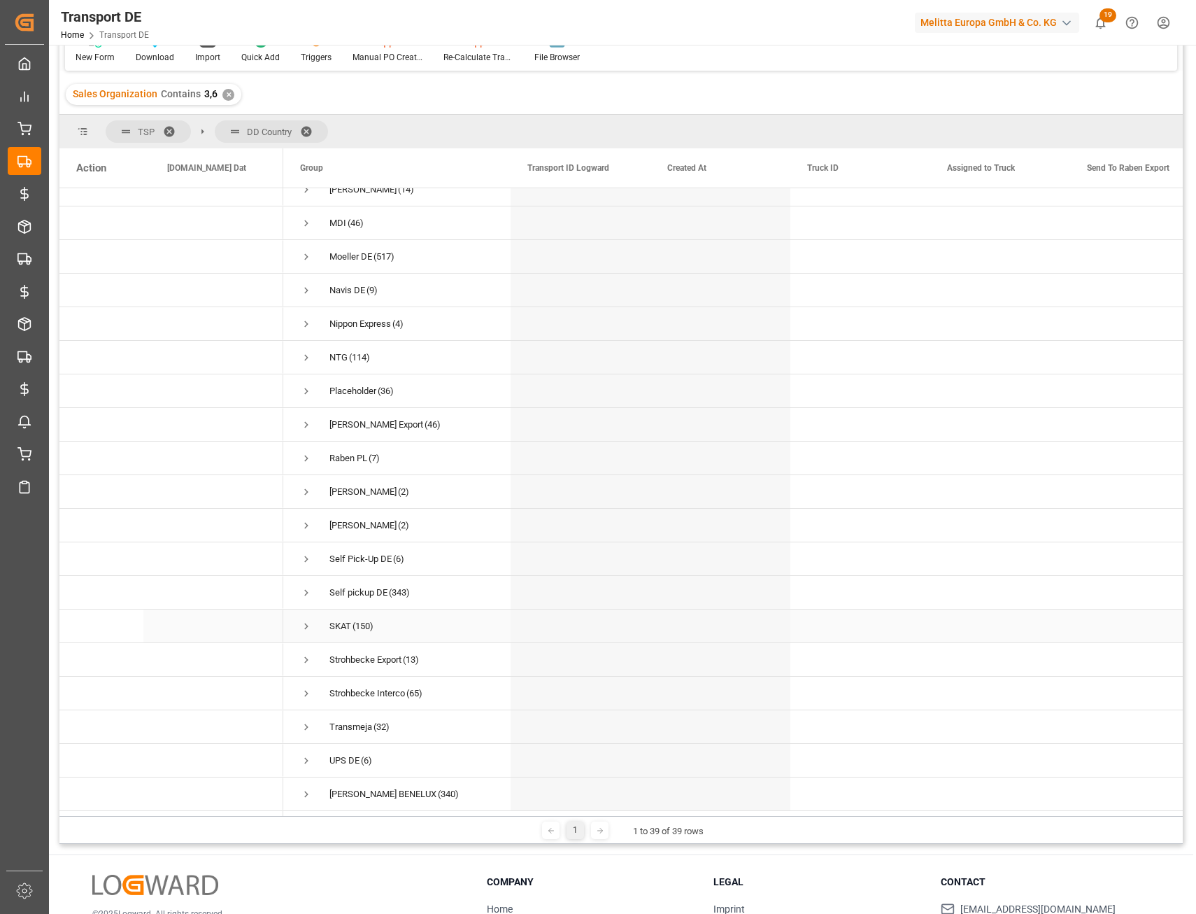
scroll to position [140, 0]
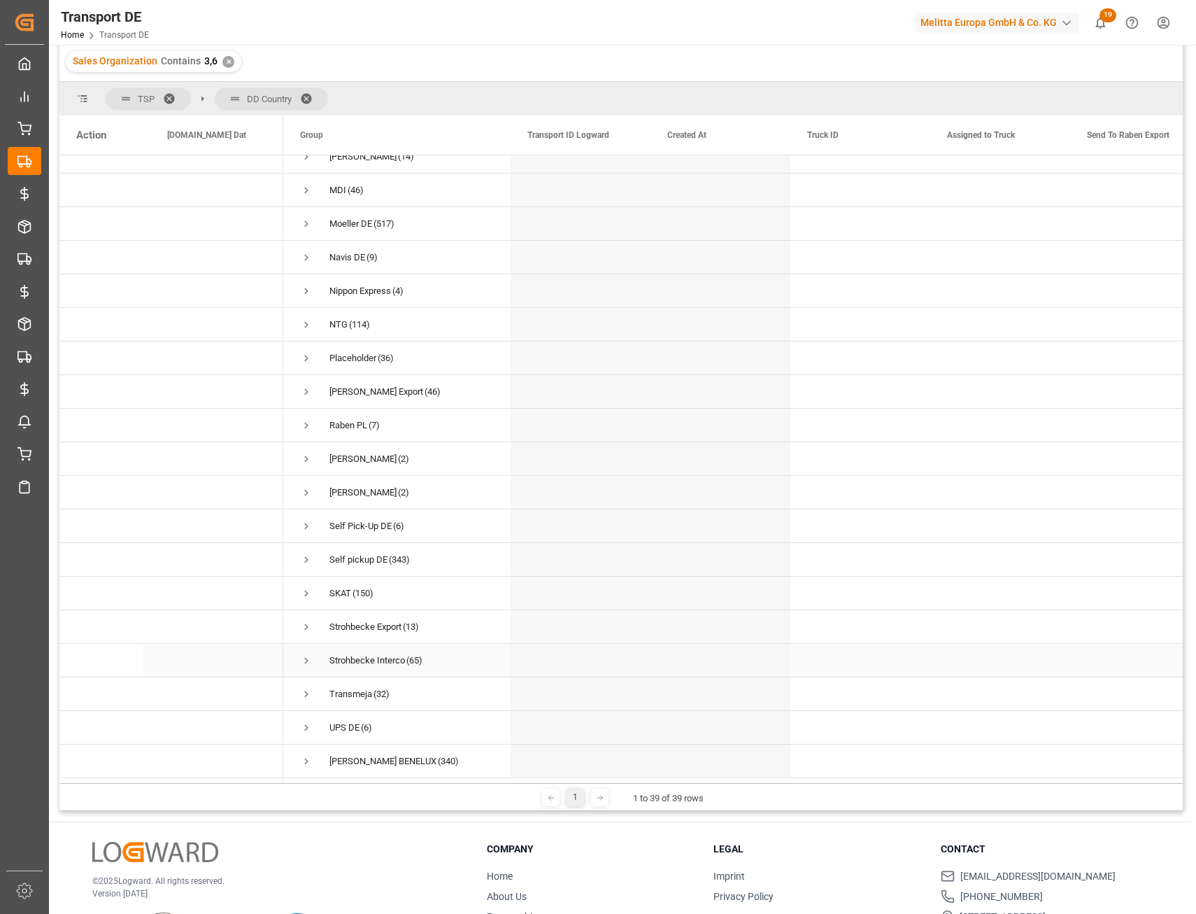
click at [306, 658] on span "Press SPACE to select this row." at bounding box center [306, 660] width 13 height 13
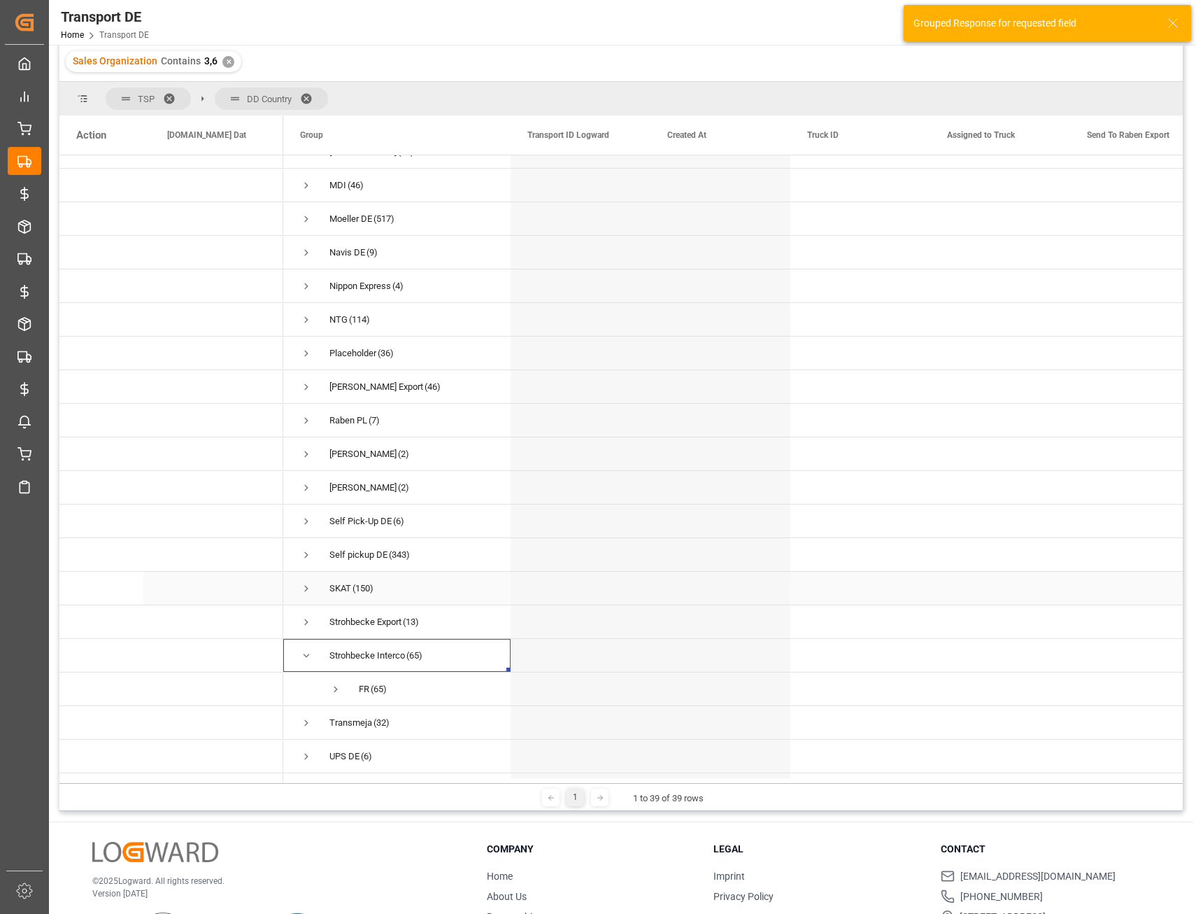
scroll to position [726, 0]
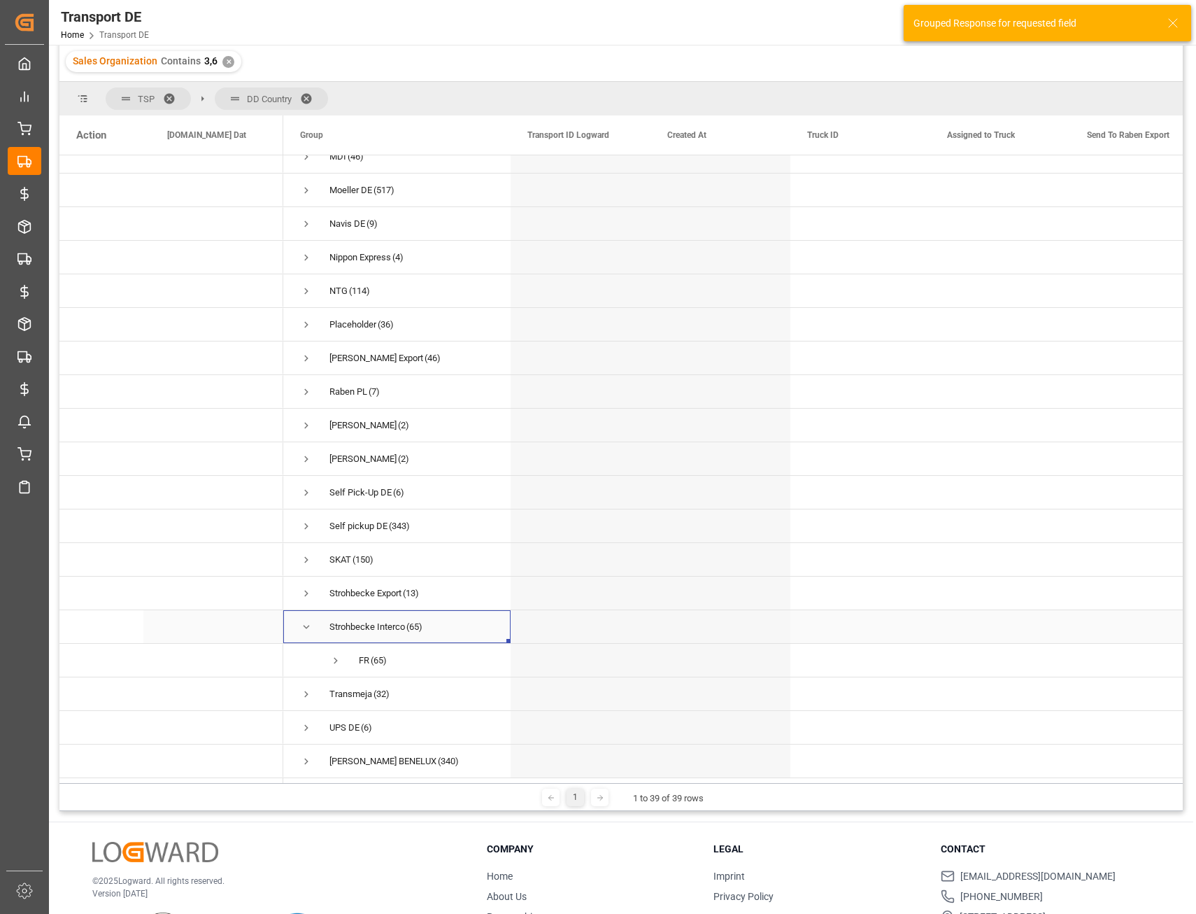
click at [303, 623] on span "Press SPACE to select this row." at bounding box center [306, 627] width 13 height 13
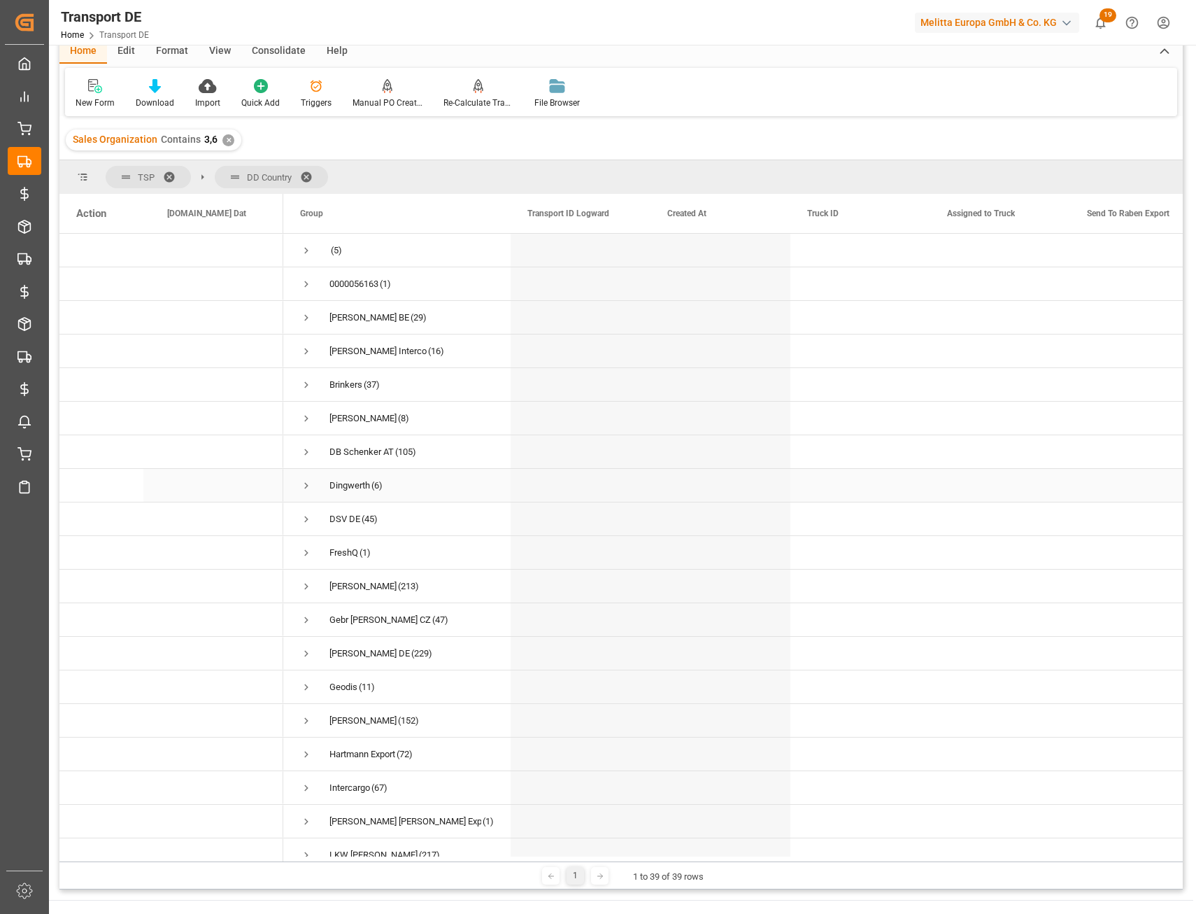
scroll to position [0, 0]
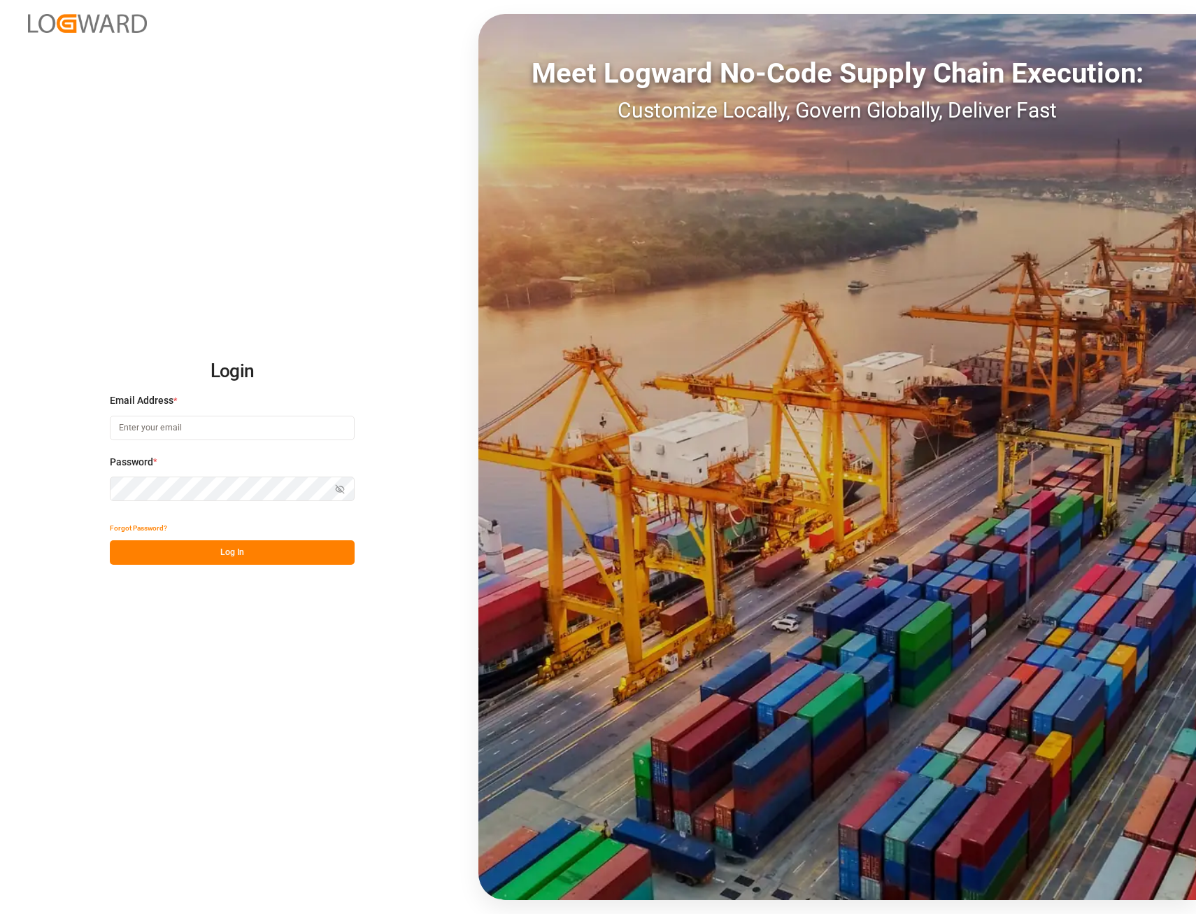
type input "[PERSON_NAME][EMAIL_ADDRESS][PERSON_NAME][DOMAIN_NAME]"
click at [243, 558] on button "Log In" at bounding box center [232, 552] width 245 height 24
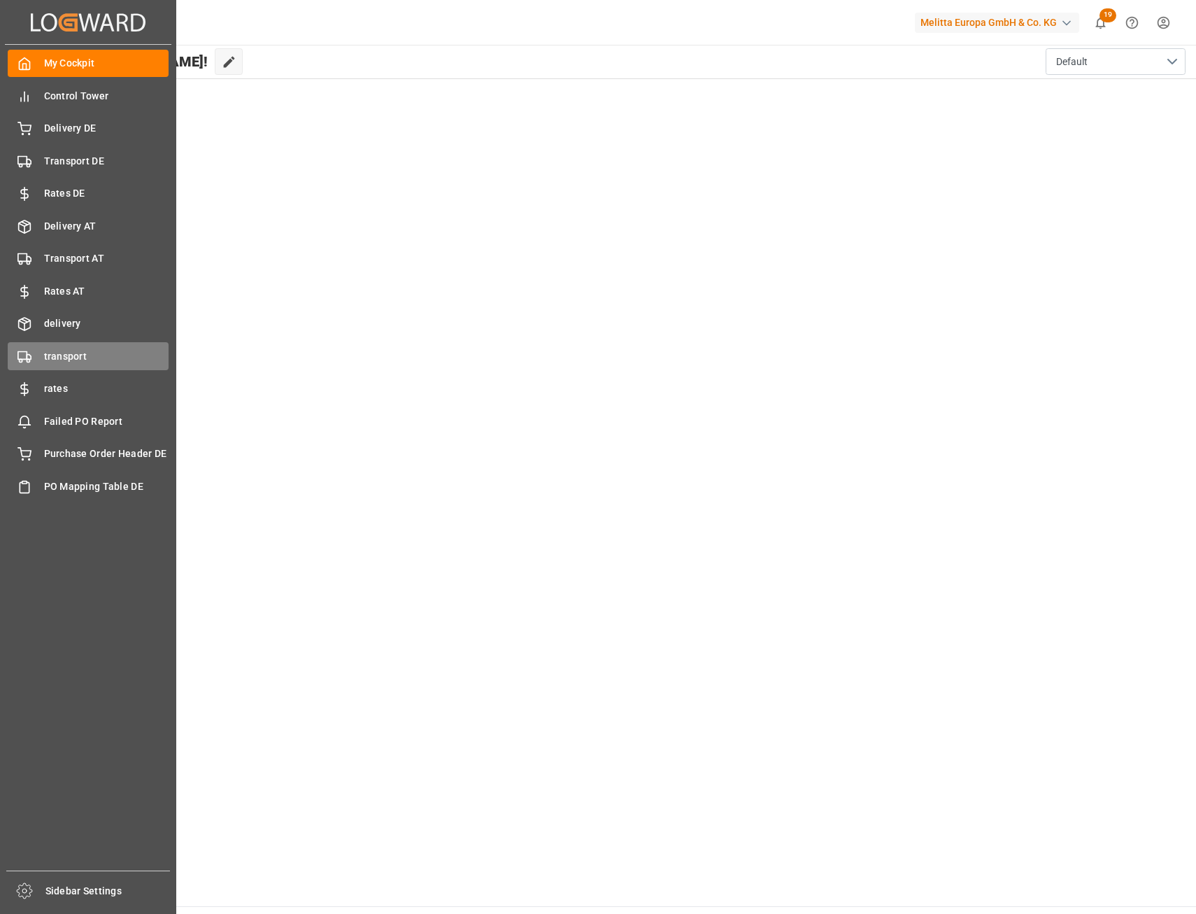
click at [78, 348] on div "transport transport" at bounding box center [88, 355] width 161 height 27
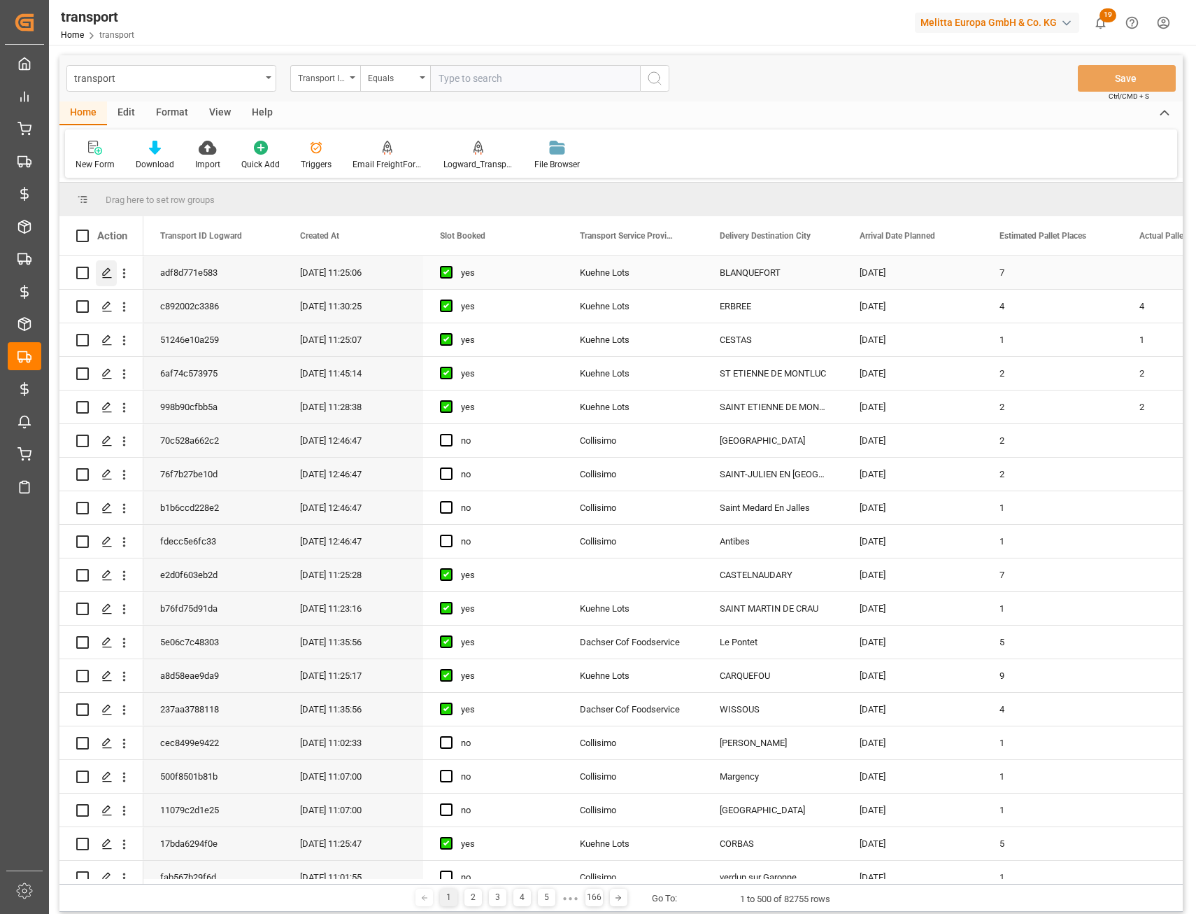
click at [106, 270] on icon "Press SPACE to select this row." at bounding box center [106, 272] width 11 height 11
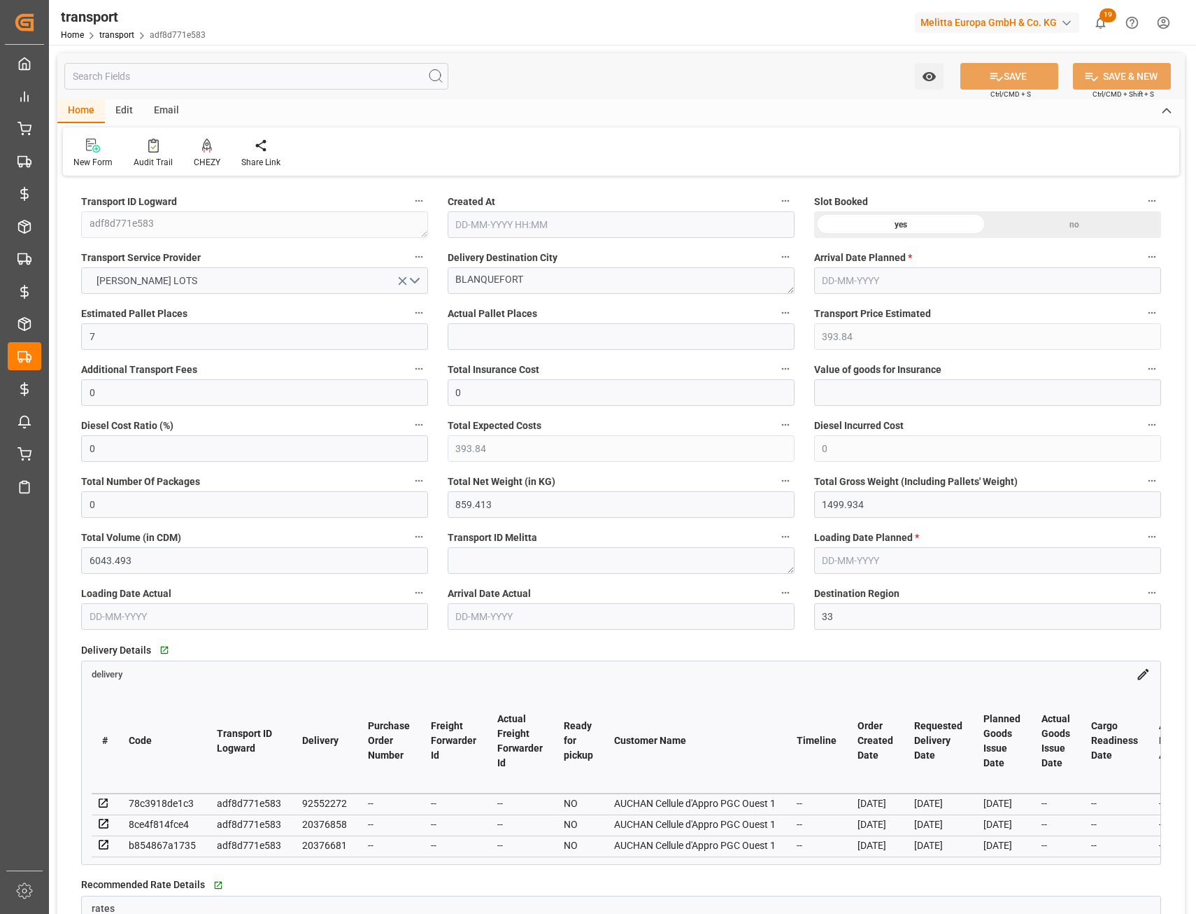
type input "7"
type input "393.84"
type input "0"
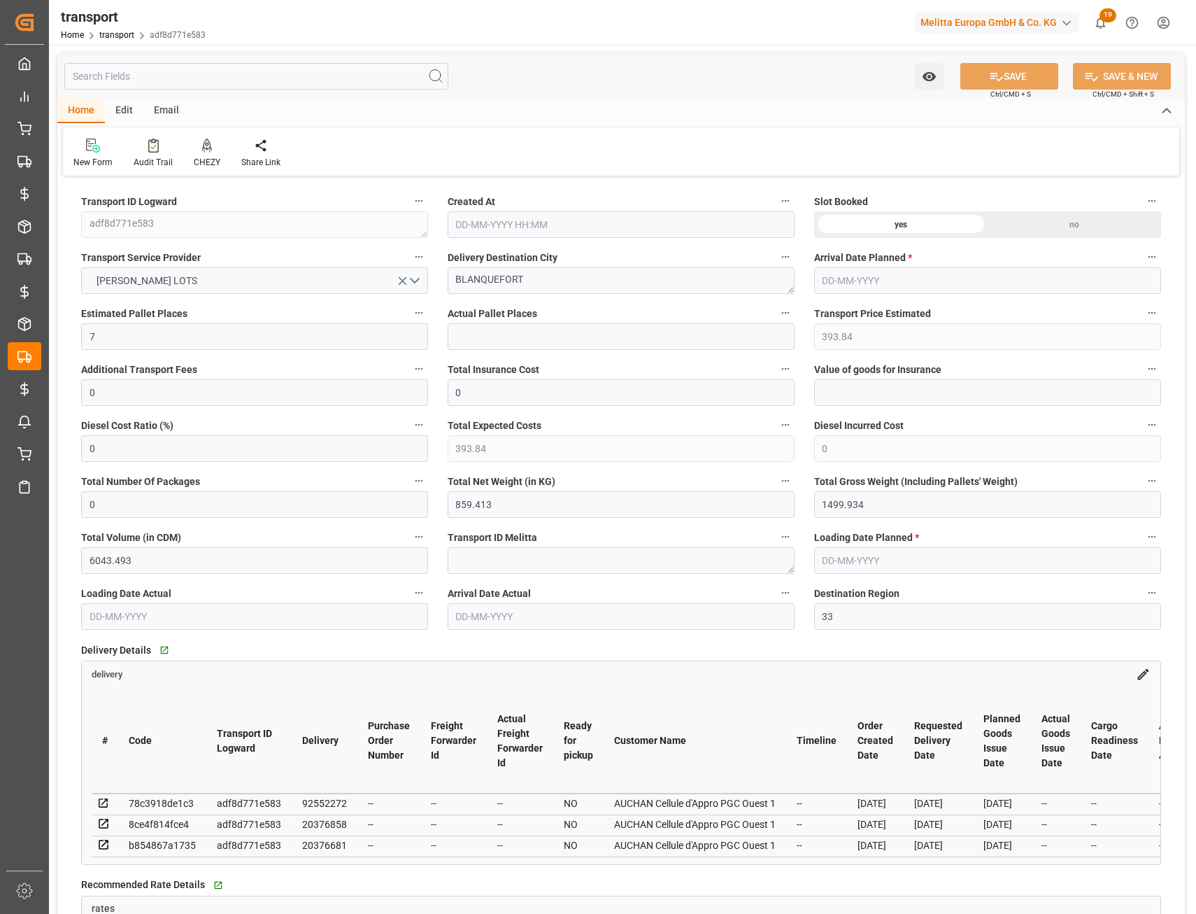
type input "393.84"
type input "0"
type input "859.413"
type input "1499.934"
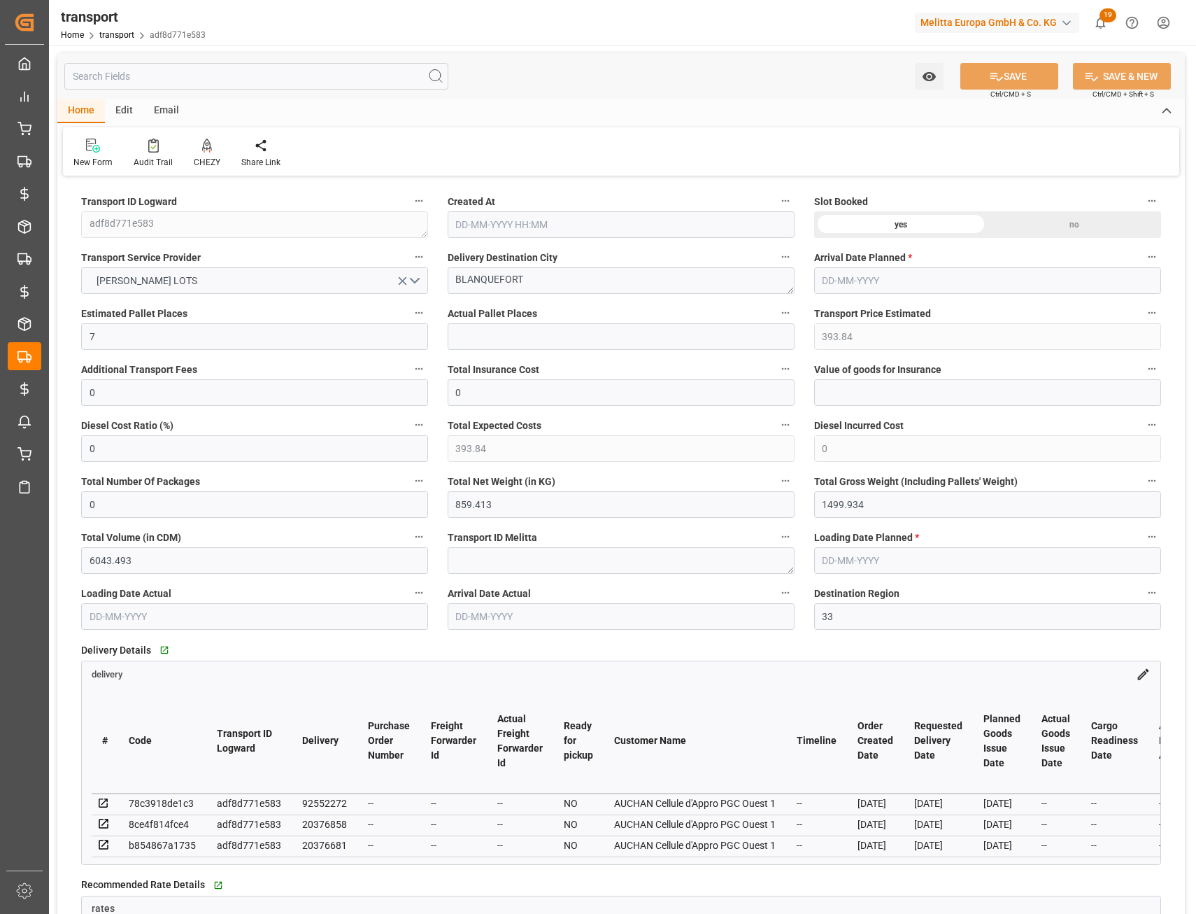
type input "6043.493"
type input "33"
type input "6"
type input "273"
type input "18"
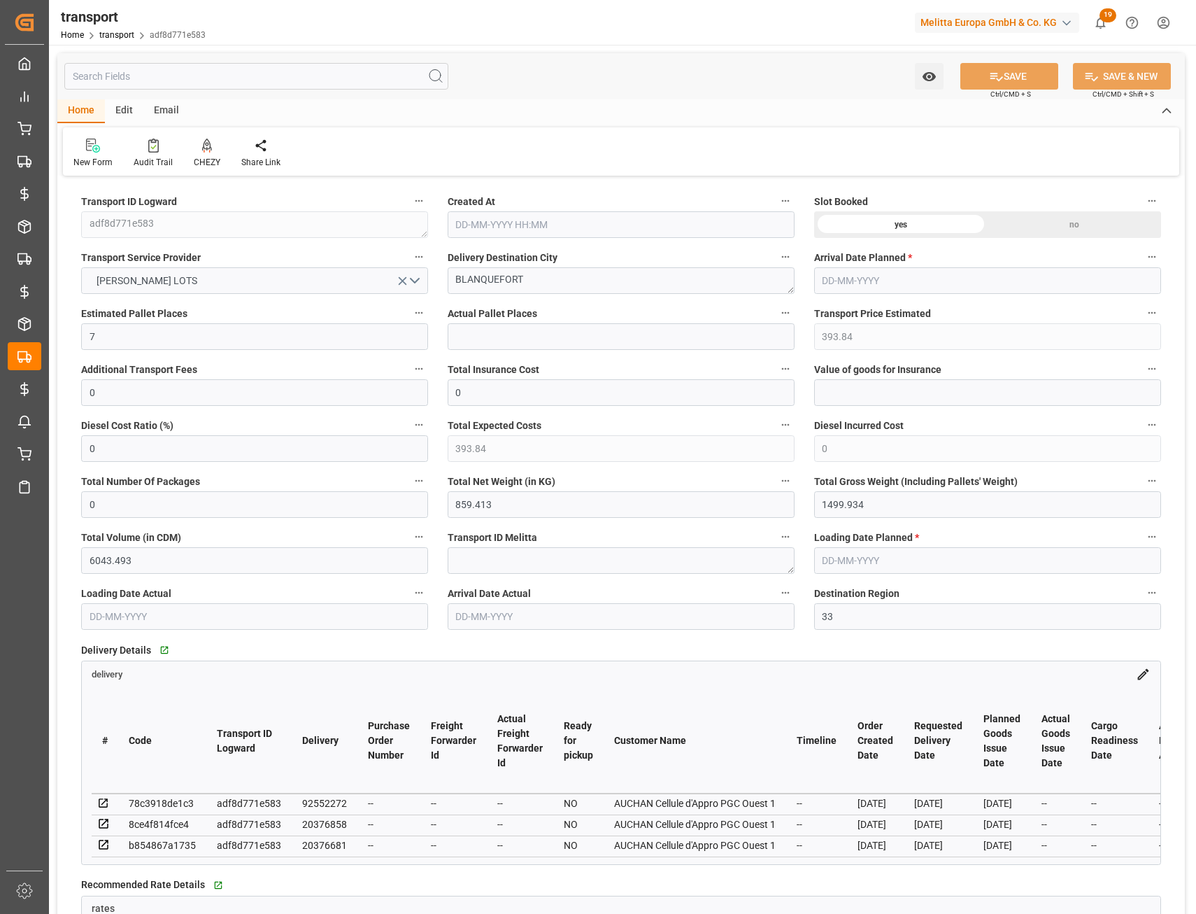
type input "101"
type input "1057.752"
type input "0"
type input "4710.8598"
type input "0"
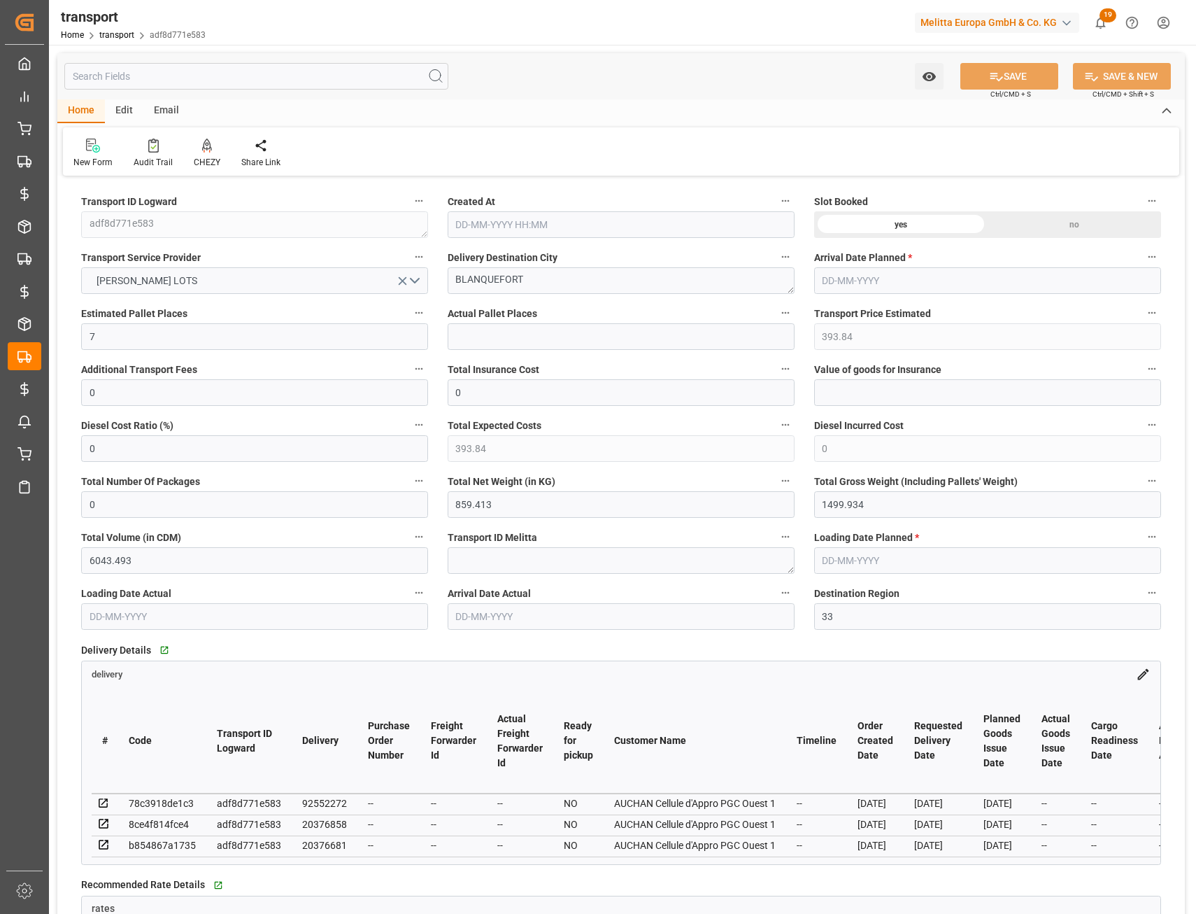
type input "0"
type input "21"
type input "35"
type input "[DATE] 11:25"
type input "[DATE]"
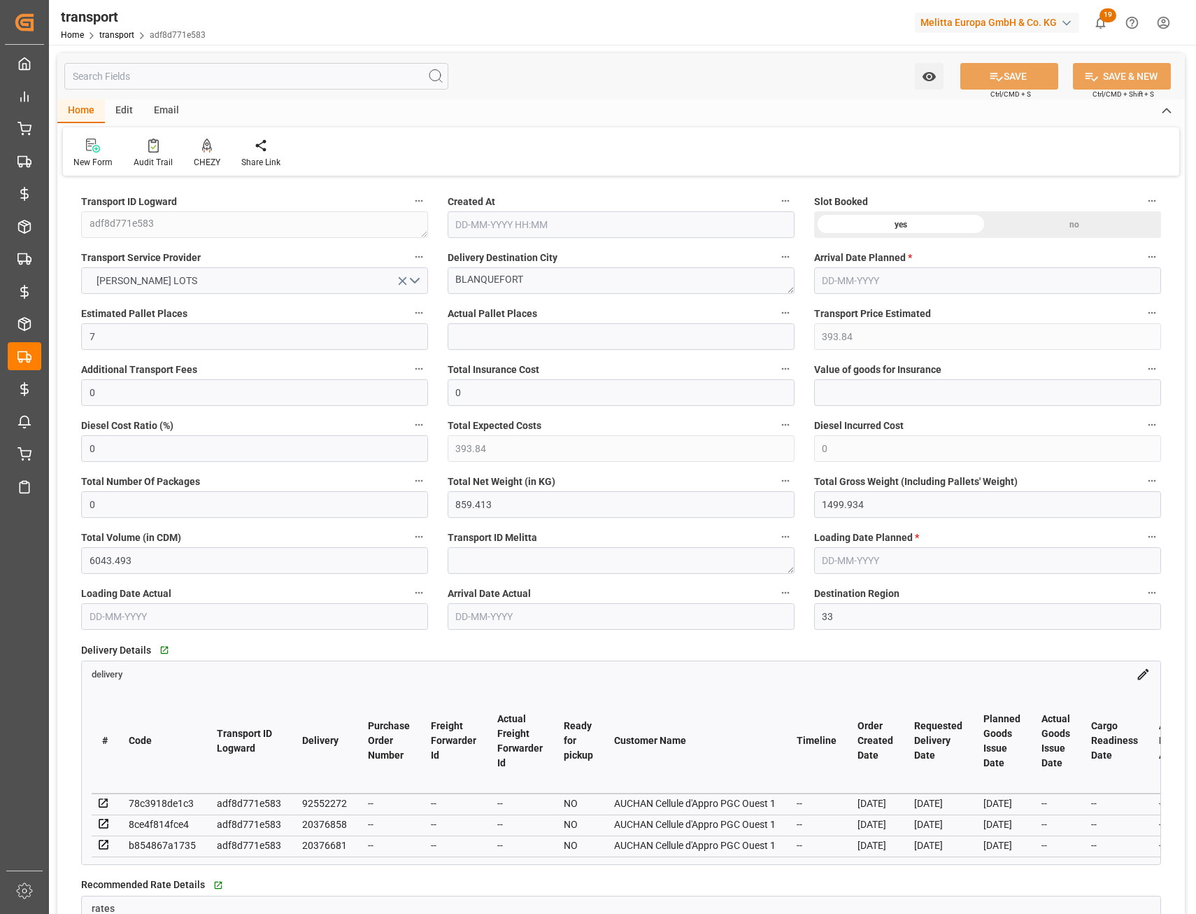
type input "[DATE]"
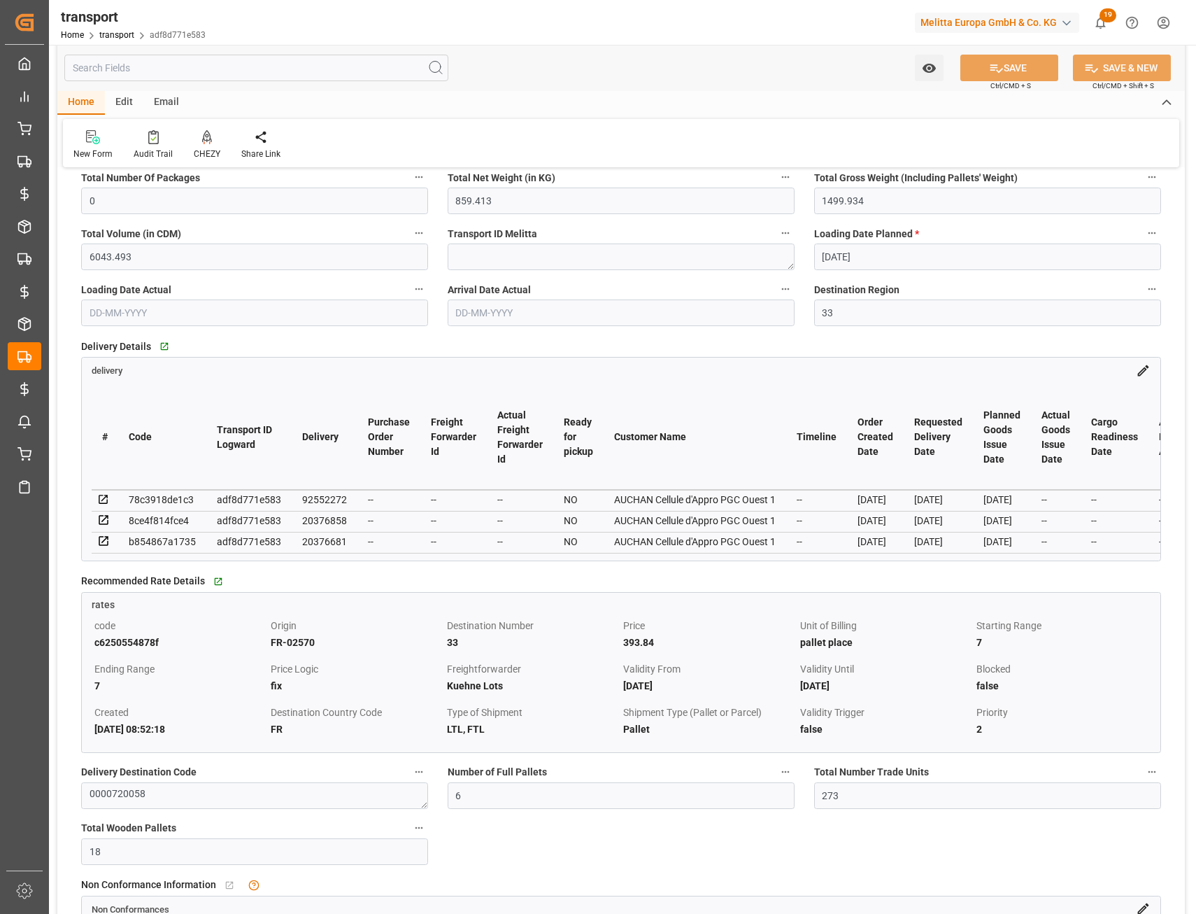
scroll to position [210, 0]
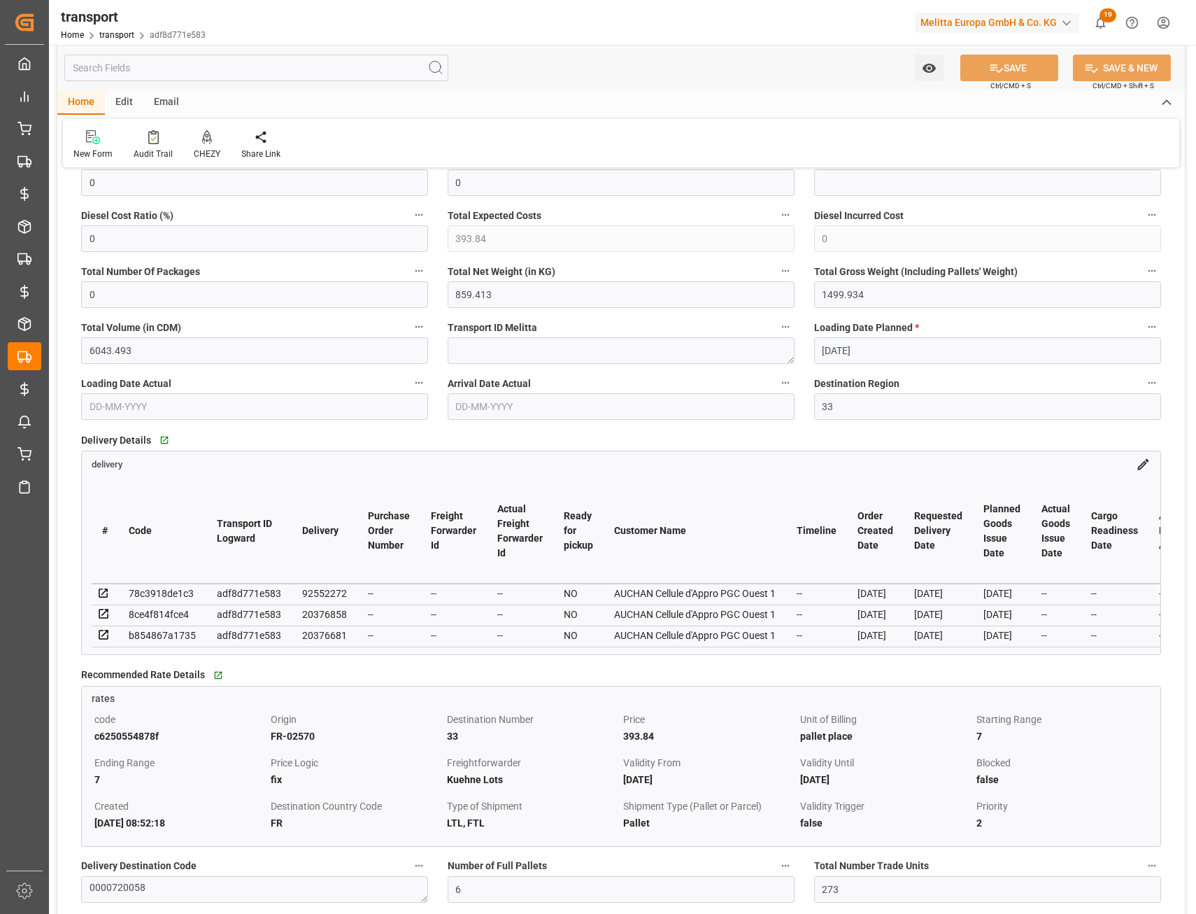
click at [1147, 465] on icon at bounding box center [1143, 464] width 15 height 15
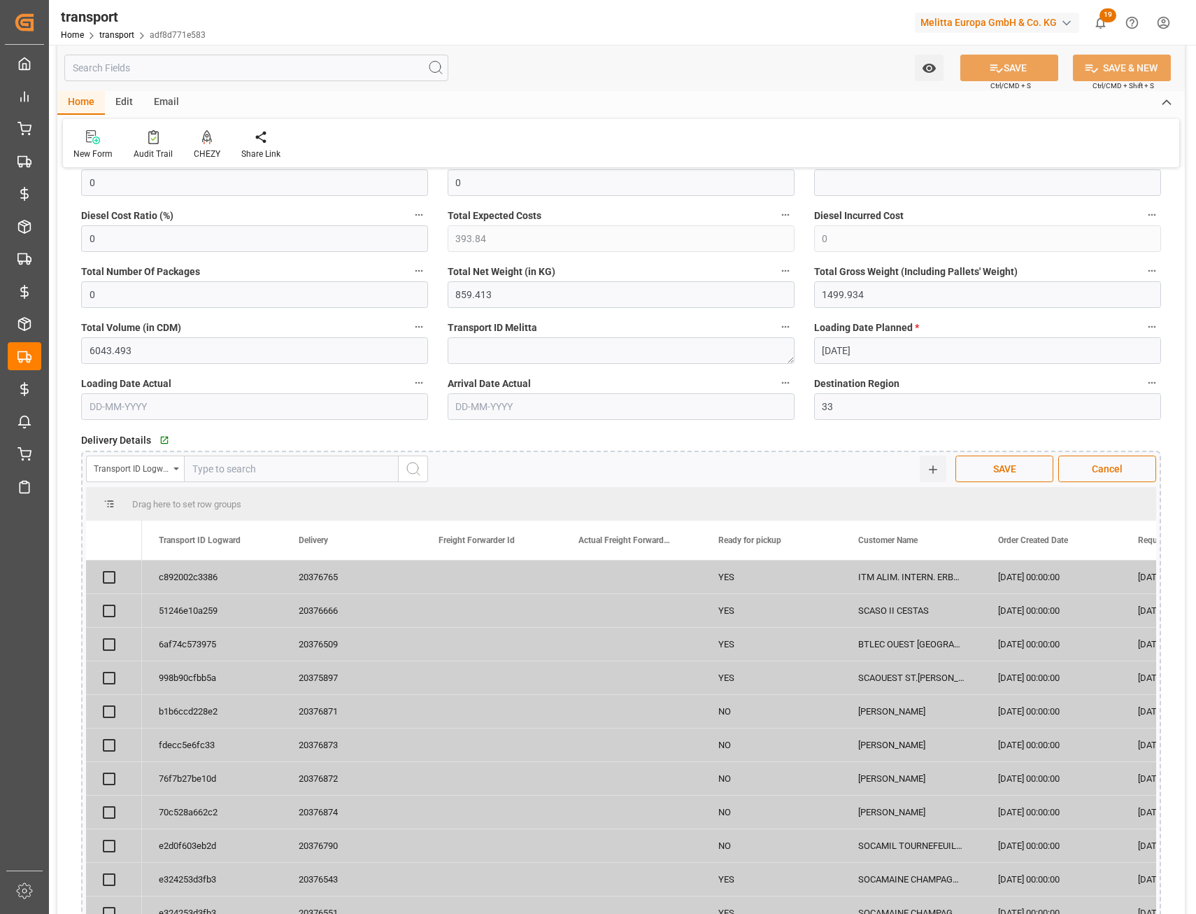
click at [173, 472] on div "Transport ID Logward" at bounding box center [135, 469] width 98 height 27
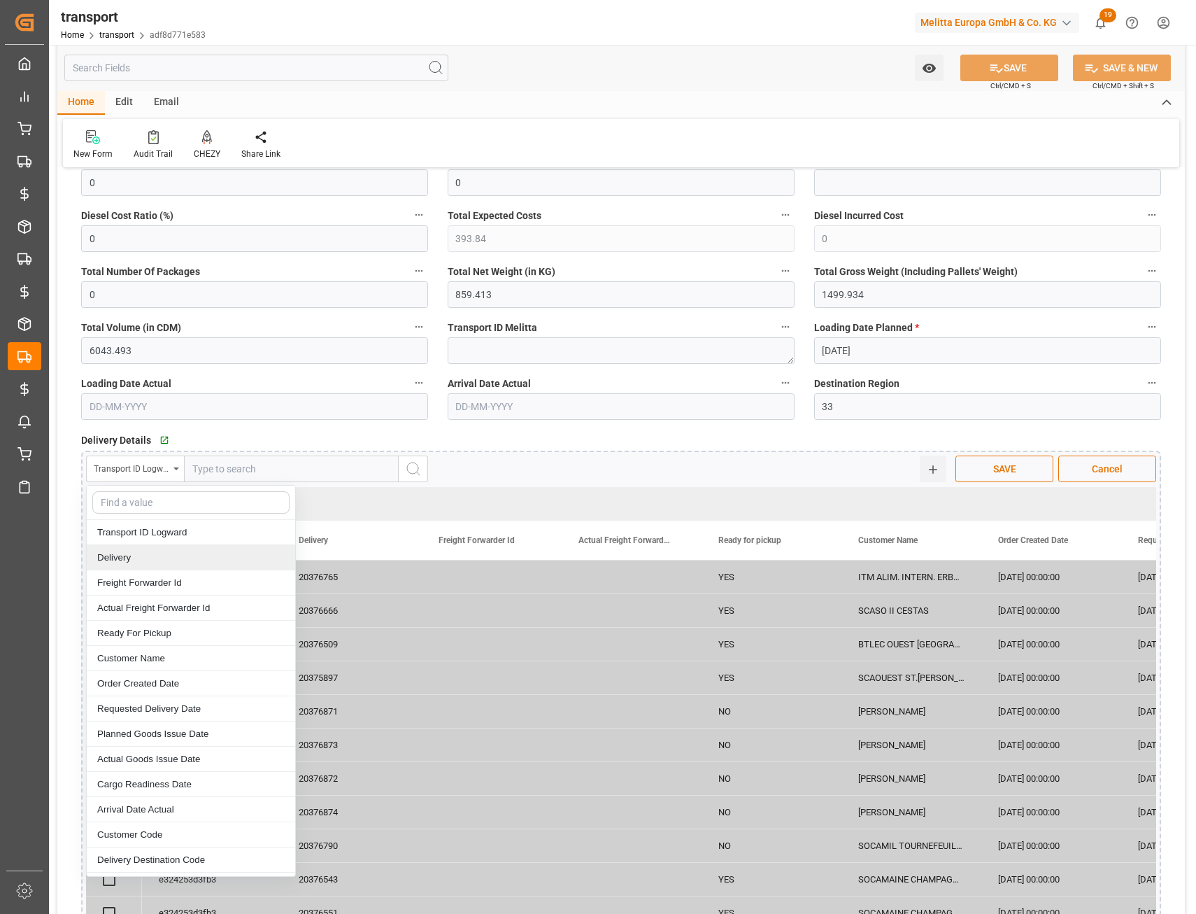
click at [151, 554] on div "Delivery" at bounding box center [191, 557] width 209 height 25
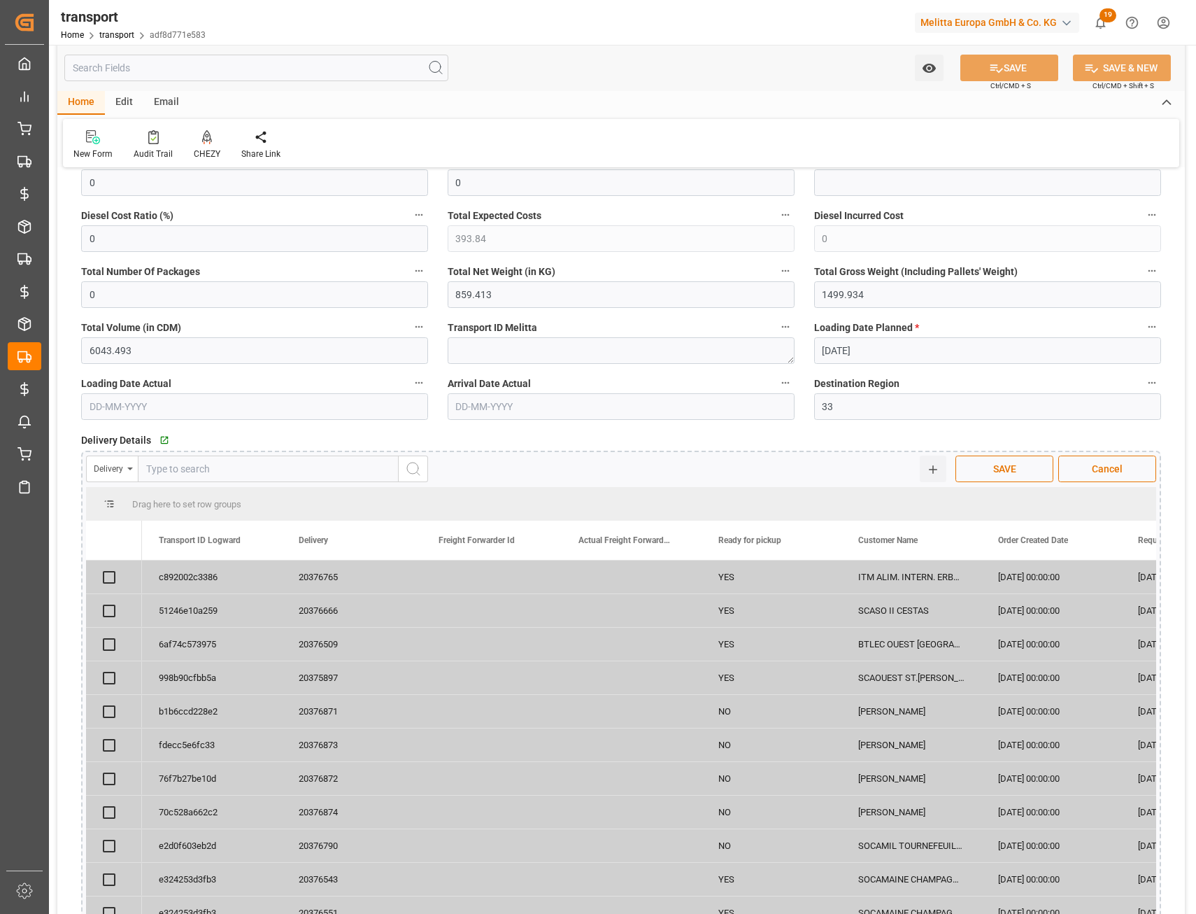
click at [207, 467] on input "text" at bounding box center [268, 469] width 261 height 27
paste input "20376478"
type input "20376478"
click at [416, 474] on icon "search button" at bounding box center [413, 468] width 17 height 17
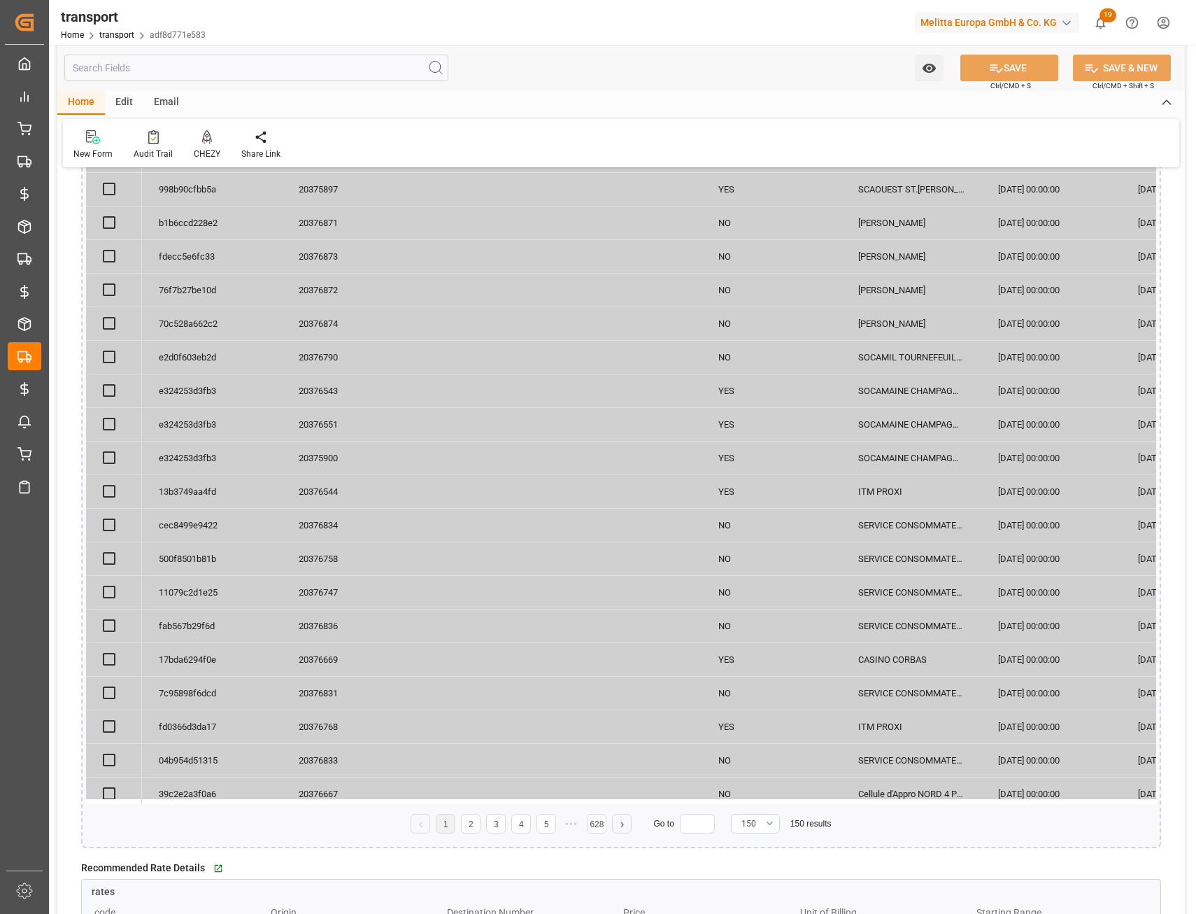
scroll to position [350, 0]
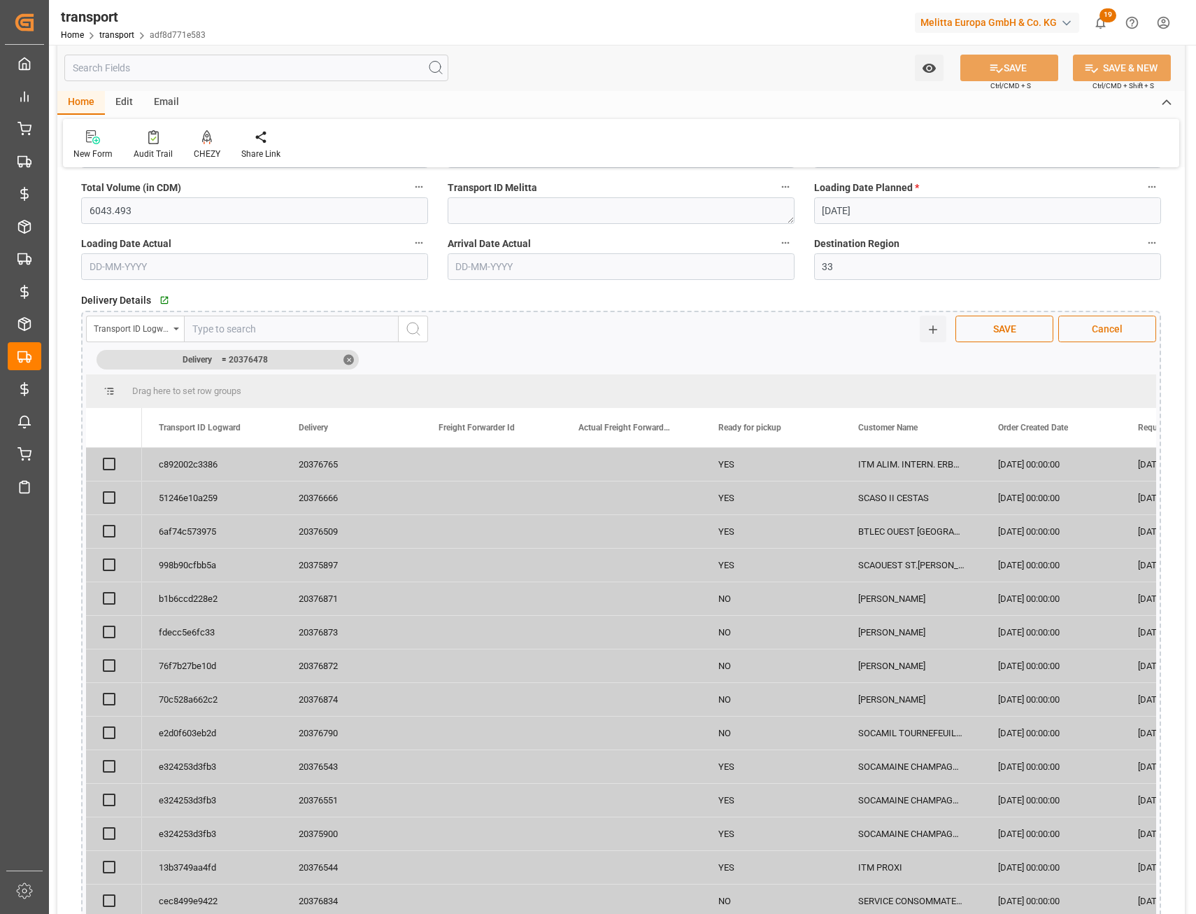
click at [1105, 335] on span "Cancel" at bounding box center [1107, 329] width 45 height 15
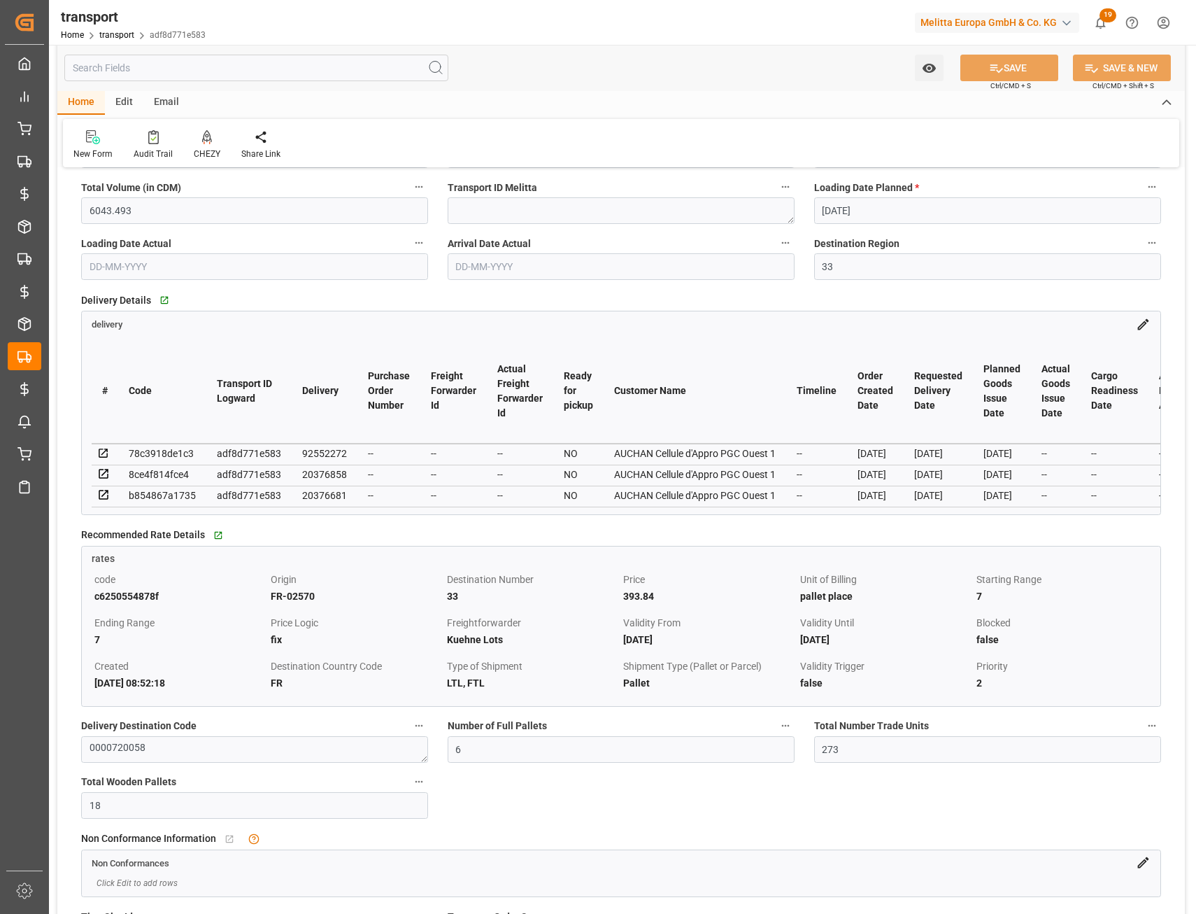
click at [1144, 328] on icon at bounding box center [1143, 324] width 15 height 15
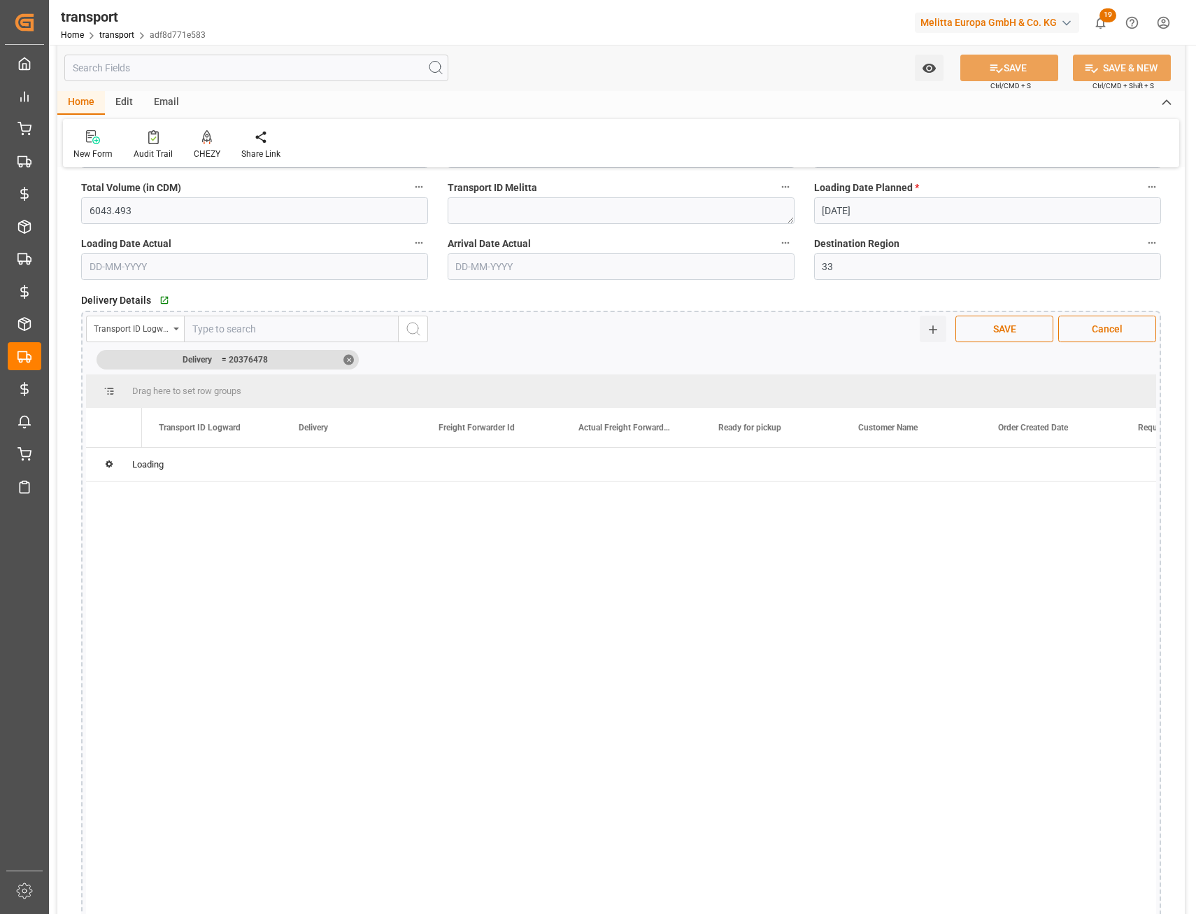
click at [152, 321] on div "Transport ID Logward" at bounding box center [132, 327] width 76 height 16
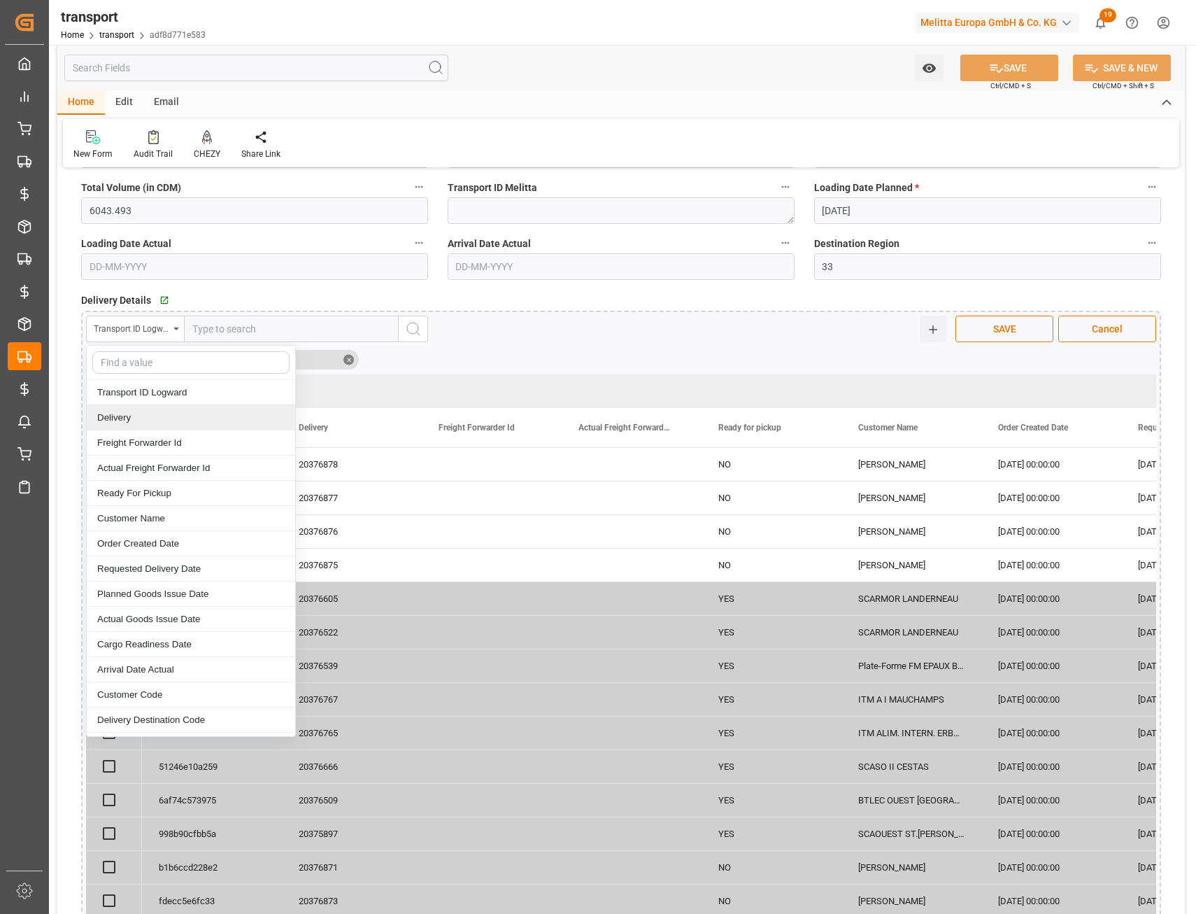
click at [140, 421] on div "Delivery" at bounding box center [191, 417] width 209 height 25
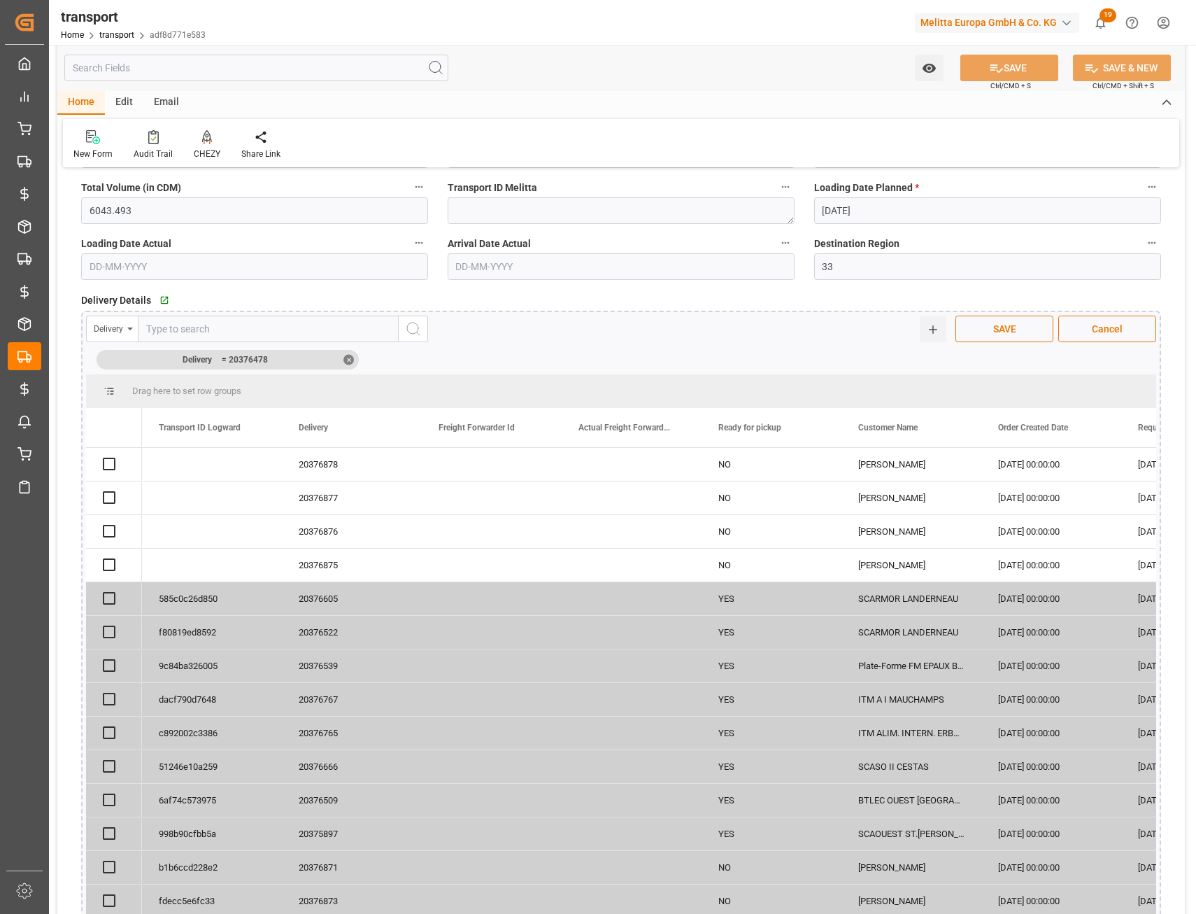
click at [346, 362] on div "✕" at bounding box center [349, 359] width 10 height 10
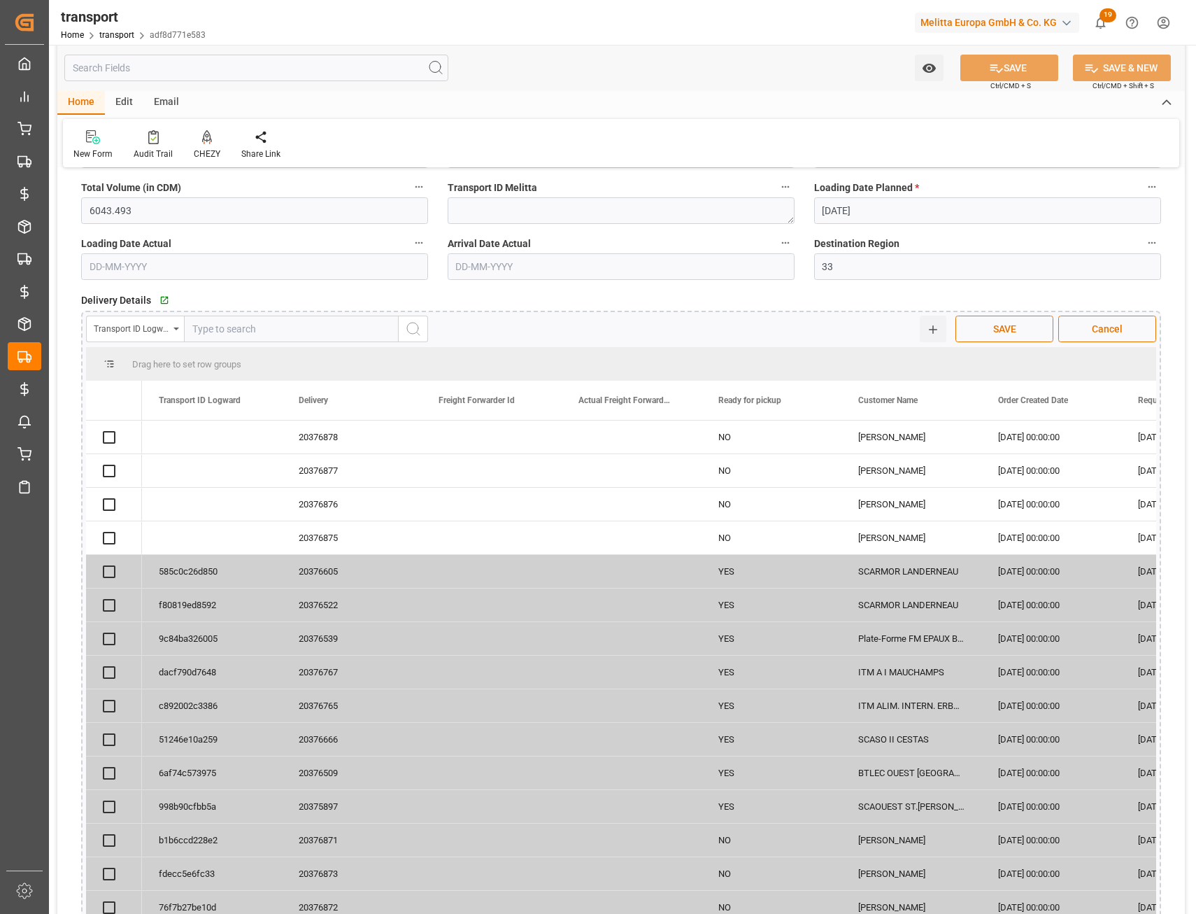
click at [334, 607] on div "20376522" at bounding box center [352, 604] width 140 height 33
click at [287, 327] on input "text" at bounding box center [291, 329] width 215 height 27
paste input "20376522"
type input "20376522"
click at [418, 335] on icon "search button" at bounding box center [413, 328] width 17 height 17
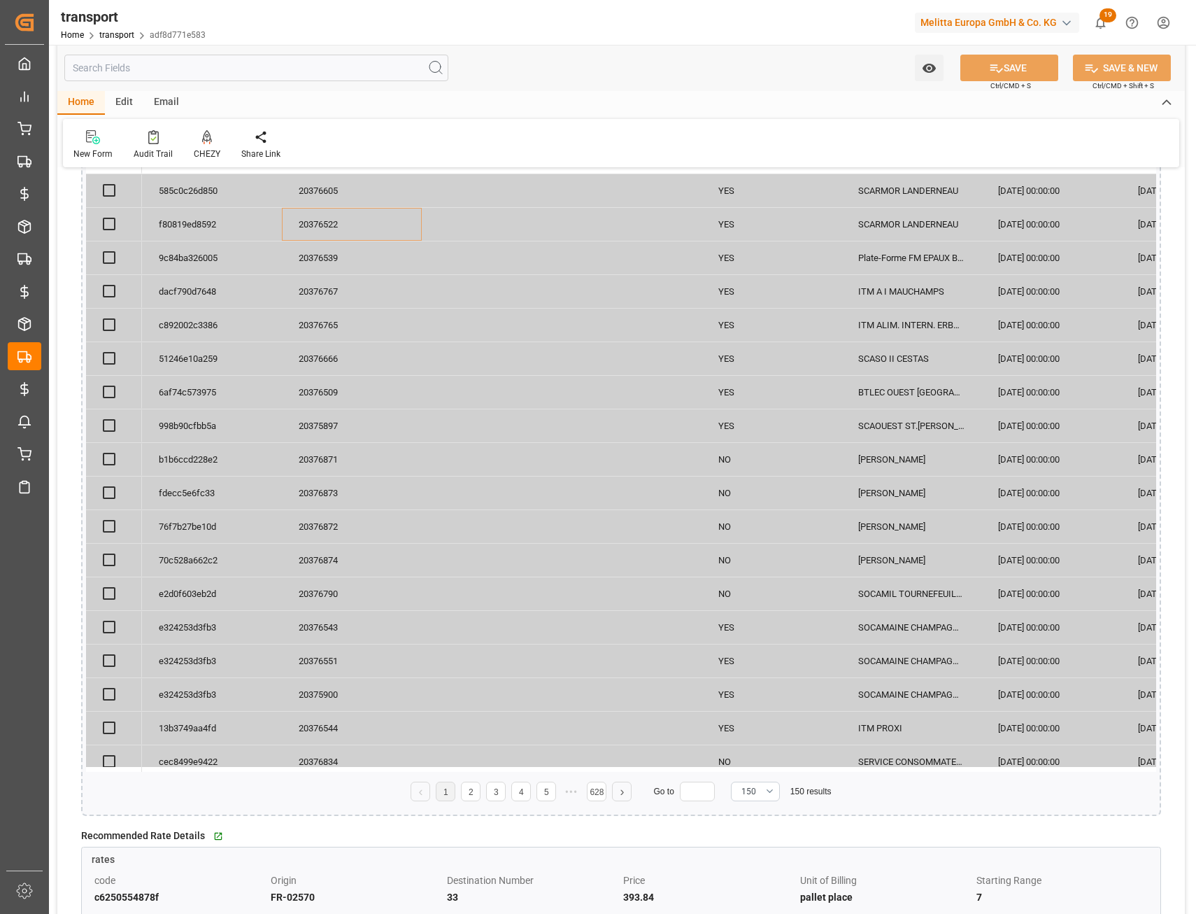
scroll to position [770, 0]
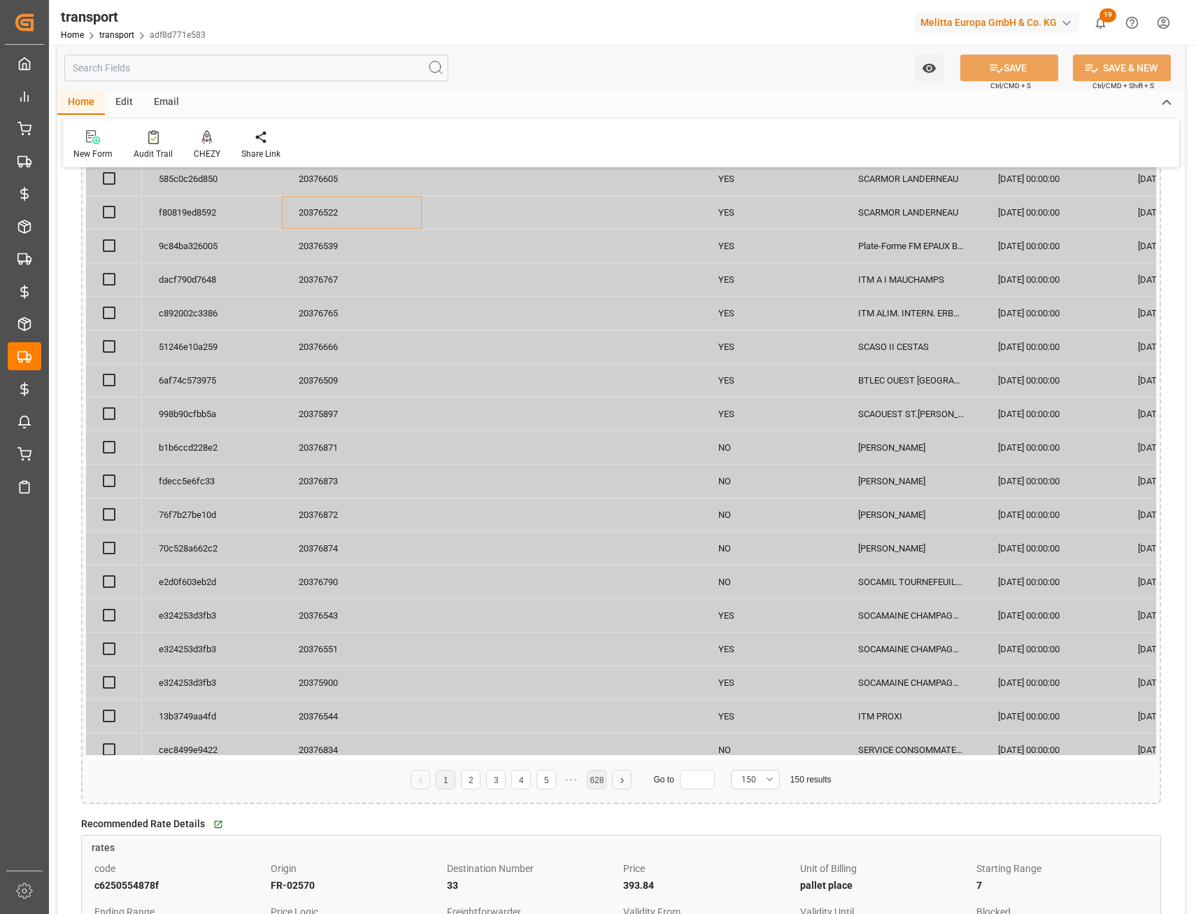
click at [600, 780] on link "628" at bounding box center [597, 780] width 14 height 10
click at [698, 784] on input "text" at bounding box center [697, 780] width 35 height 20
type input "30"
click at [314, 456] on div "80000065" at bounding box center [352, 447] width 140 height 33
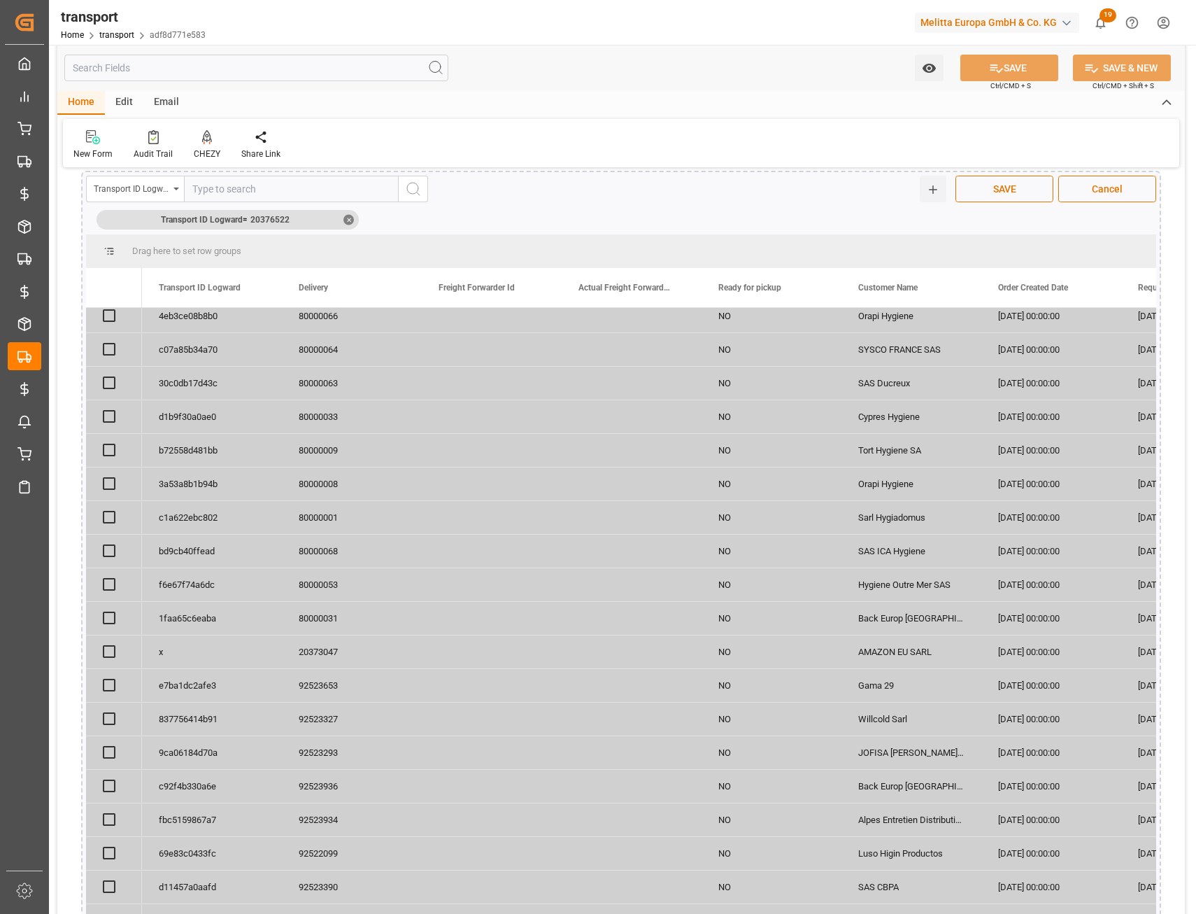
scroll to position [1399, 0]
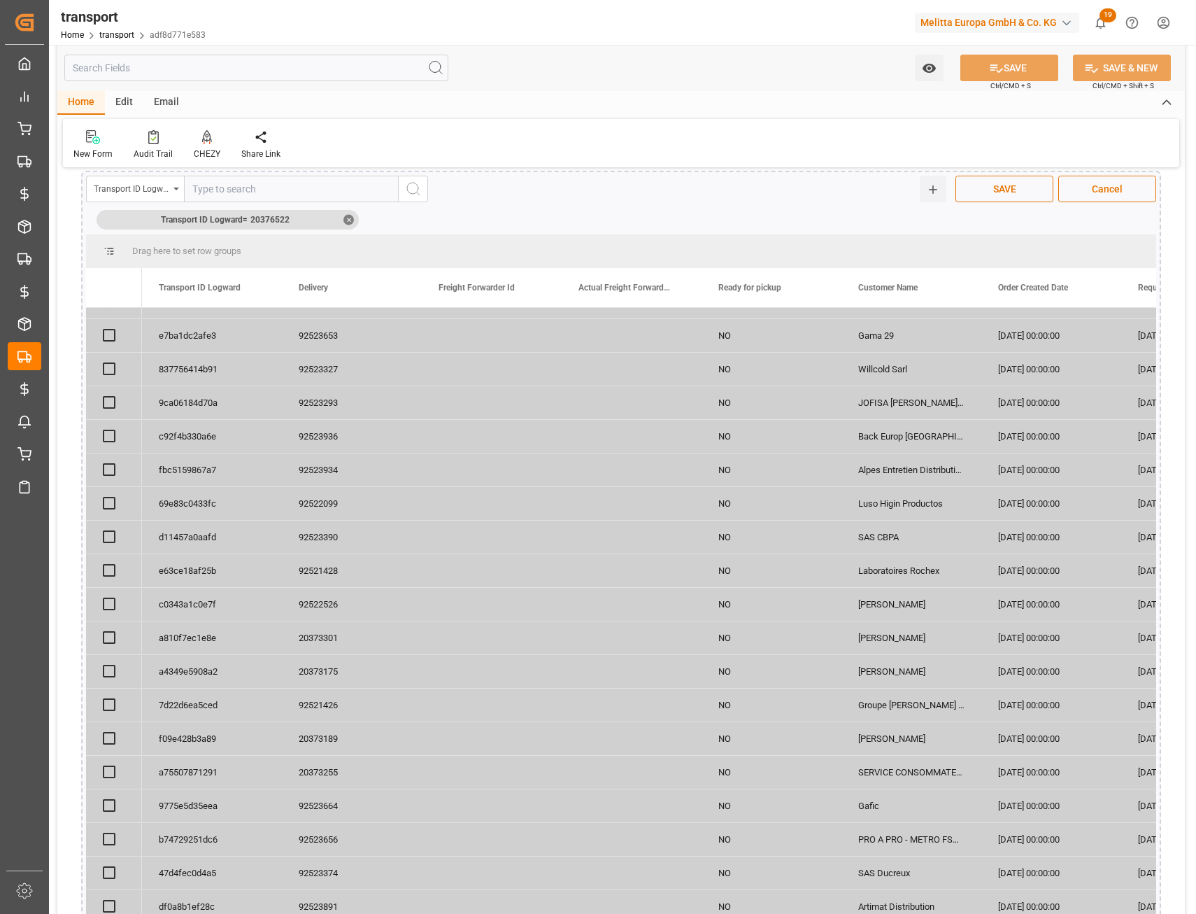
click at [321, 491] on div "92522099" at bounding box center [352, 503] width 140 height 33
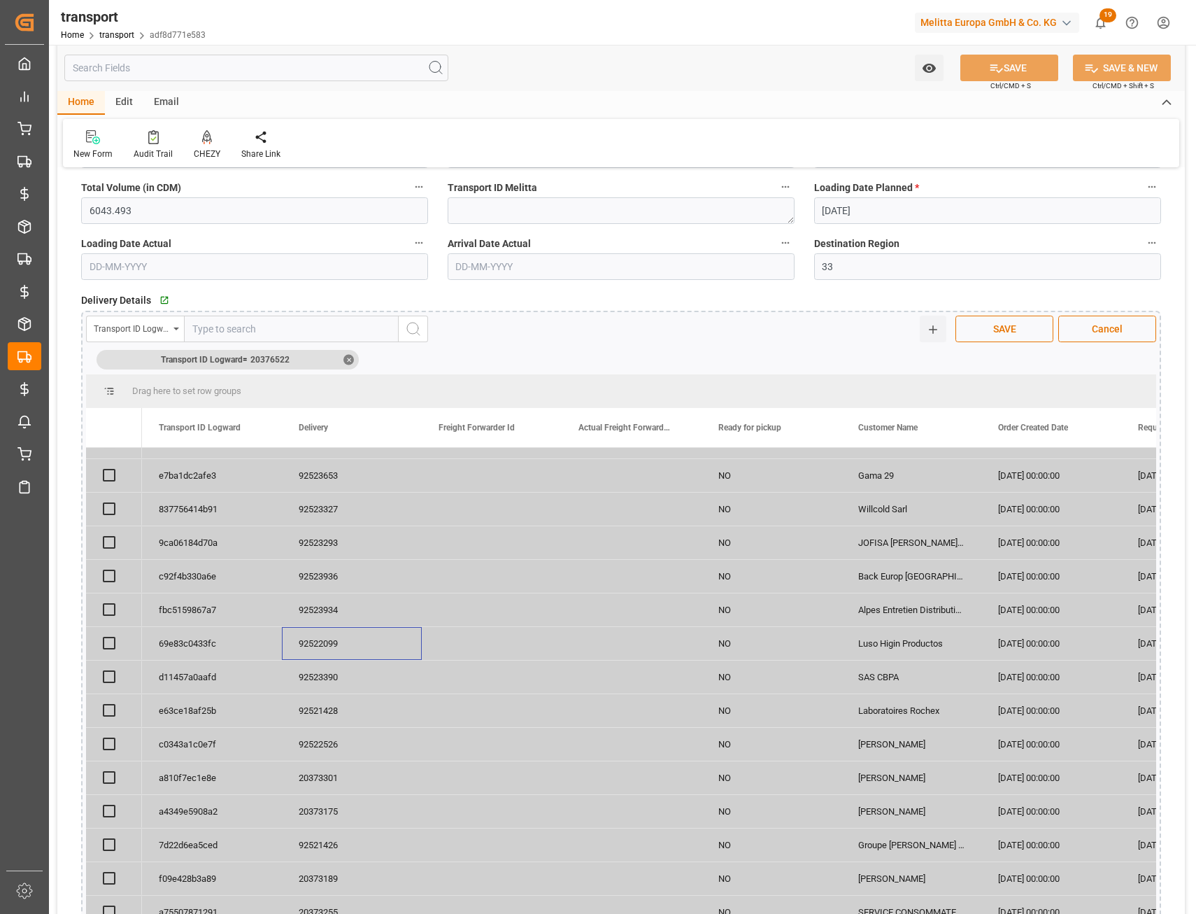
click at [153, 336] on div "Transport ID Logward" at bounding box center [135, 329] width 98 height 27
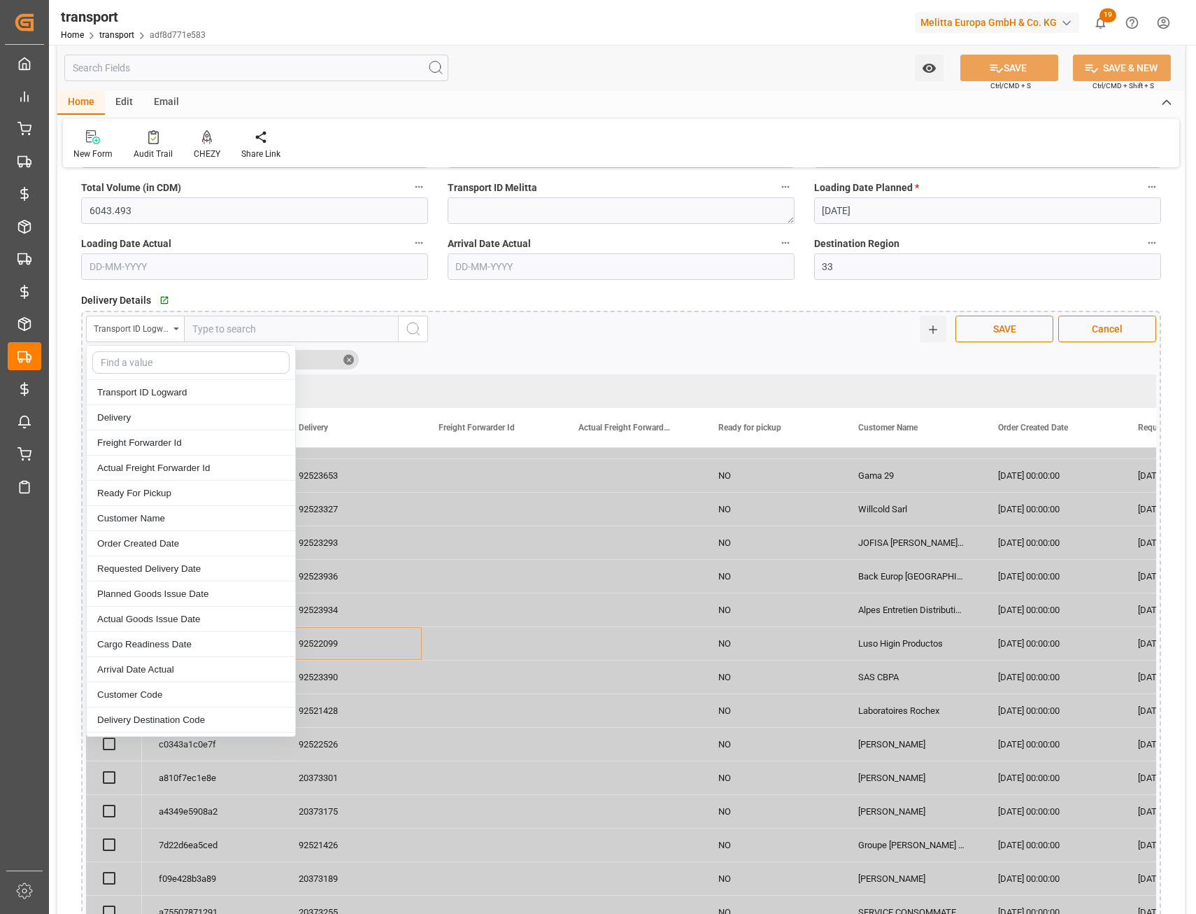
click at [164, 418] on div "Delivery" at bounding box center [191, 417] width 209 height 25
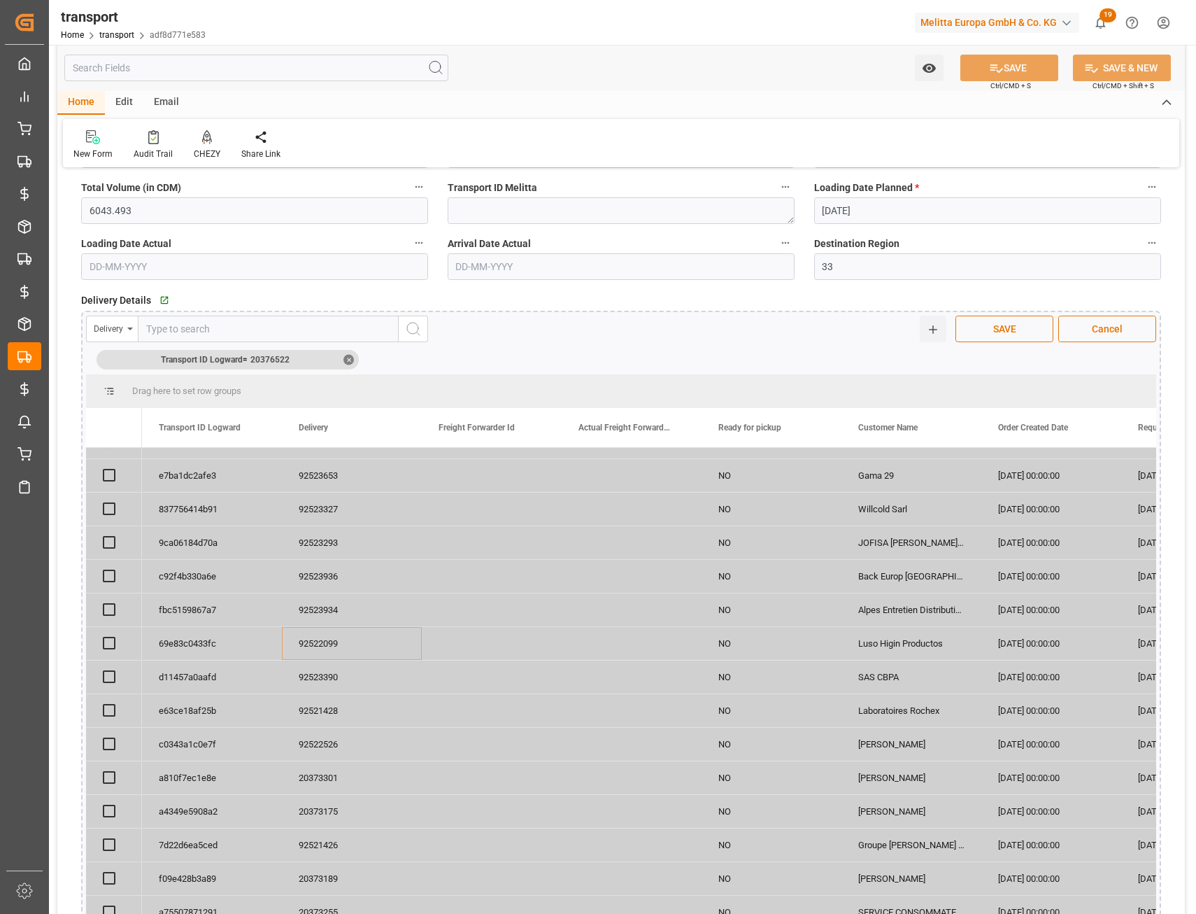
click at [220, 327] on input "text" at bounding box center [268, 329] width 261 height 27
paste input "92522099"
type input "92522099"
click at [415, 331] on icon "search button" at bounding box center [413, 328] width 17 height 17
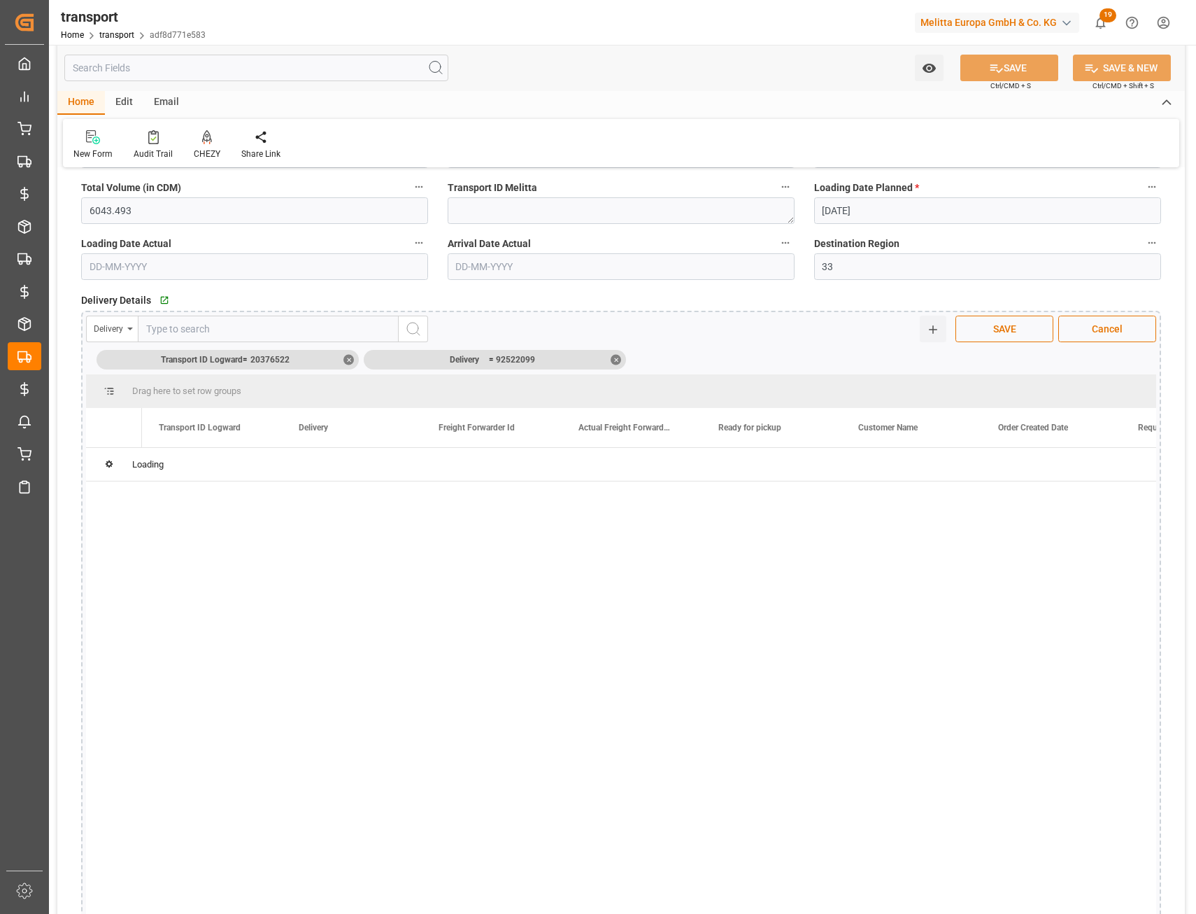
scroll to position [0, 0]
click at [348, 362] on div "✕" at bounding box center [349, 359] width 10 height 10
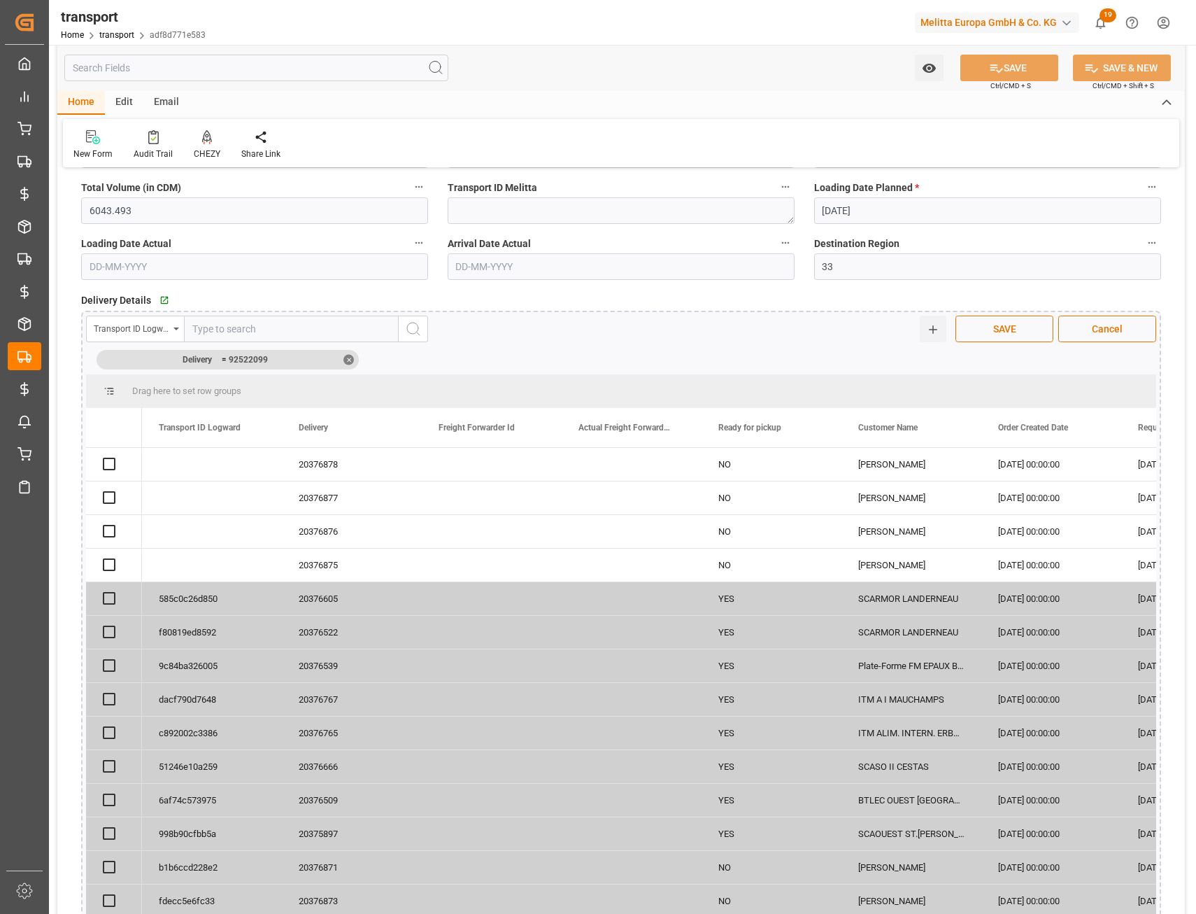
scroll to position [280, 0]
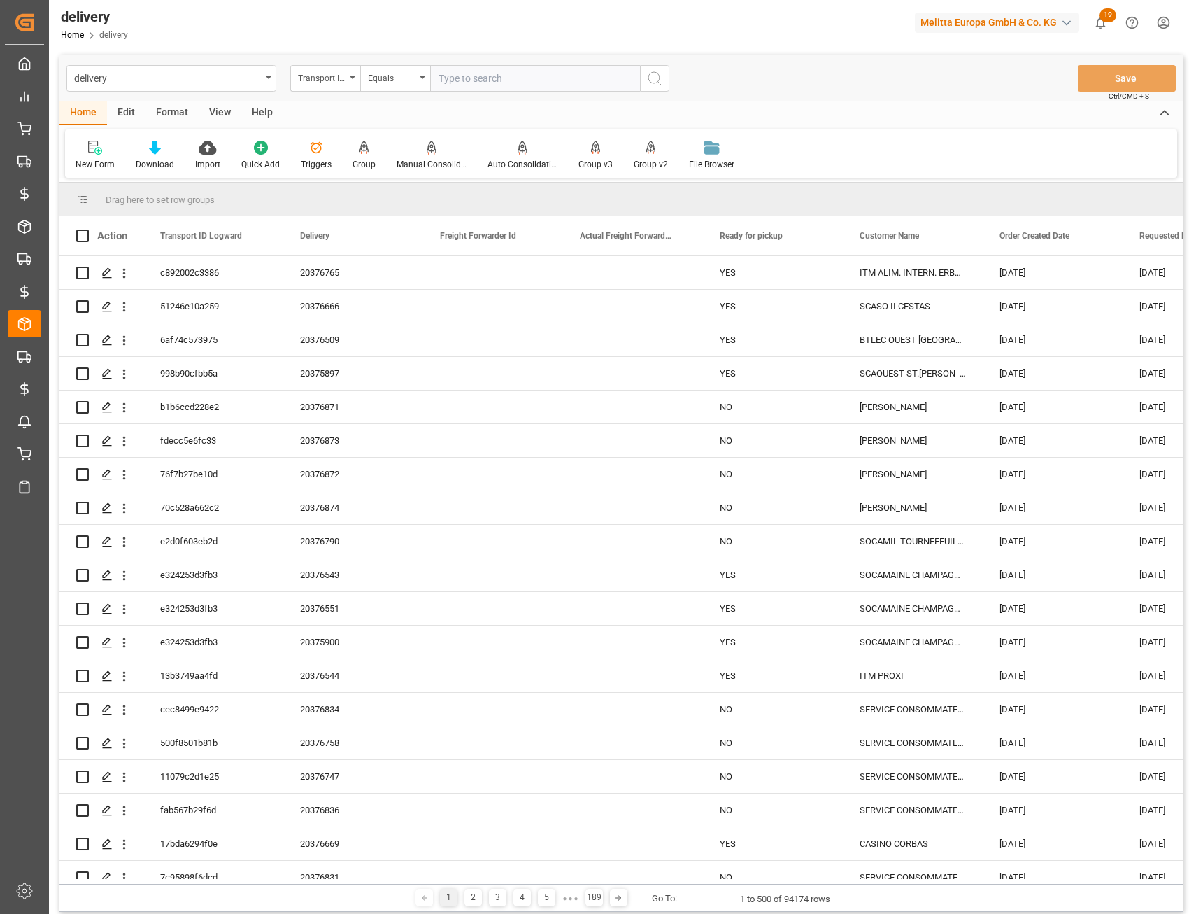
click at [450, 80] on input "text" at bounding box center [535, 78] width 210 height 27
click at [357, 82] on div "Transport ID Logward" at bounding box center [325, 78] width 70 height 27
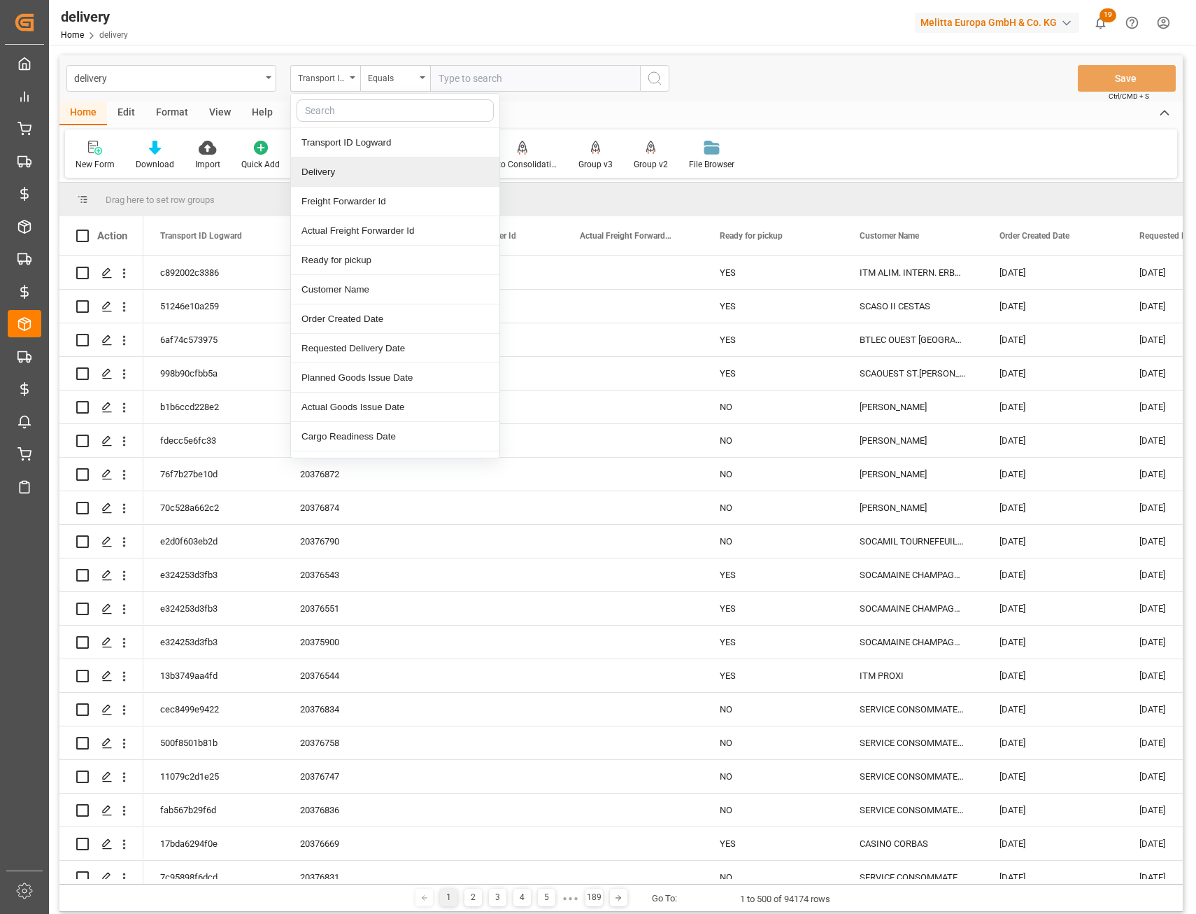
click at [358, 174] on div "Delivery" at bounding box center [395, 171] width 209 height 29
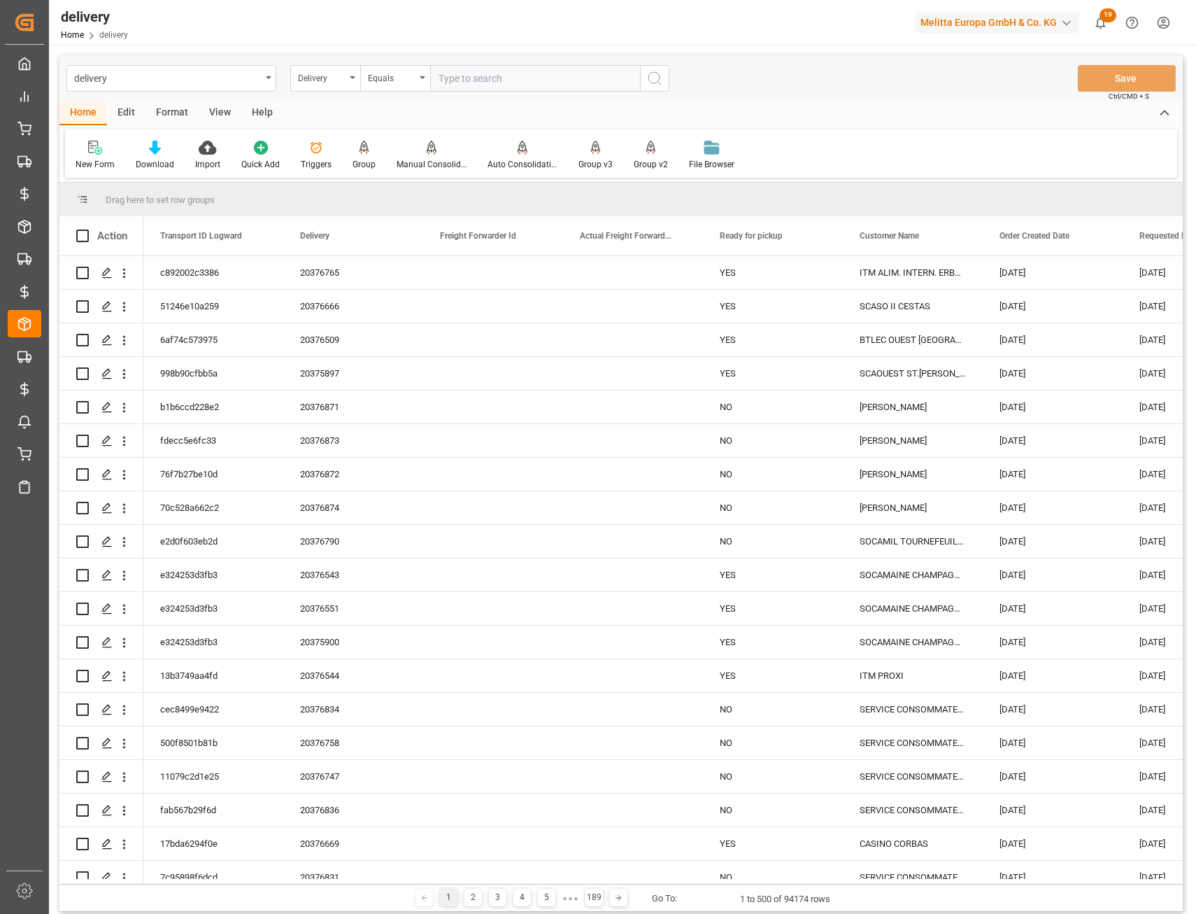
click at [487, 90] on input "text" at bounding box center [535, 78] width 210 height 27
paste input "20376478"
type input "20376478"
